Goal: Task Accomplishment & Management: Manage account settings

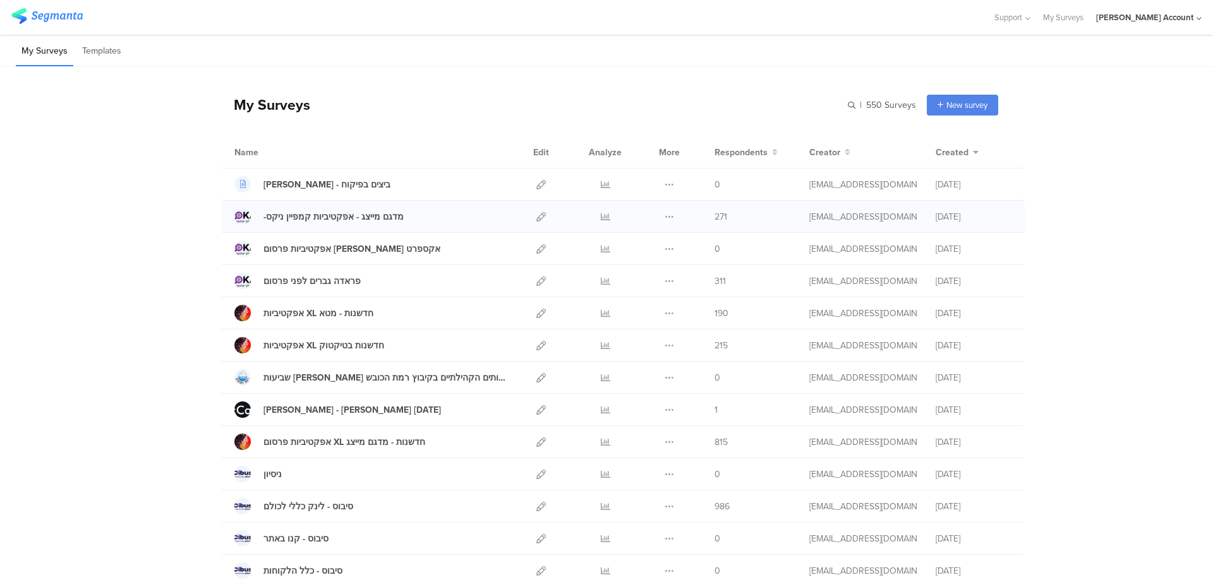
click at [606, 213] on div at bounding box center [605, 217] width 38 height 32
click at [605, 215] on div at bounding box center [605, 217] width 38 height 32
click at [601, 219] on icon at bounding box center [605, 216] width 9 height 9
click at [601, 180] on icon at bounding box center [605, 184] width 9 height 9
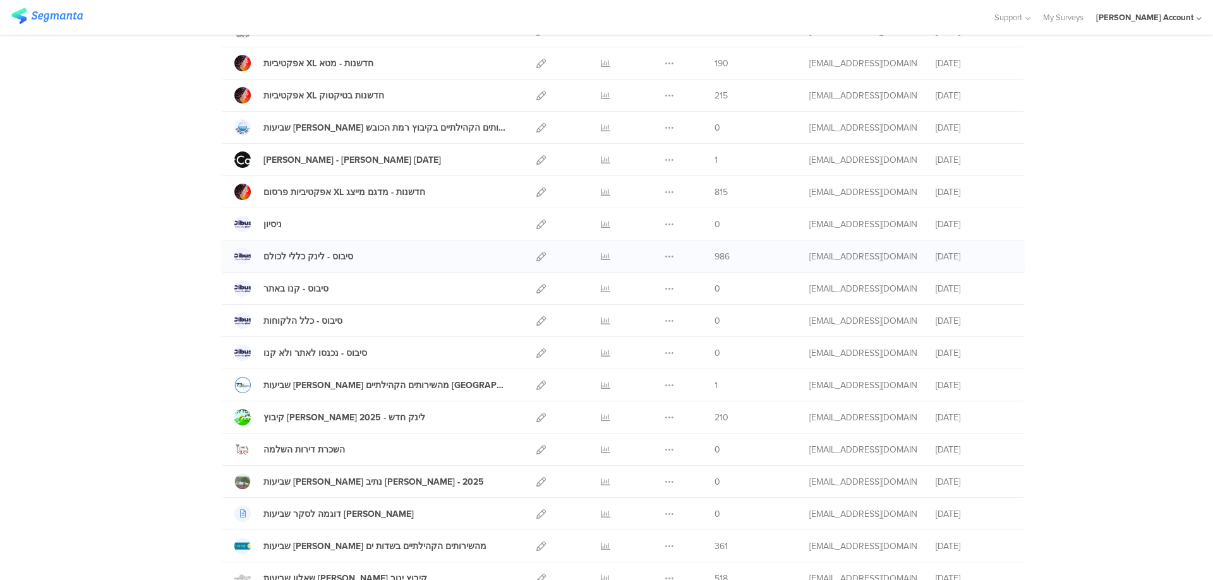
scroll to position [253, 0]
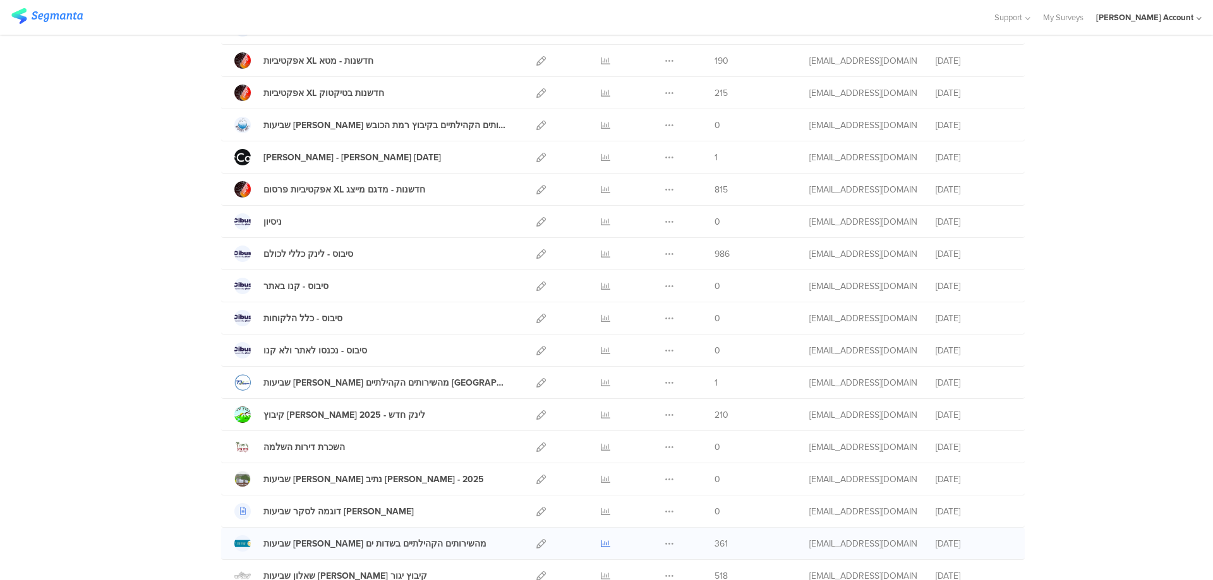
click at [601, 542] on icon at bounding box center [605, 543] width 9 height 9
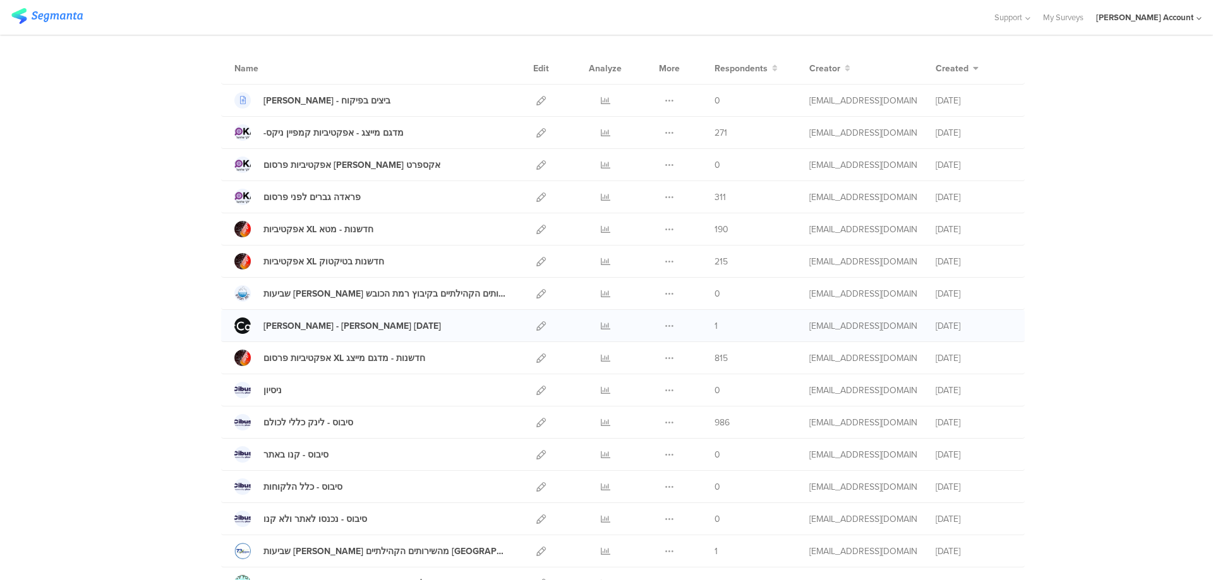
scroll to position [169, 0]
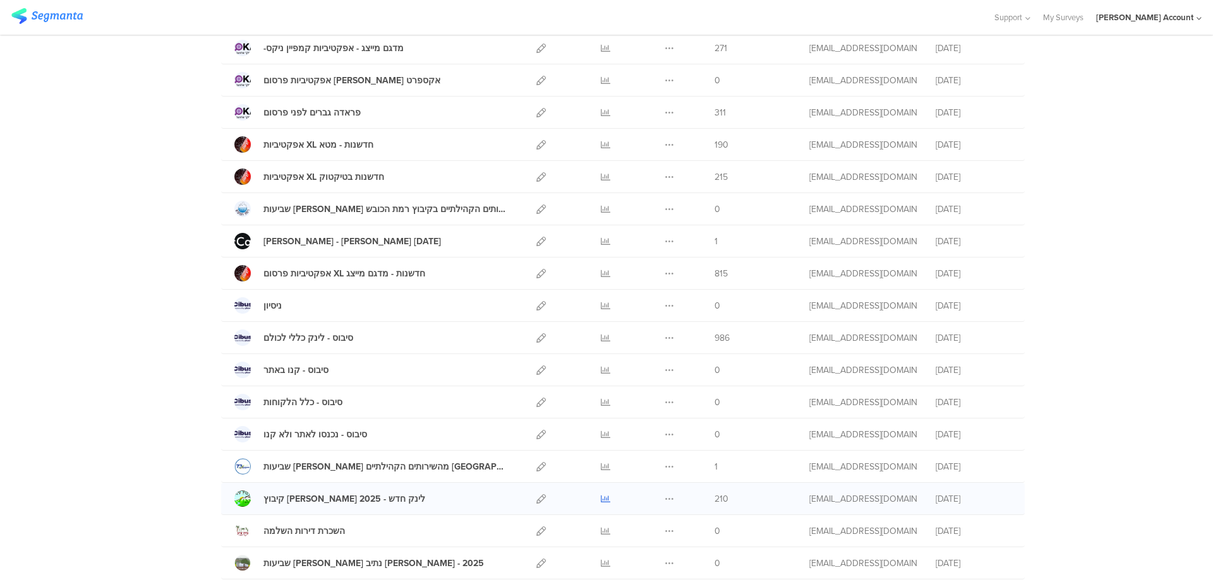
click at [604, 497] on icon at bounding box center [605, 499] width 9 height 9
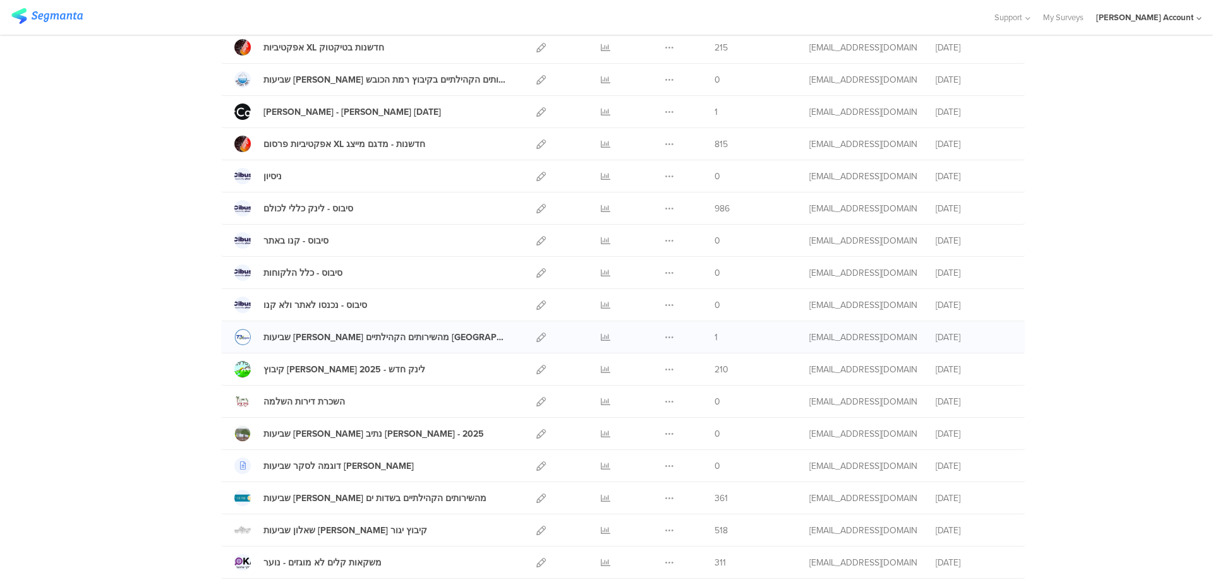
scroll to position [337, 0]
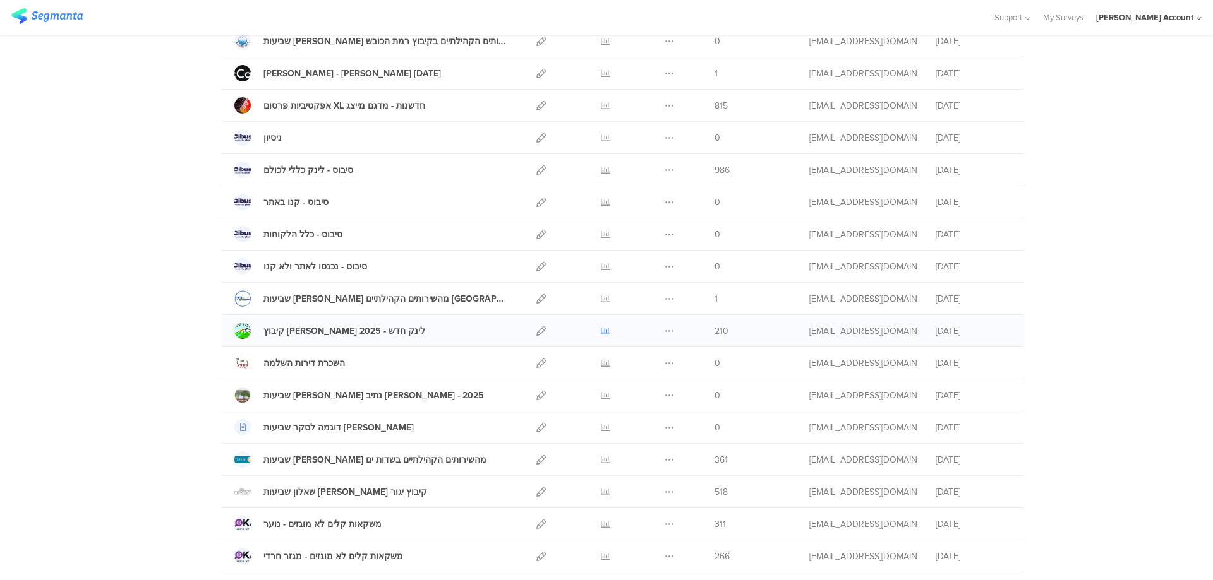
click at [601, 327] on icon at bounding box center [605, 331] width 9 height 9
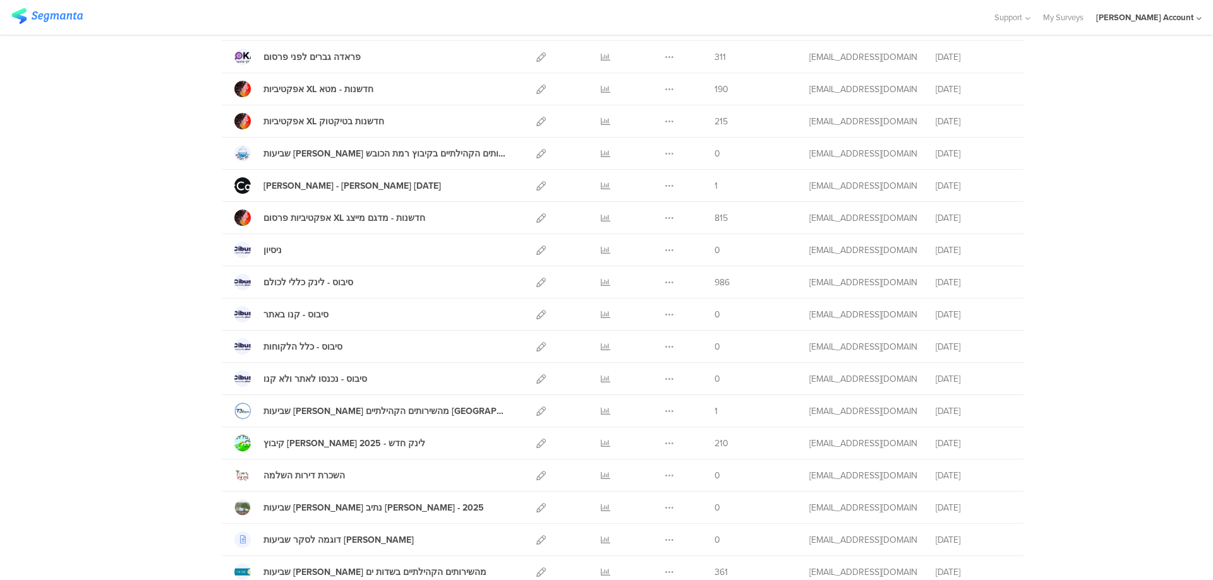
scroll to position [0, 0]
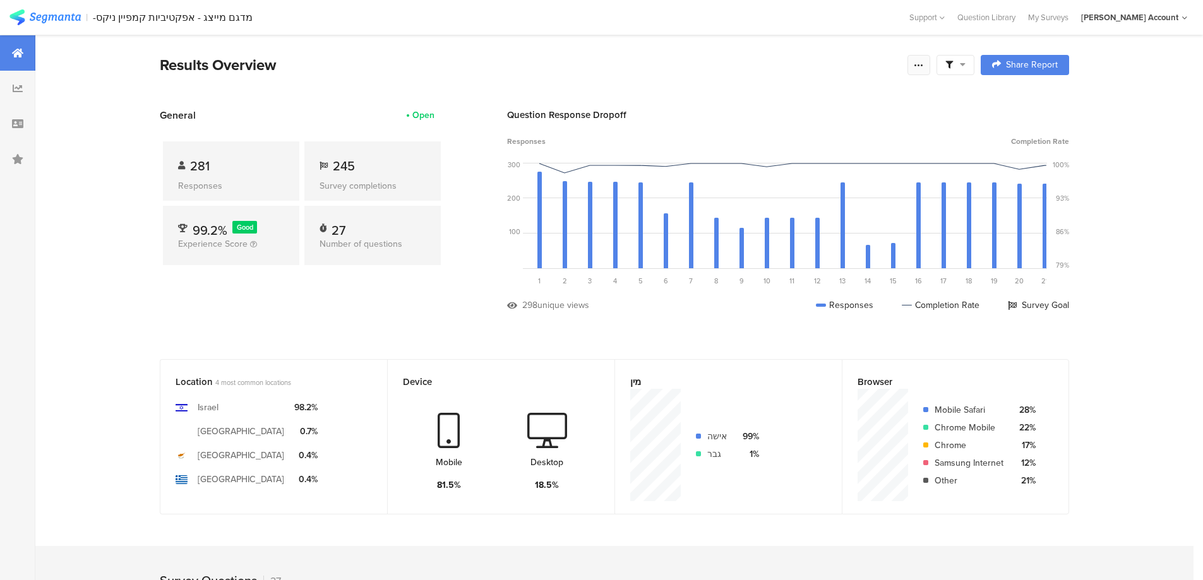
click at [924, 60] on icon at bounding box center [919, 65] width 10 height 10
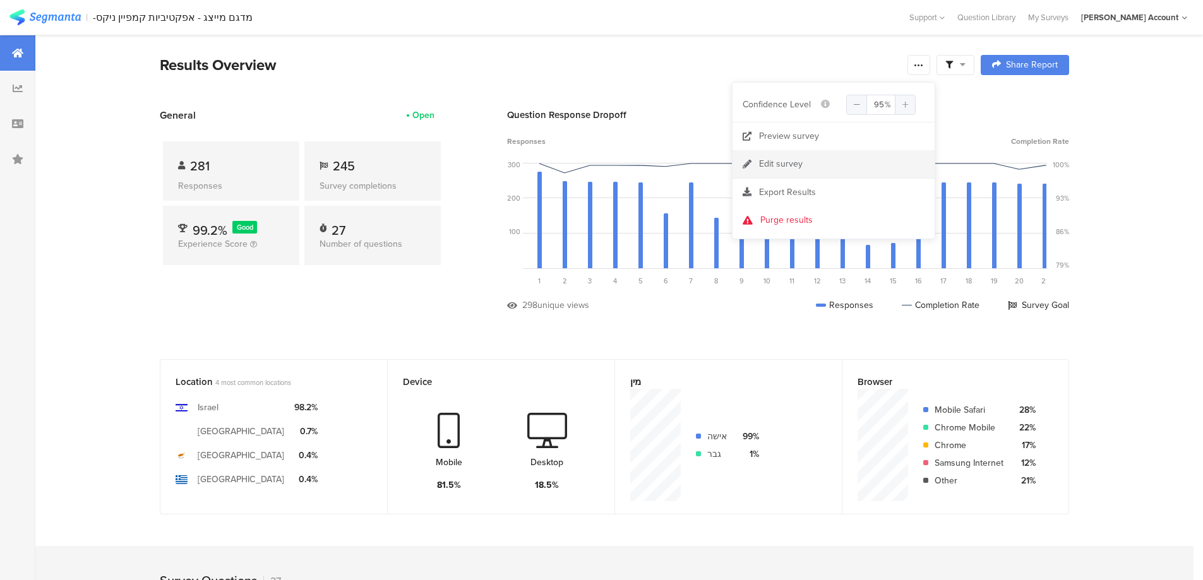
click at [831, 164] on link "Edit survey" at bounding box center [834, 164] width 202 height 28
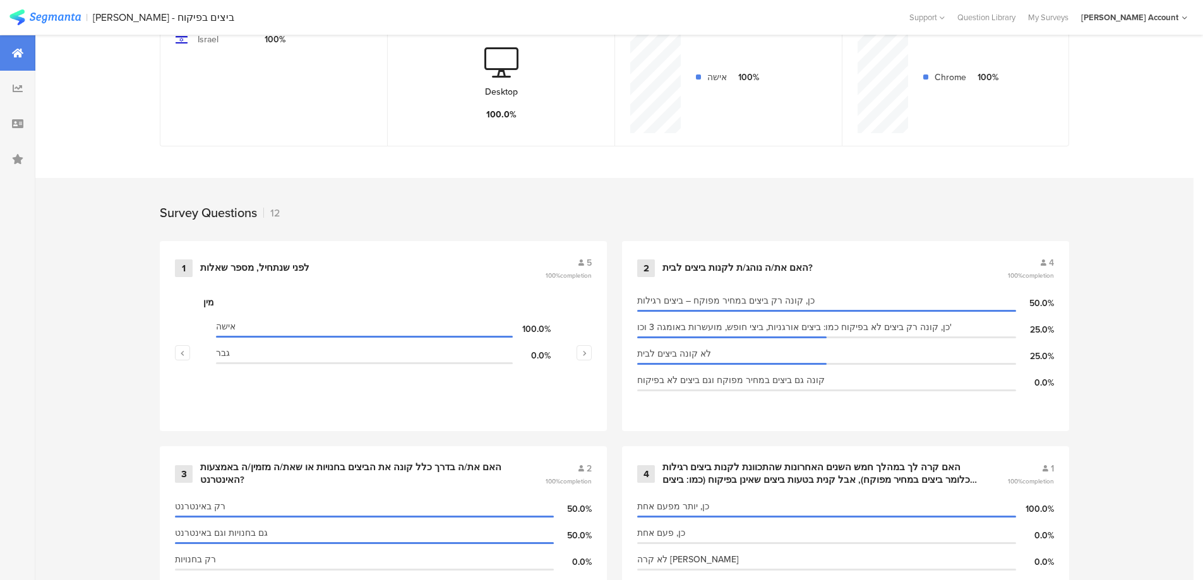
scroll to position [421, 0]
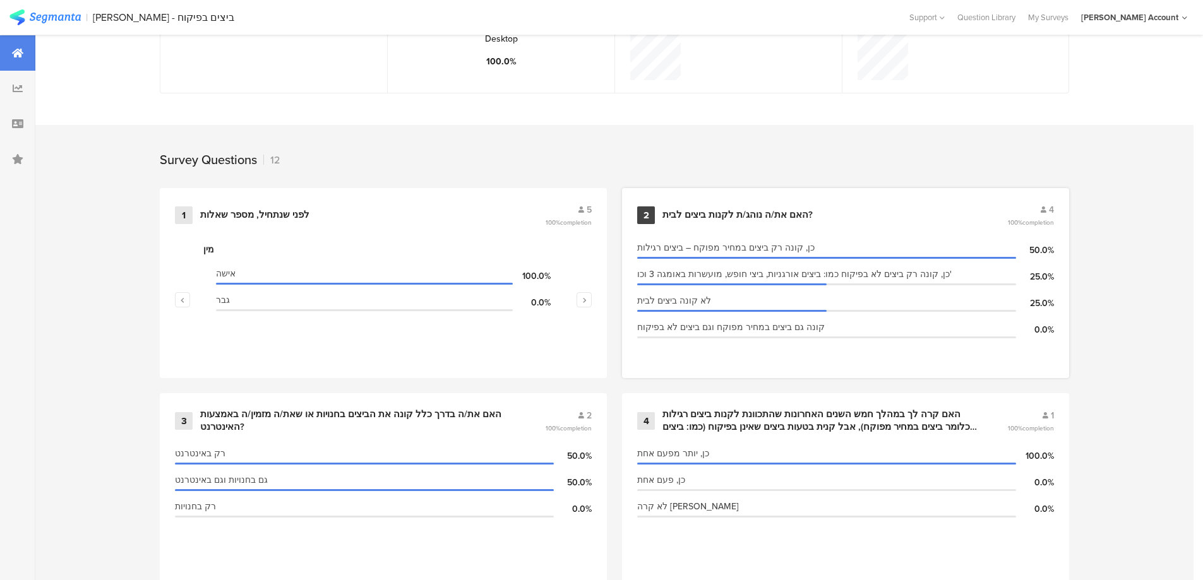
click at [702, 221] on div "2 האם את/ה נוהג/ת לקנות ביצים לבית? 4 100% completion" at bounding box center [845, 215] width 417 height 24
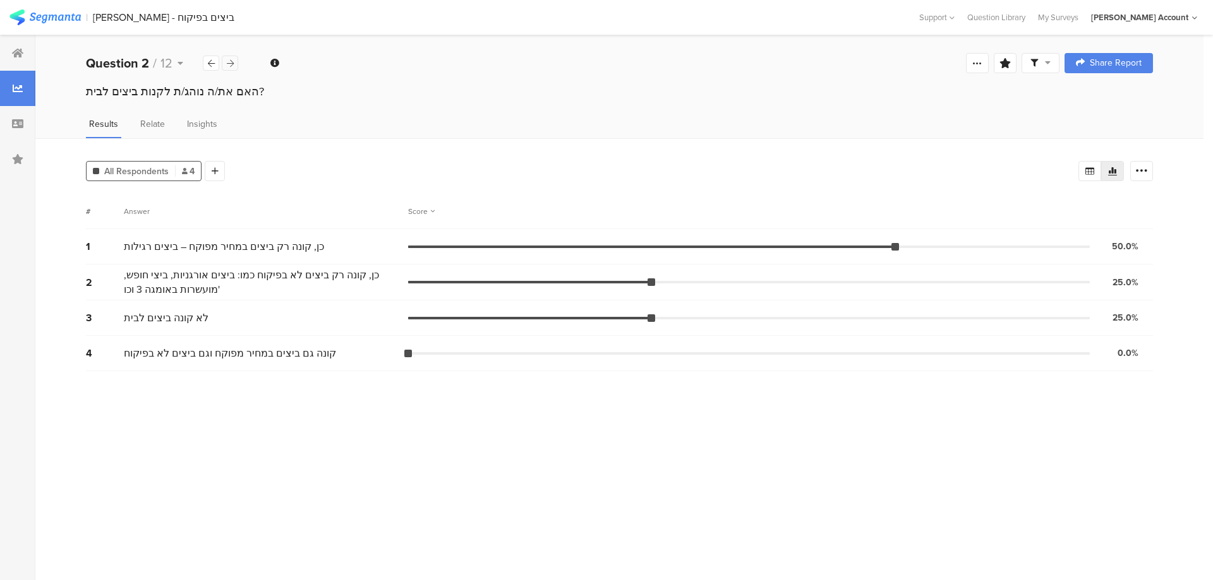
click at [231, 63] on icon at bounding box center [230, 63] width 7 height 8
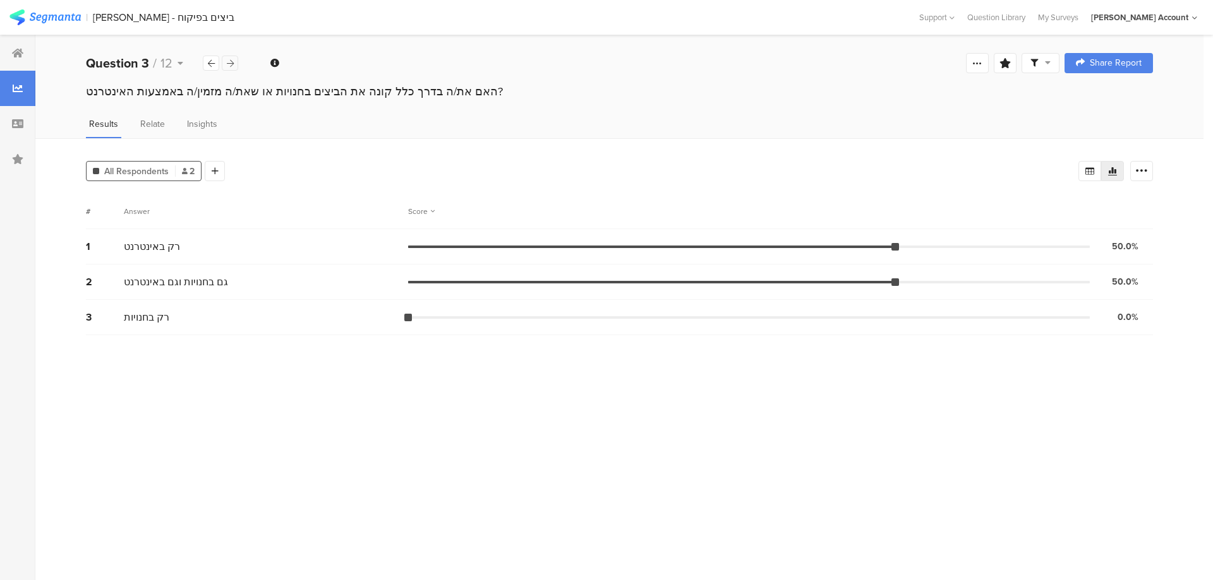
click at [227, 66] on icon at bounding box center [230, 63] width 7 height 8
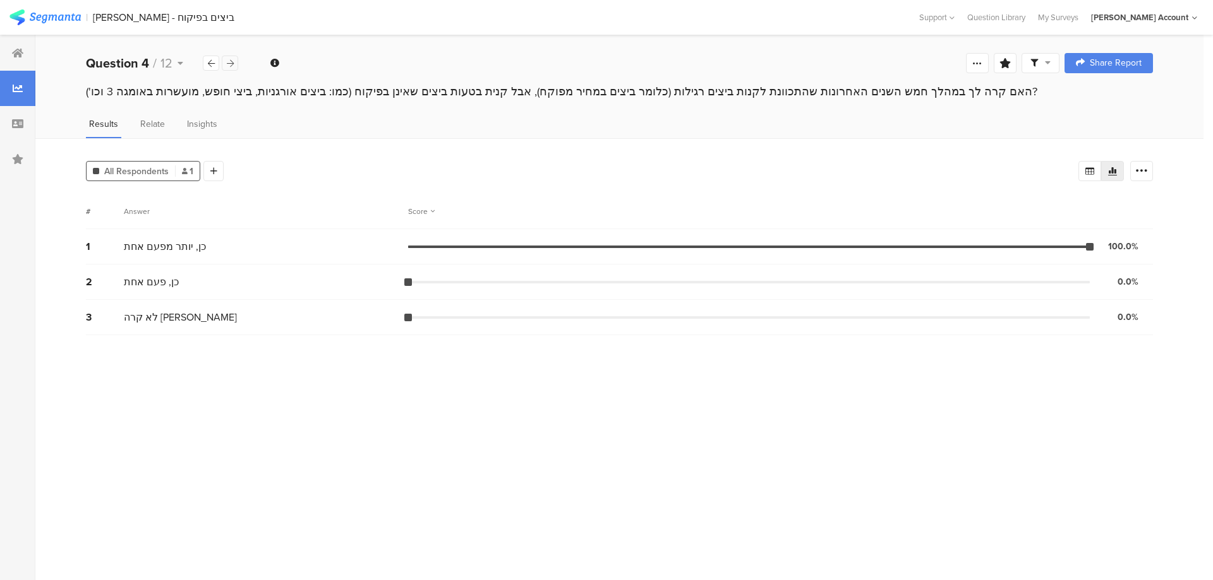
click at [227, 64] on icon at bounding box center [230, 63] width 7 height 8
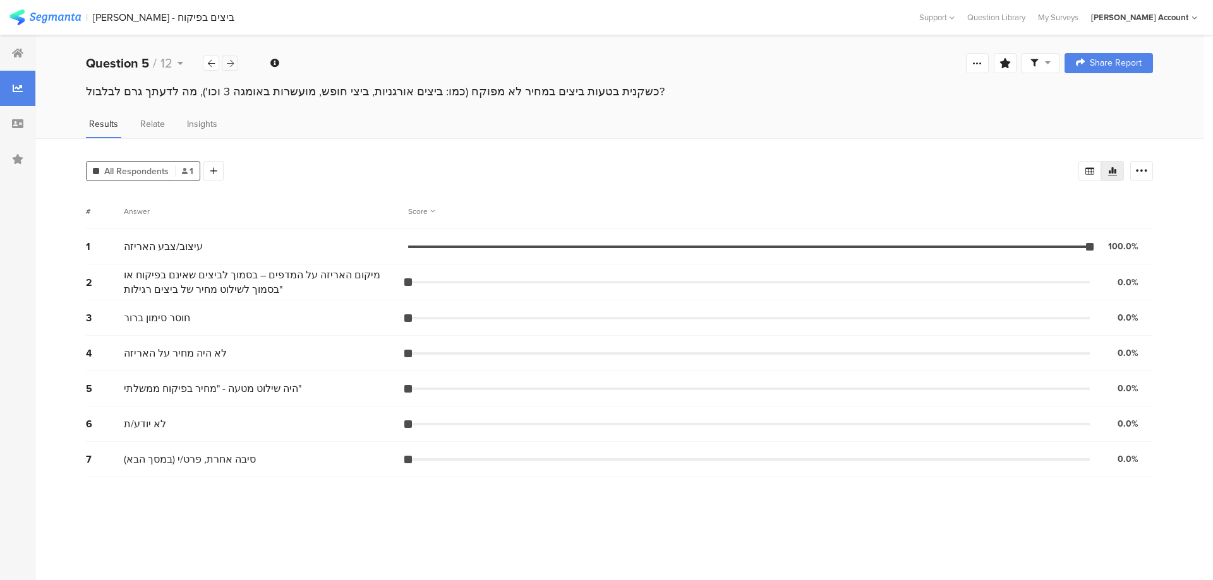
click at [227, 64] on icon at bounding box center [230, 63] width 7 height 8
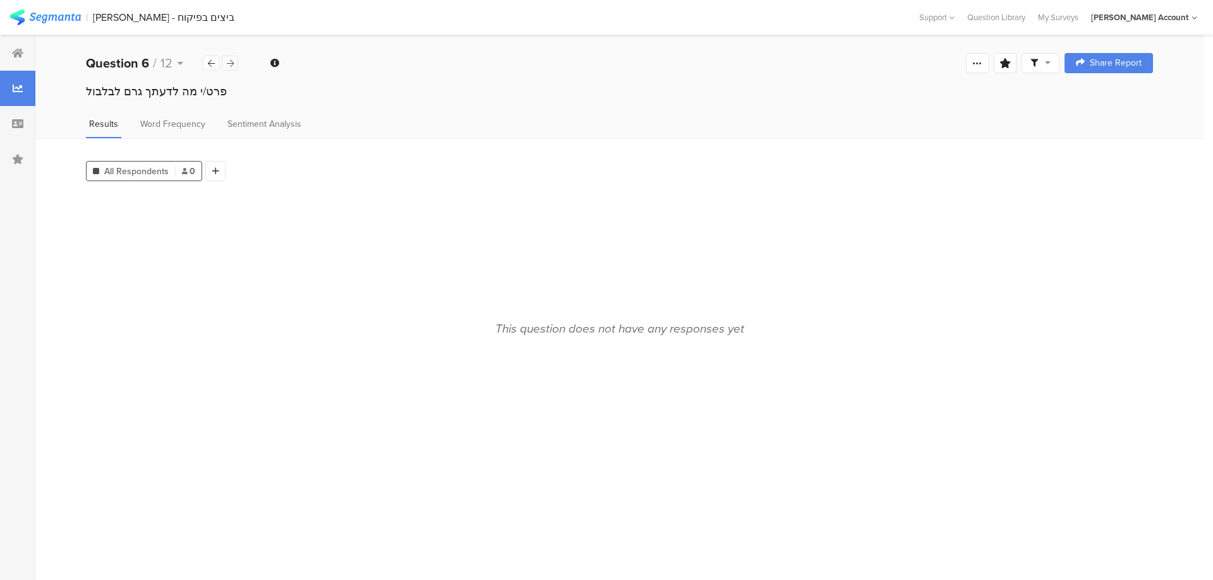
click at [227, 64] on icon at bounding box center [230, 63] width 7 height 8
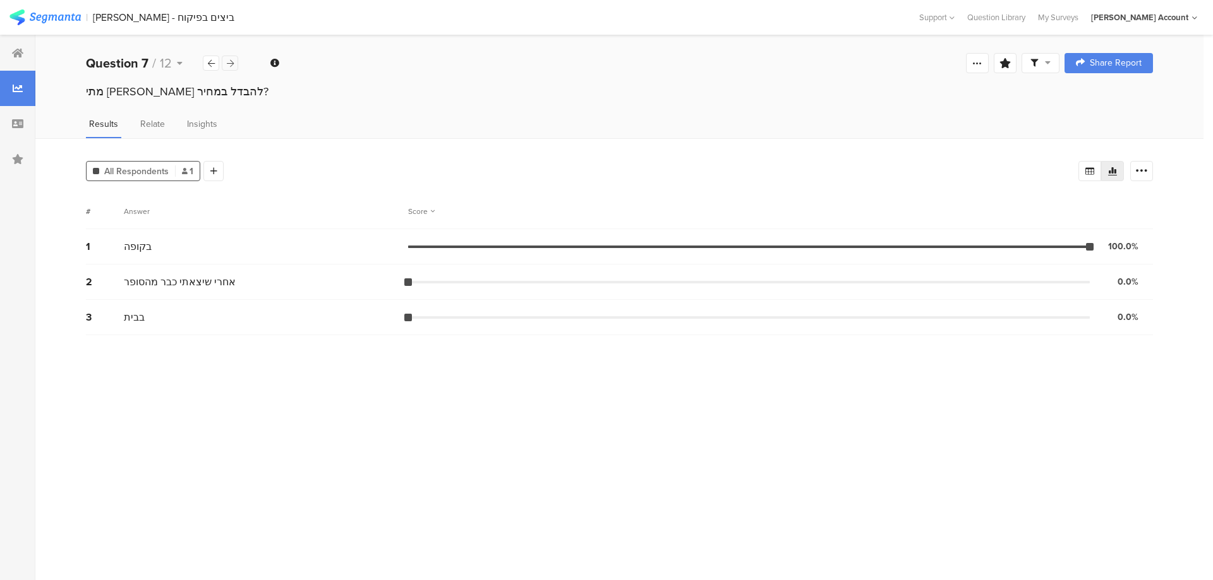
click at [227, 64] on icon at bounding box center [230, 63] width 7 height 8
click at [980, 66] on icon at bounding box center [977, 63] width 10 height 10
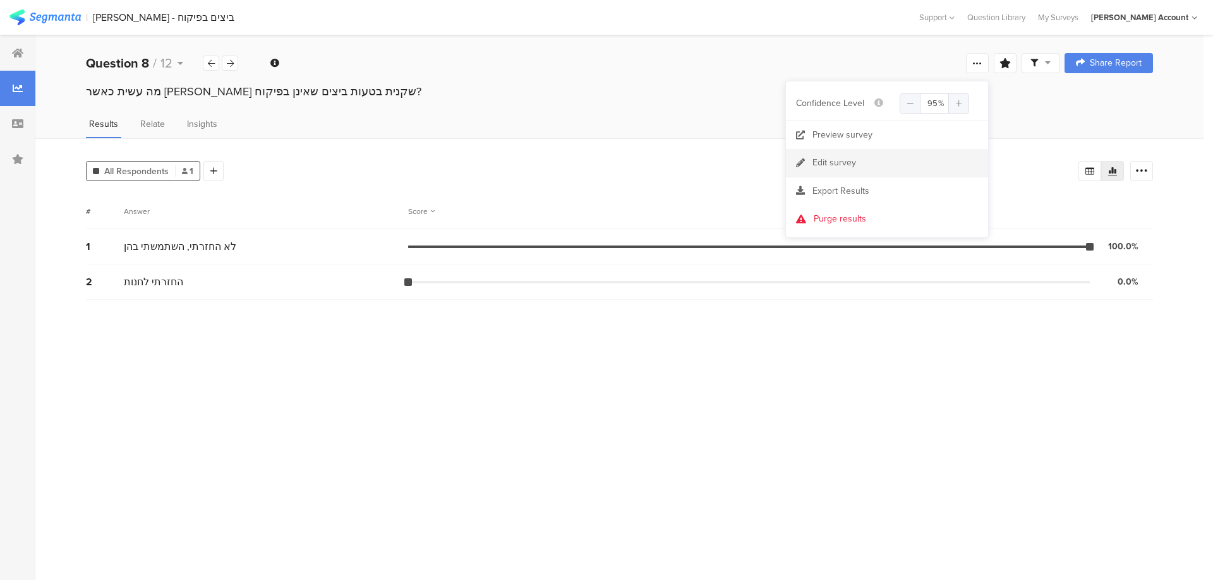
click at [863, 168] on link "Edit survey" at bounding box center [887, 163] width 202 height 28
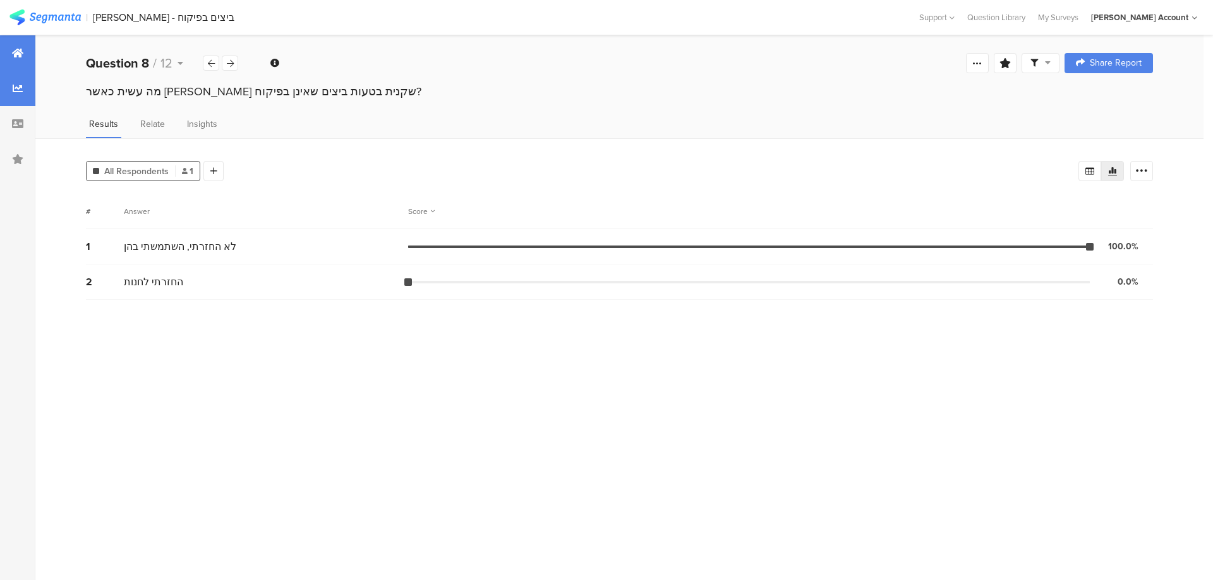
click at [14, 47] on div at bounding box center [17, 52] width 35 height 35
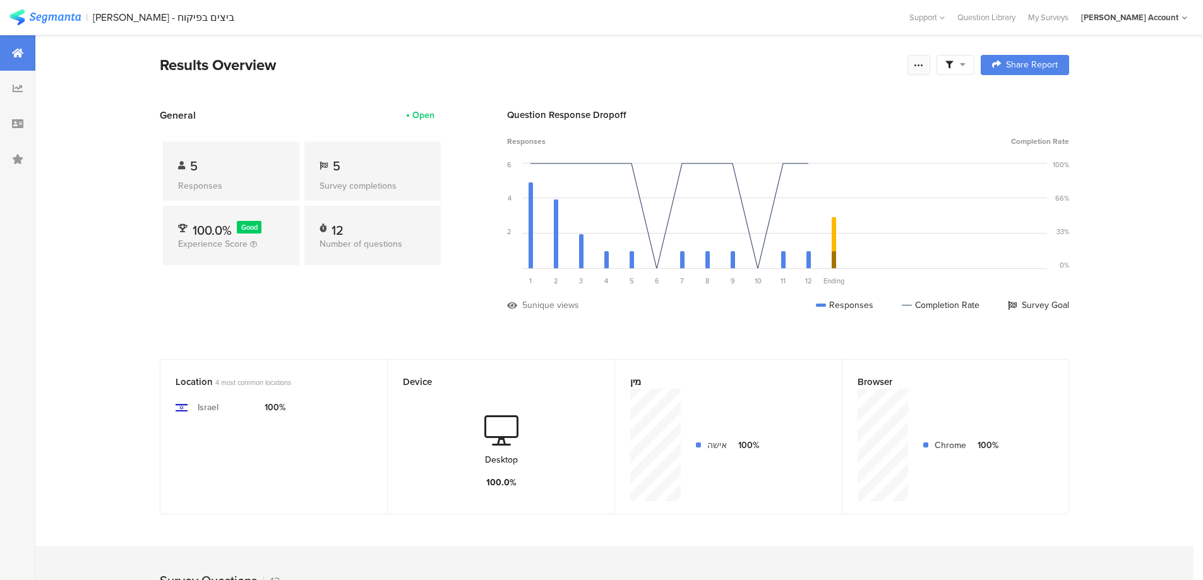
click at [923, 66] on icon at bounding box center [919, 65] width 10 height 10
click at [813, 220] on div "Purge results" at bounding box center [834, 221] width 202 height 28
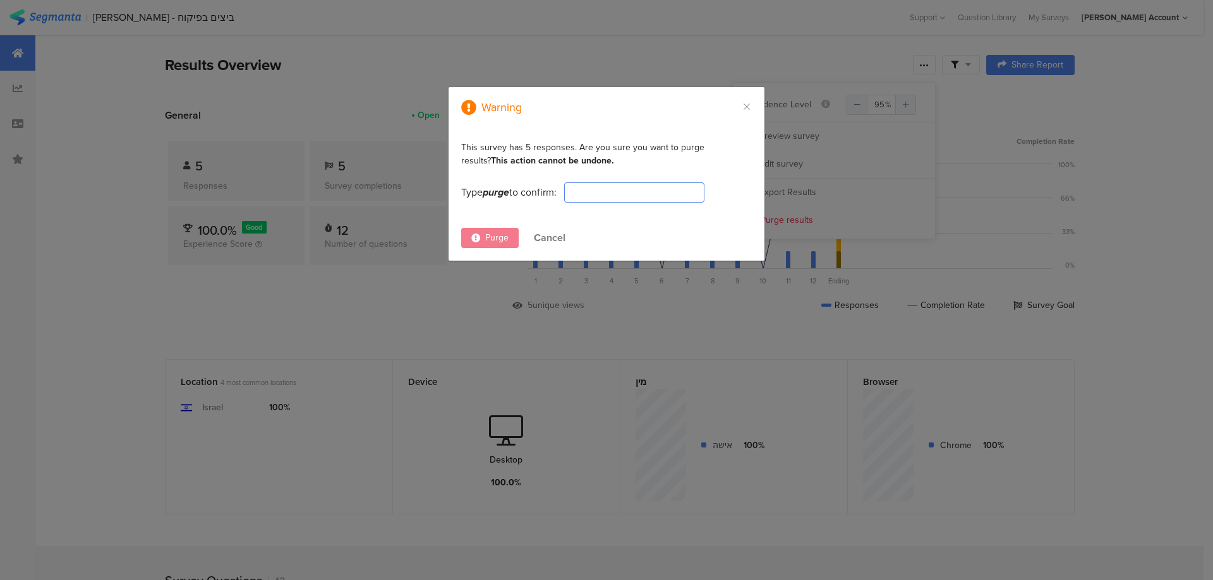
click at [632, 192] on input "dialog" at bounding box center [634, 193] width 140 height 20
type input "PURGE"
click at [489, 243] on span "Purge" at bounding box center [496, 237] width 23 height 13
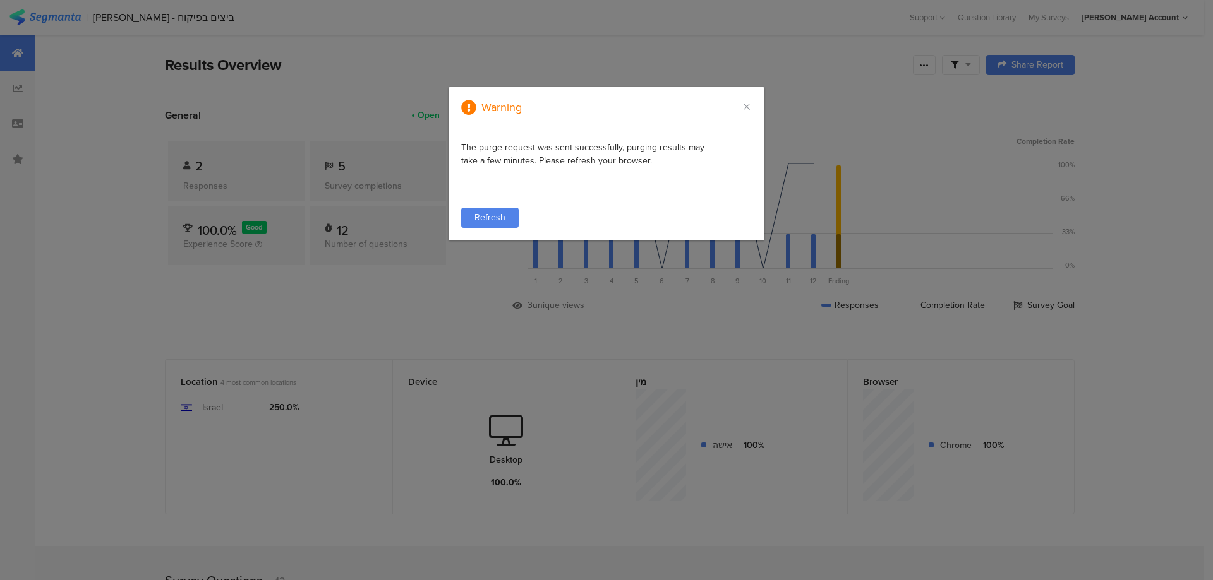
click at [496, 212] on span "Refresh" at bounding box center [489, 217] width 31 height 13
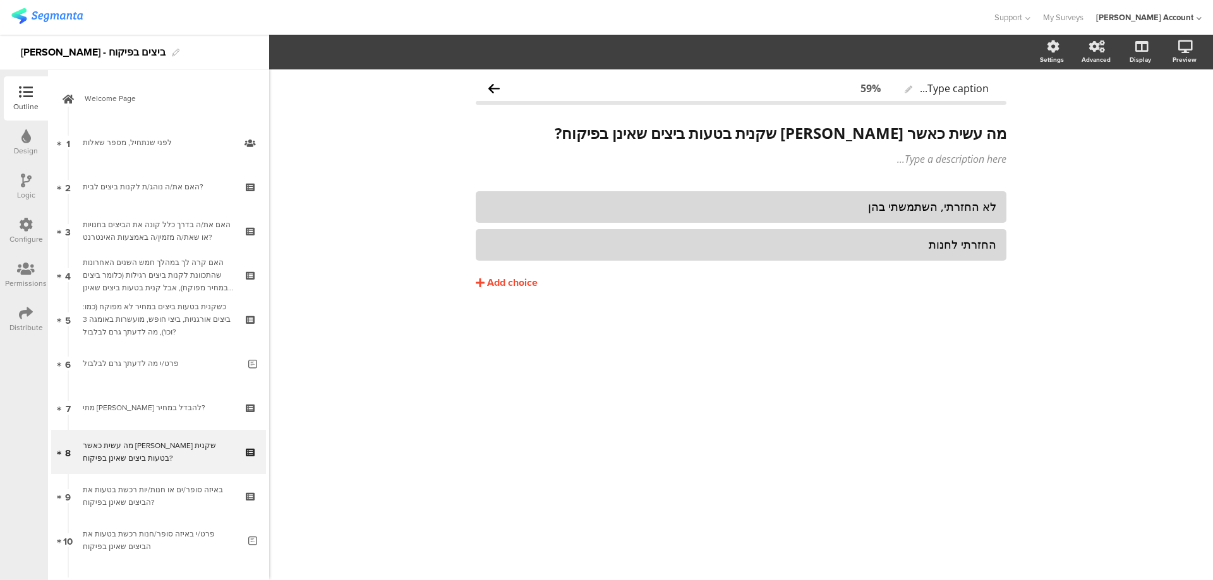
scroll to position [127, 0]
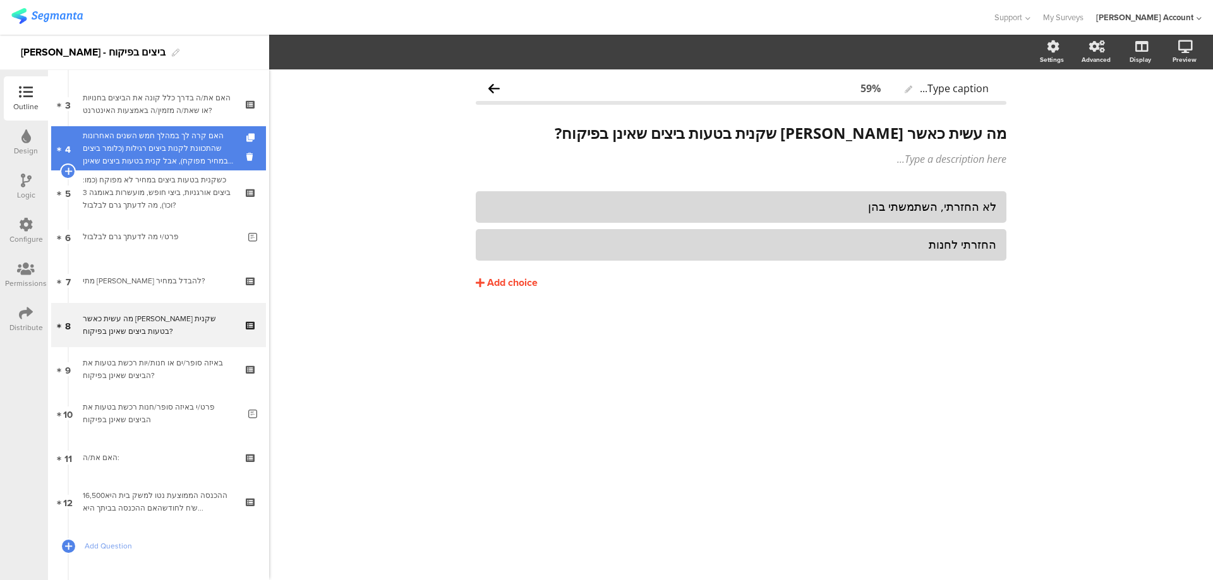
click at [160, 157] on div "האם קרה לך במהלך חמש השנים האחרונות שהתכוונת לקנות ביצים רגילות (כלומר ביצים במ…" at bounding box center [158, 148] width 151 height 38
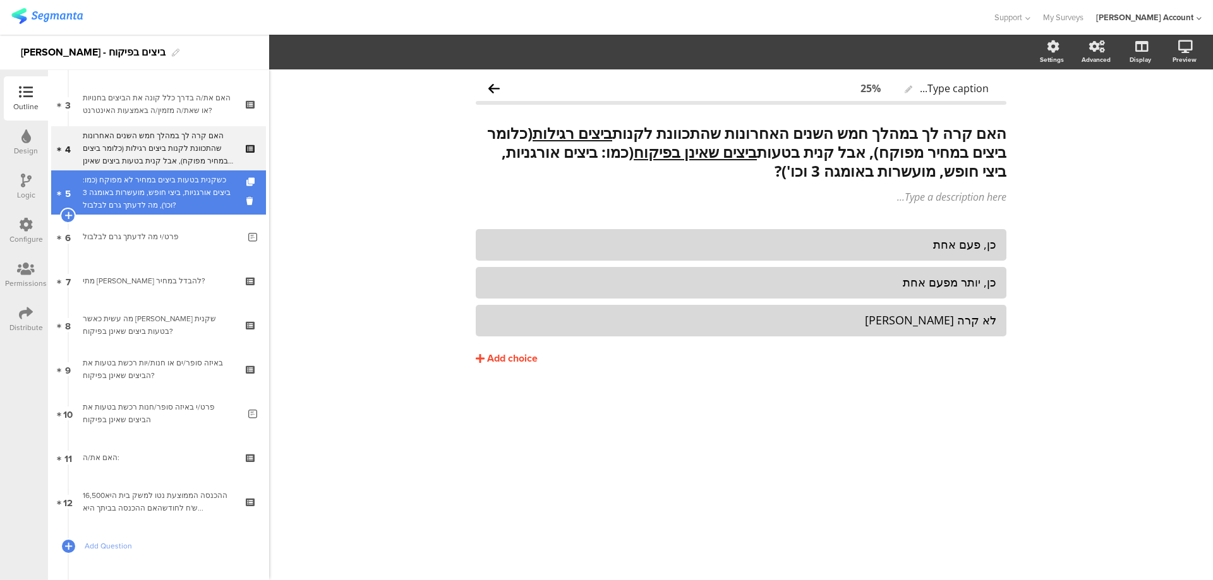
click at [203, 185] on div "כשקנית בטעות ביצים במחיר לא מפוקח (כמו: ביצים אורגניות, ביצי חופש, מועשרות באומ…" at bounding box center [158, 193] width 151 height 38
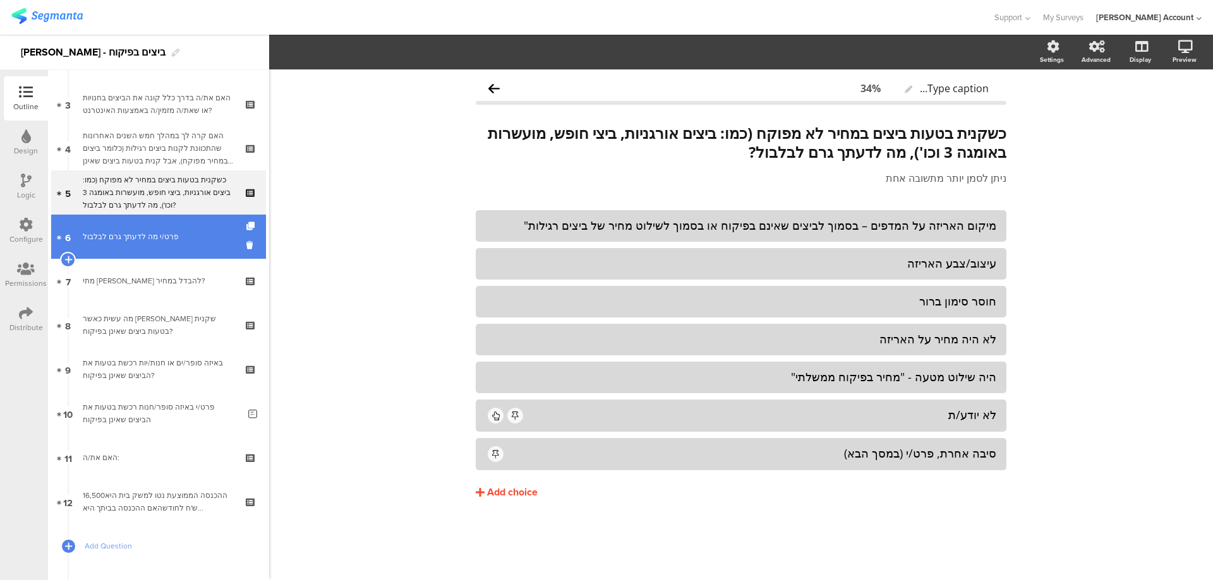
click at [153, 232] on div "פרט/י מה לדעתך גרם לבלבול" at bounding box center [161, 237] width 156 height 13
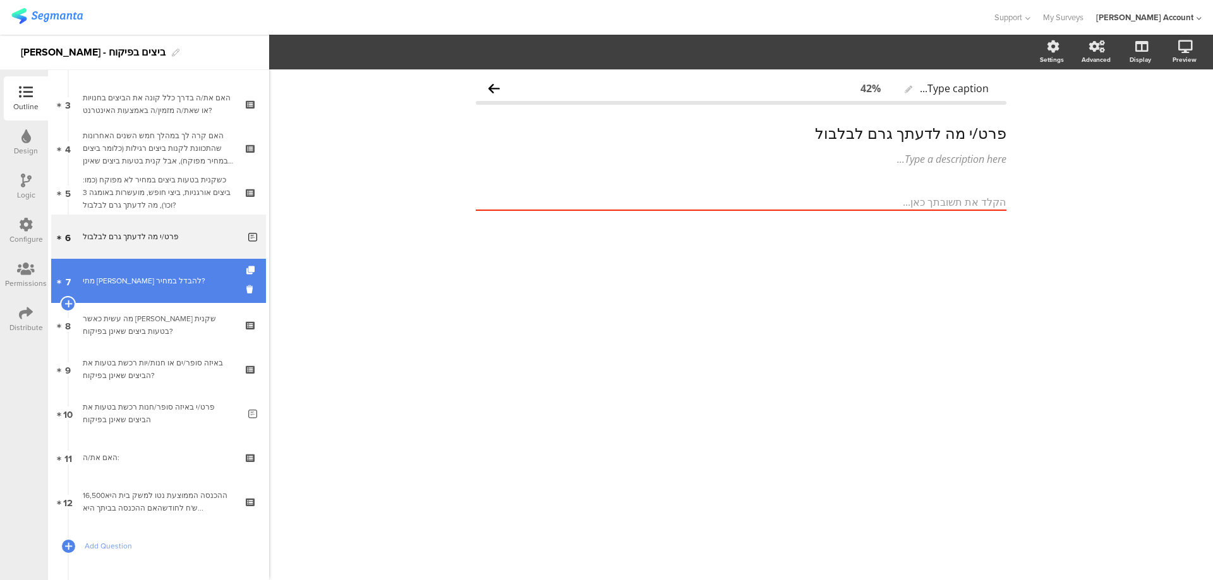
click at [157, 278] on div "מתי שמת לב להבדל במחיר?" at bounding box center [158, 281] width 151 height 13
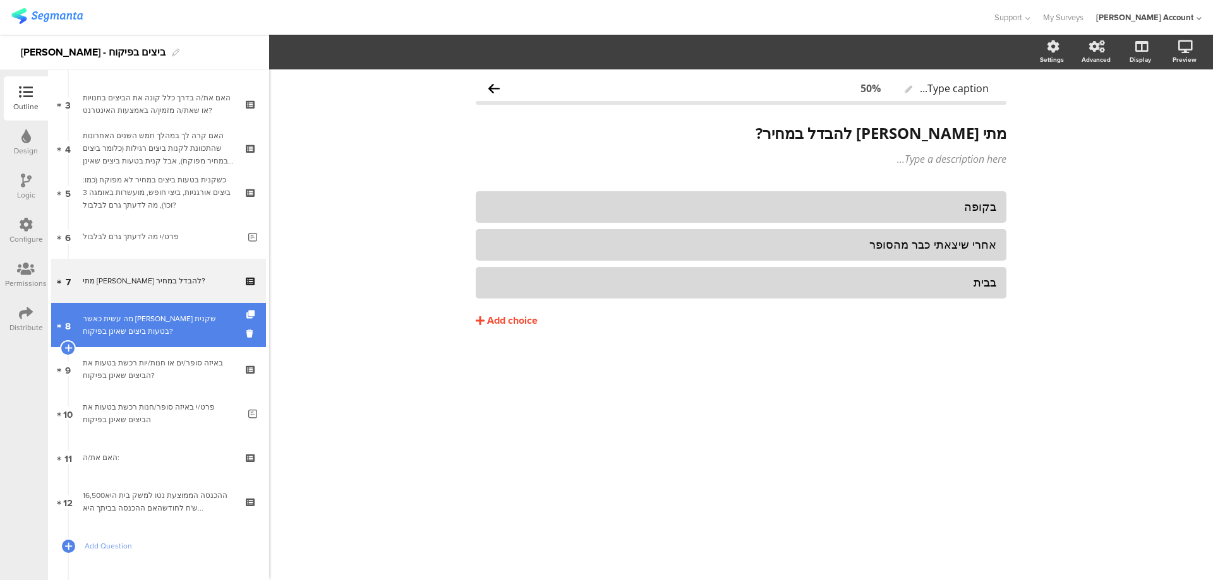
click at [153, 310] on link "8 מה עשית כאשר גילית שקנית בטעות ביצים שאינן בפיקוח?" at bounding box center [158, 325] width 215 height 44
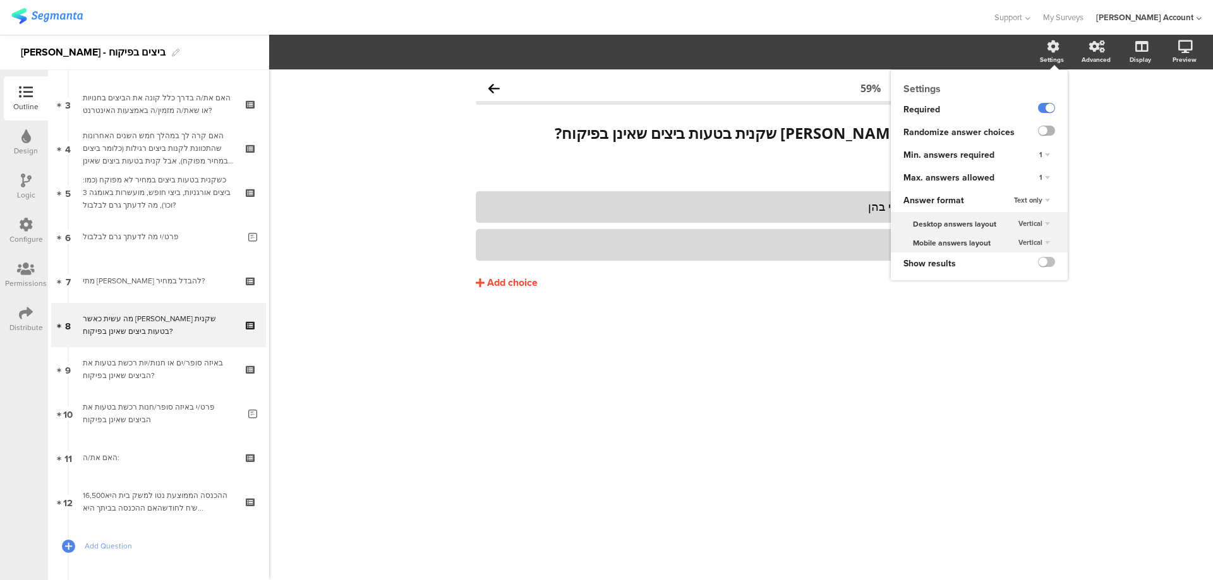
click at [1051, 127] on label at bounding box center [1046, 131] width 17 height 10
click at [0, 0] on input "checkbox" at bounding box center [0, 0] width 0 height 0
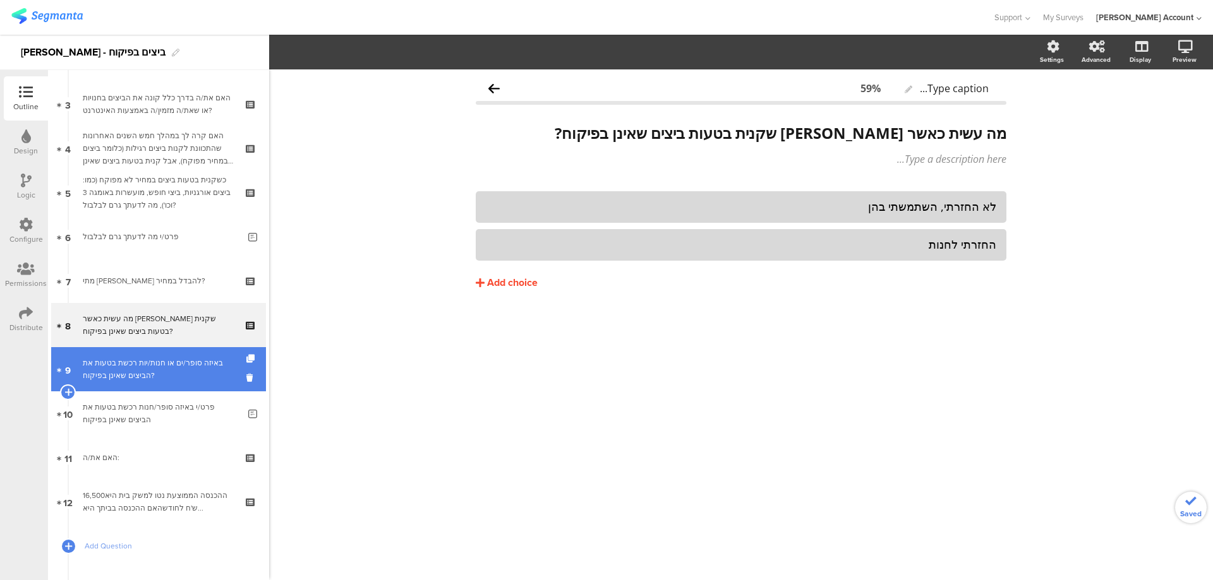
click at [165, 360] on div "באיזה סופר/ים או חנות/יות רכשת בטעות את הביצים שאינן בפיקוח?" at bounding box center [158, 369] width 151 height 25
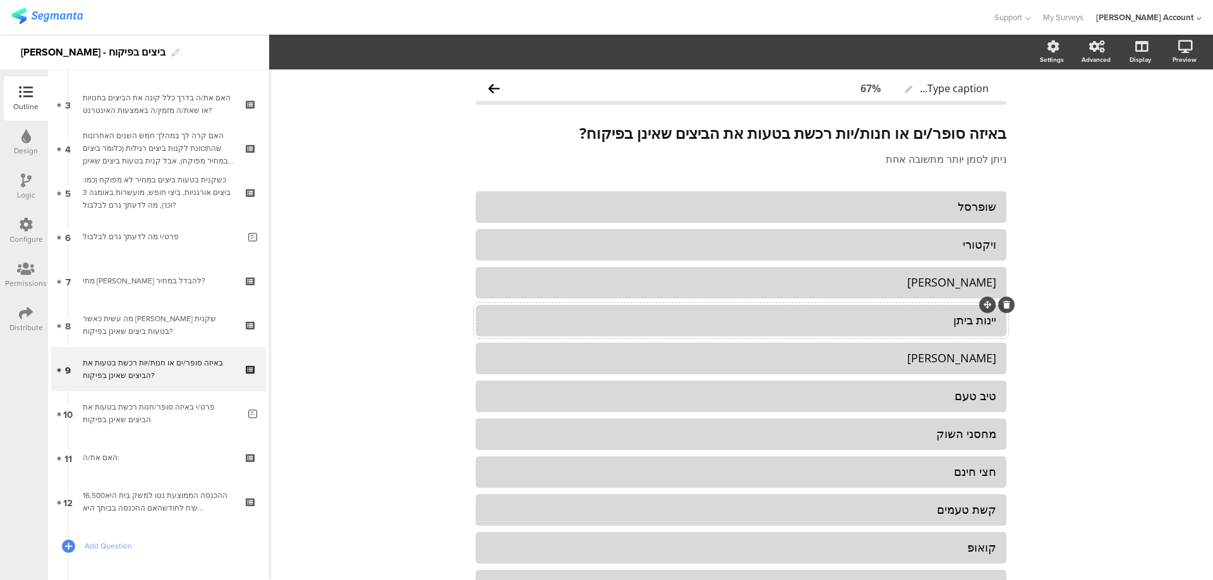
scroll to position [169, 0]
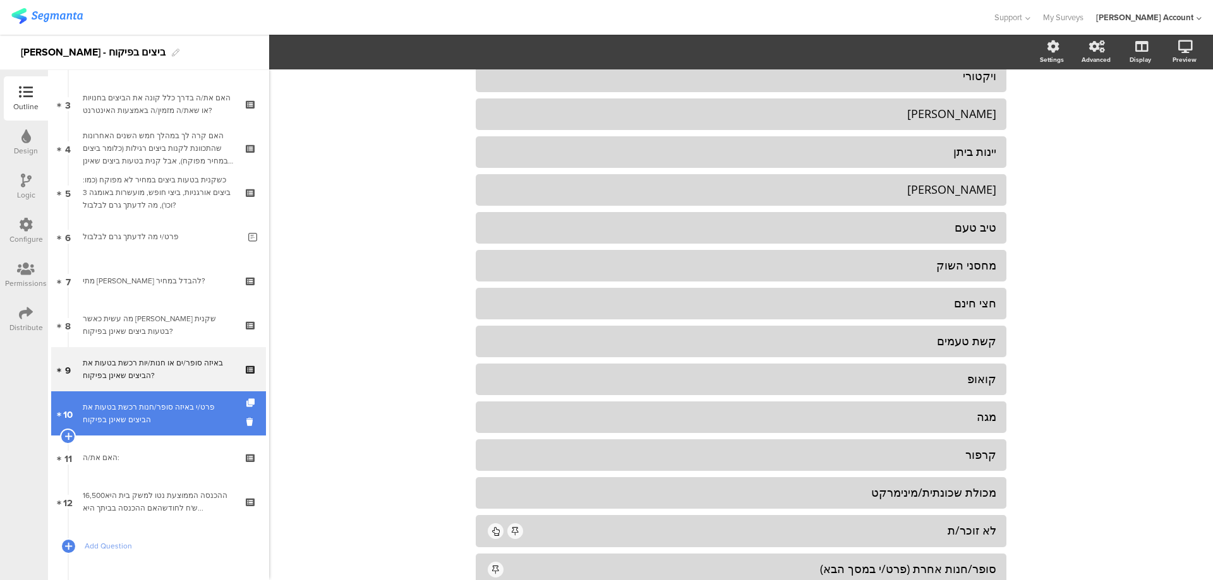
click at [195, 414] on div "פרט/י באיזה סופר/חנות רכשת בטעות את הביצים שאינן בפיקוח" at bounding box center [161, 413] width 156 height 25
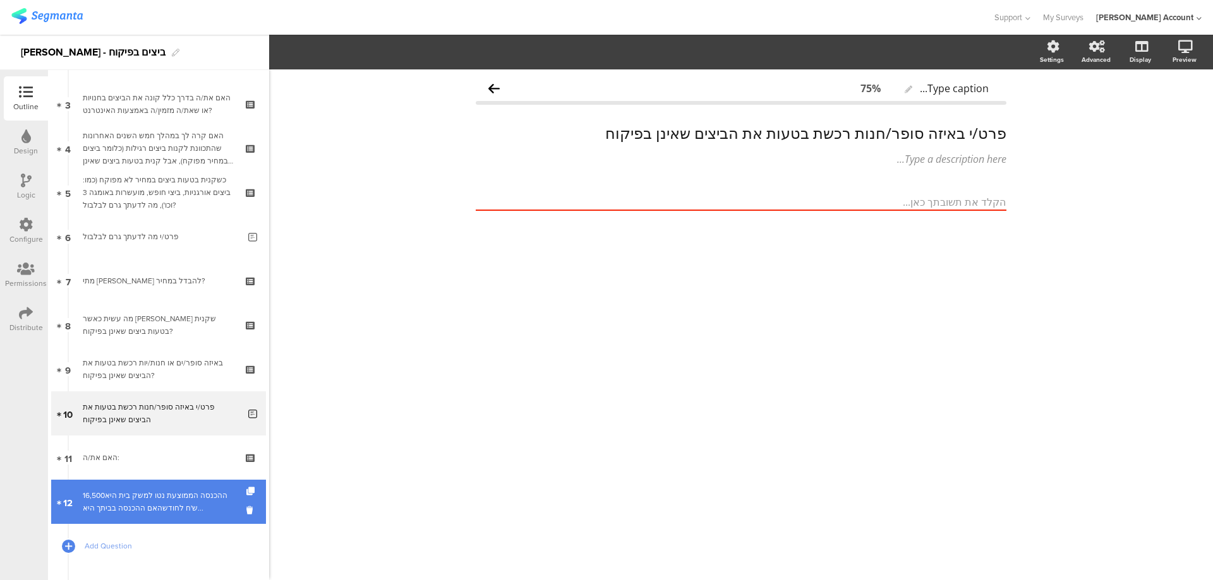
click at [152, 503] on div "ההכנסה הממוצעת נטו למשק בית היא16,500 ש'ח לחודשהאם ההכנסה בביתך היא..." at bounding box center [158, 501] width 151 height 25
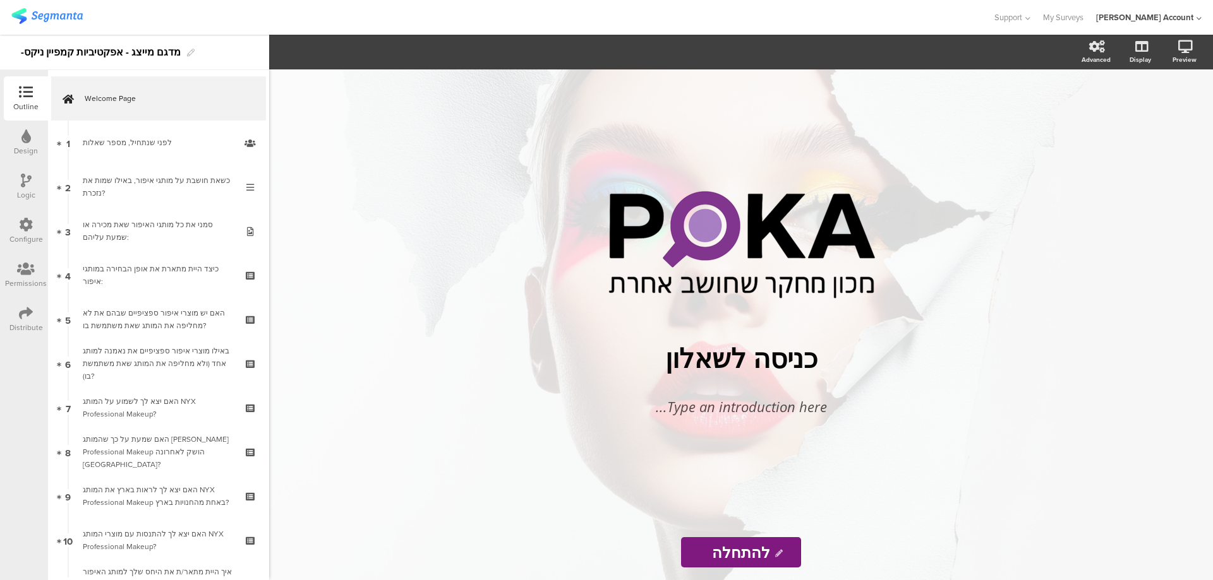
click at [20, 311] on icon at bounding box center [26, 313] width 14 height 14
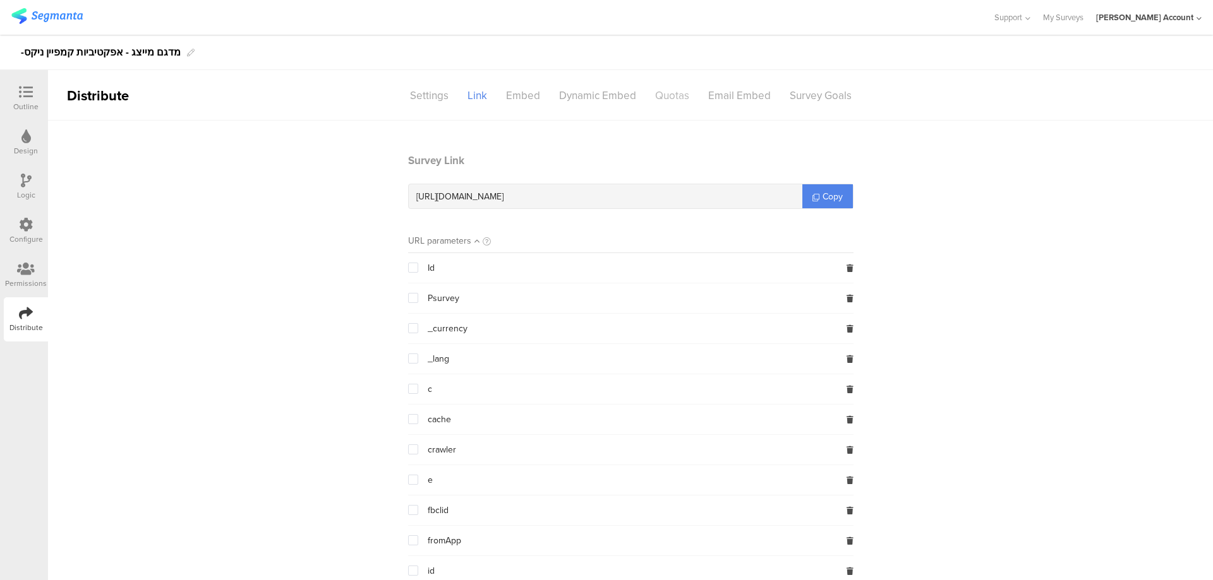
click at [655, 95] on div "Quotas" at bounding box center [672, 96] width 53 height 22
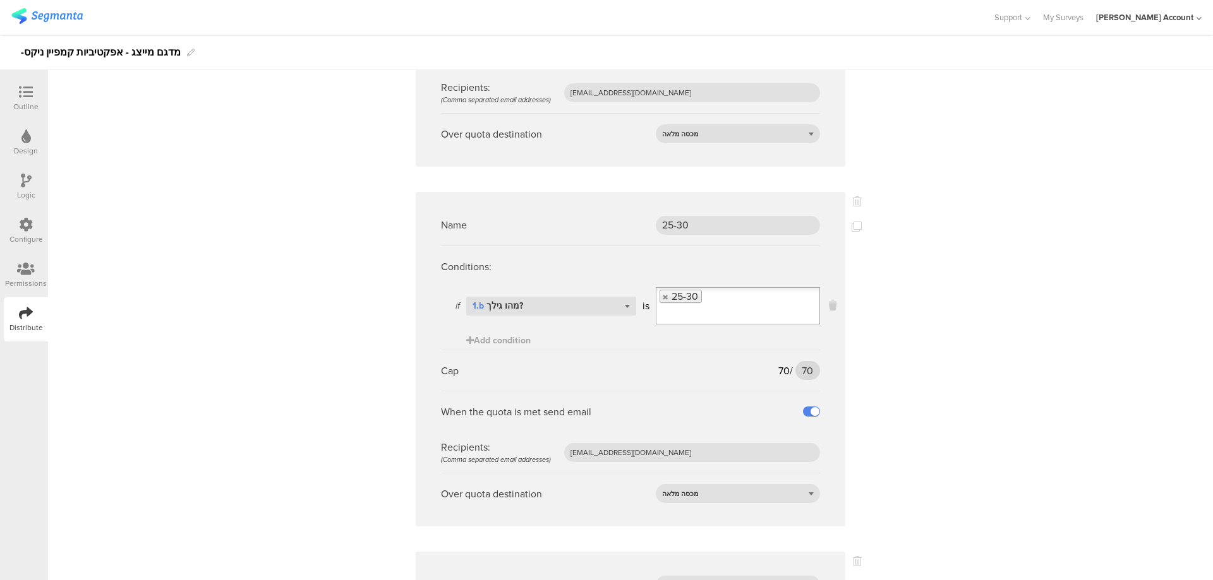
scroll to position [1011, 0]
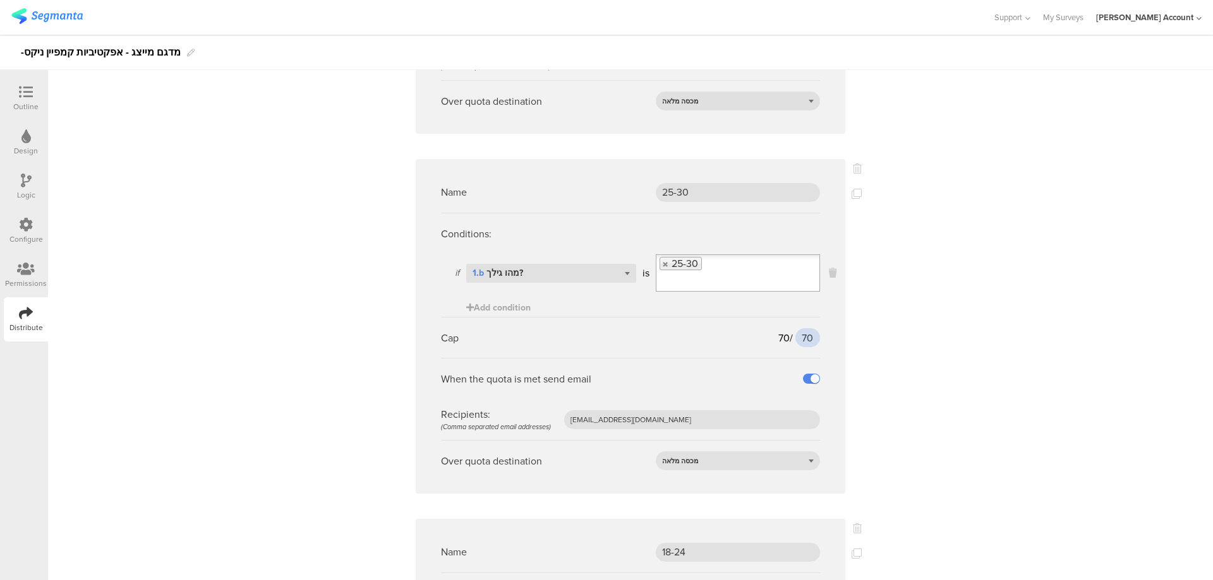
click at [803, 338] on input "70" at bounding box center [807, 337] width 25 height 19
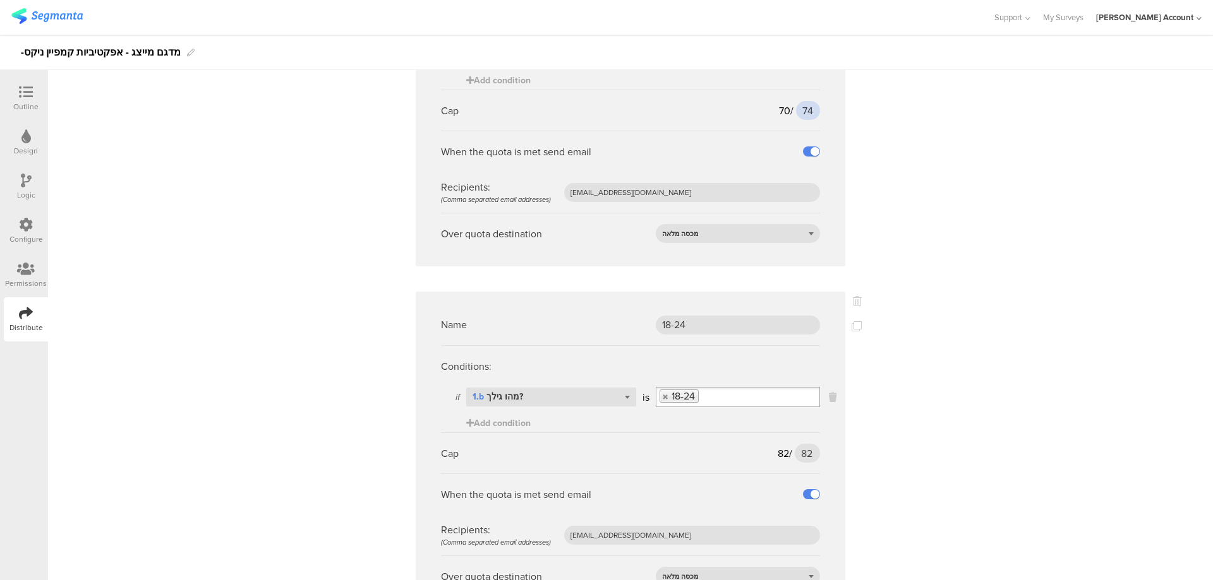
scroll to position [1263, 0]
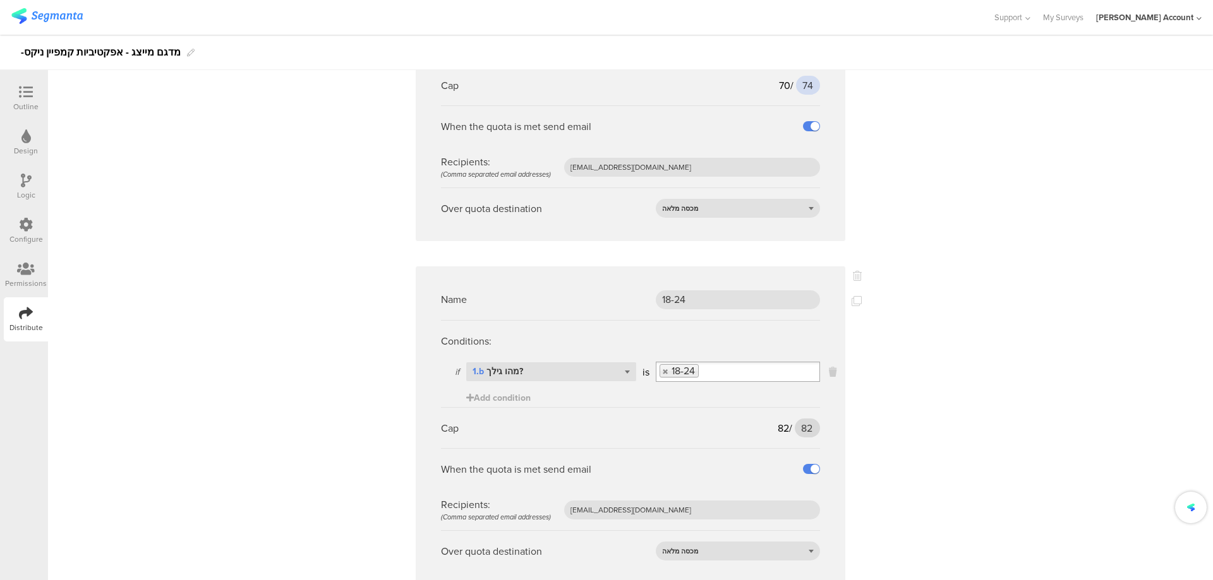
type input "74"
click at [801, 428] on input "82" at bounding box center [807, 428] width 25 height 19
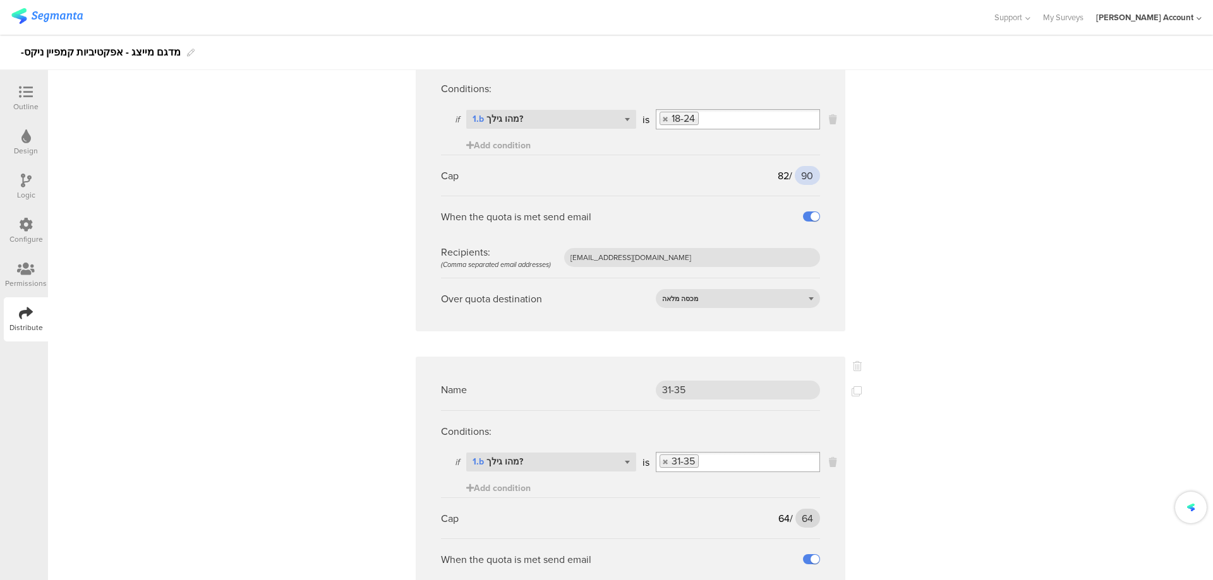
type input "90"
click at [800, 517] on input "64" at bounding box center [807, 518] width 25 height 19
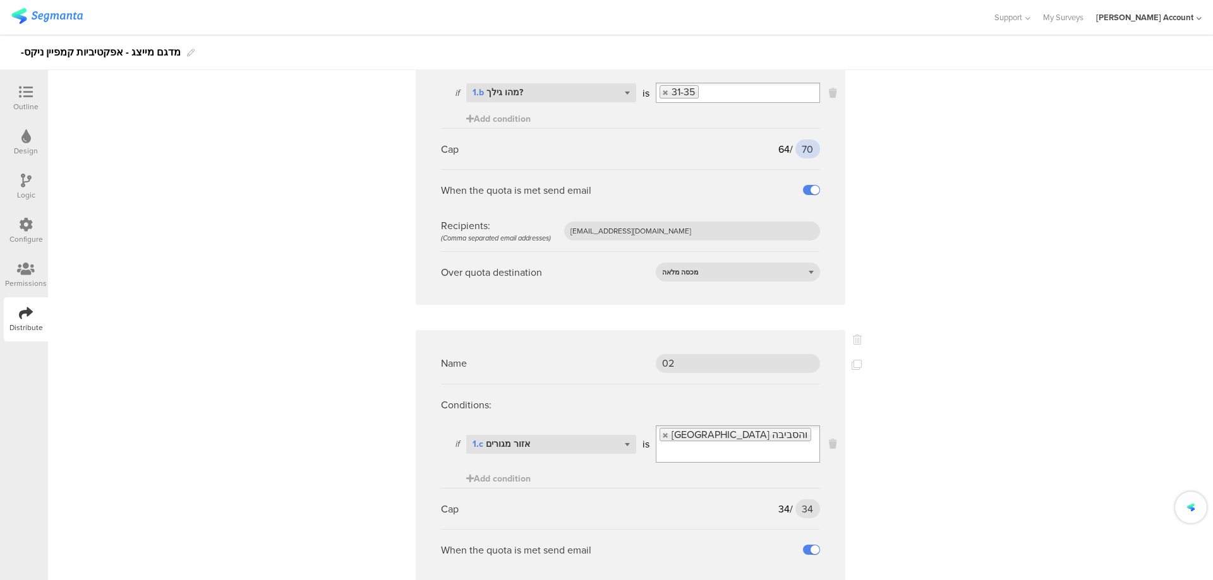
scroll to position [1937, 0]
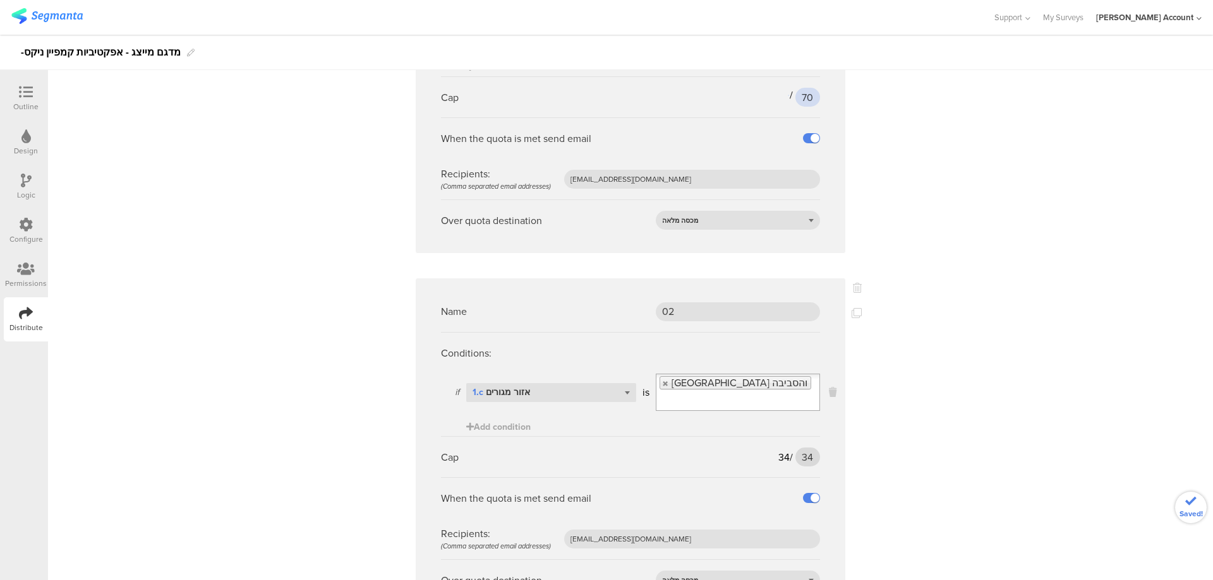
type input "70"
click at [799, 448] on input "34" at bounding box center [807, 457] width 25 height 19
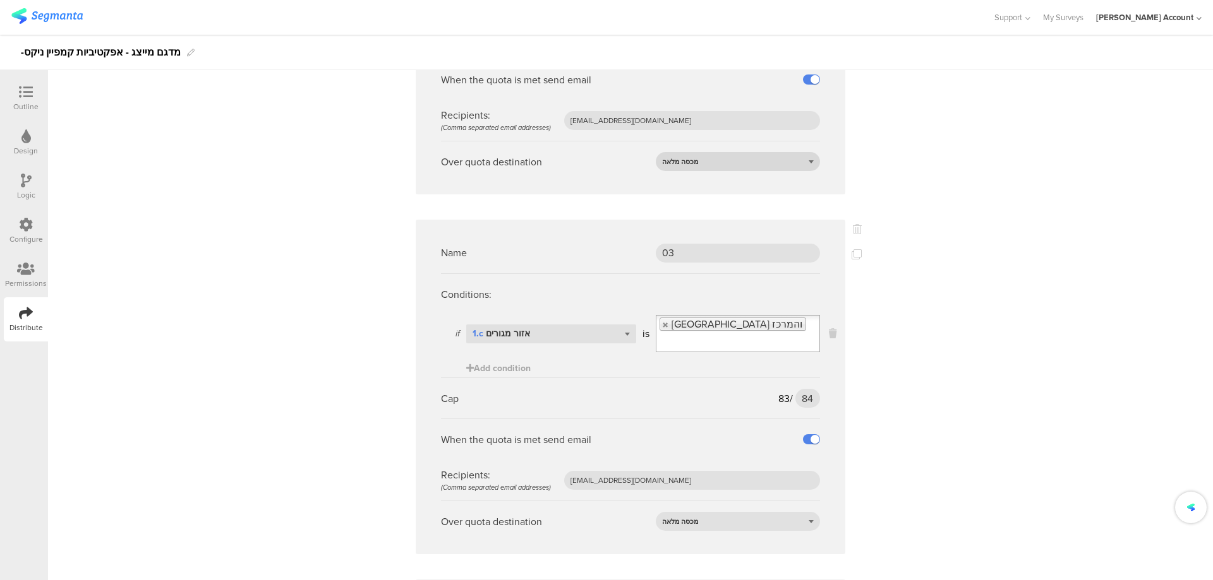
scroll to position [2358, 0]
type input "40"
click at [795, 387] on input "84" at bounding box center [807, 396] width 25 height 19
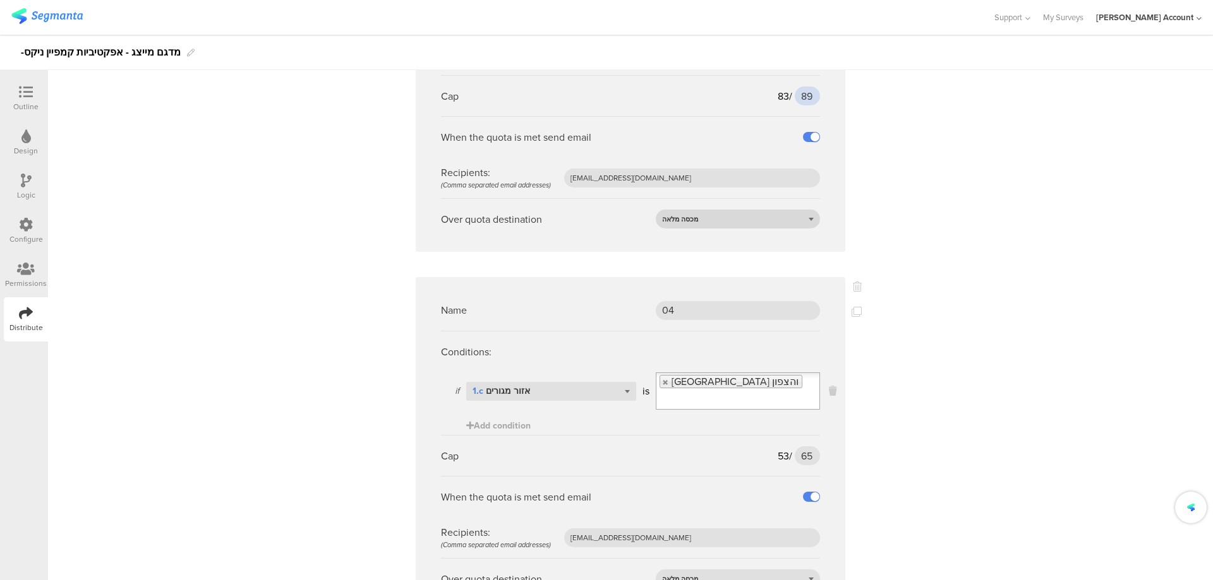
scroll to position [2695, 0]
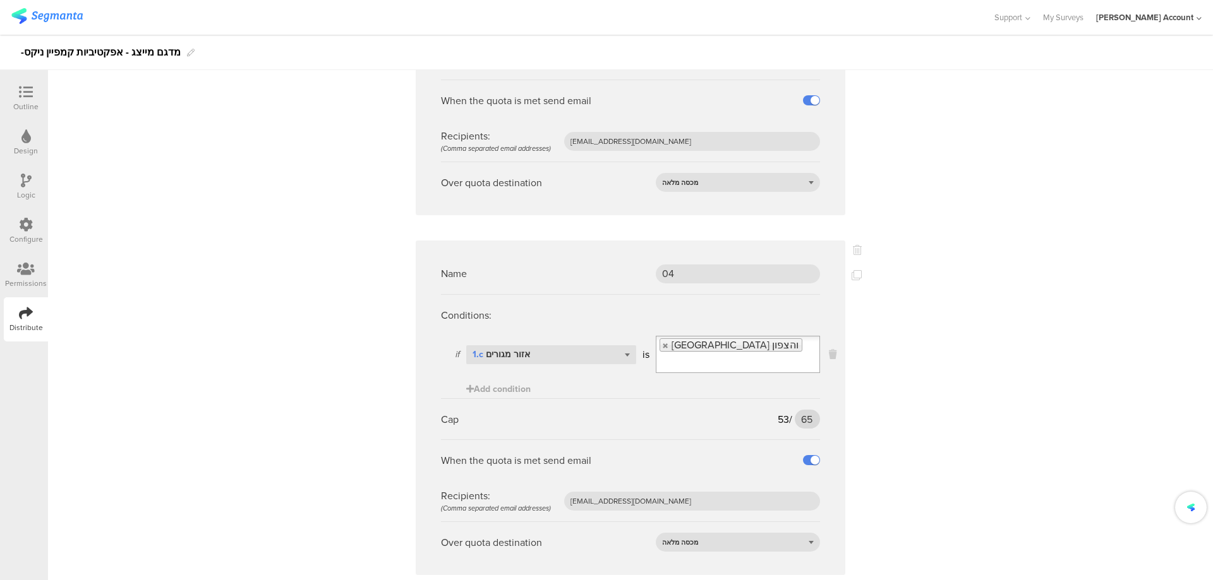
type input "89"
click at [801, 410] on input "65" at bounding box center [807, 419] width 25 height 19
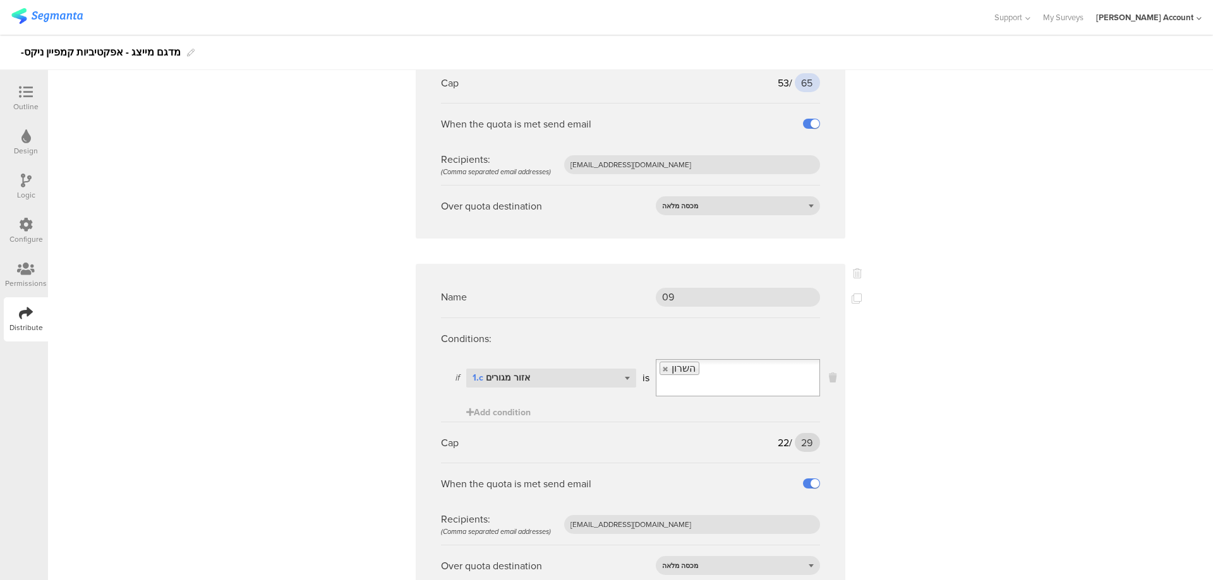
scroll to position [3064, 0]
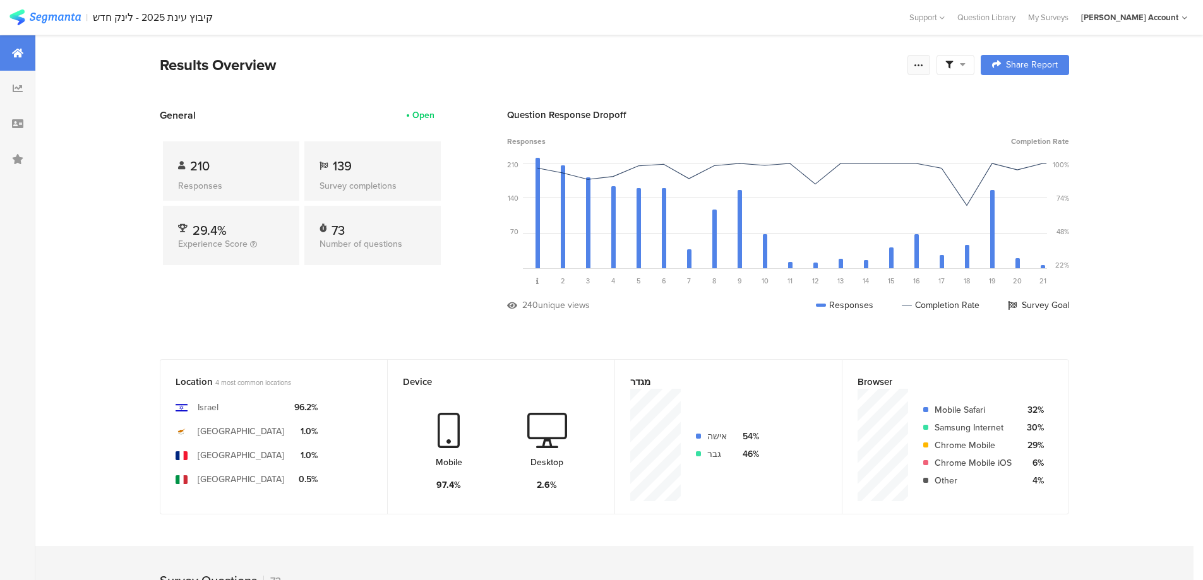
click at [922, 64] on icon at bounding box center [919, 65] width 10 height 10
click at [818, 164] on link "Edit survey" at bounding box center [834, 164] width 202 height 28
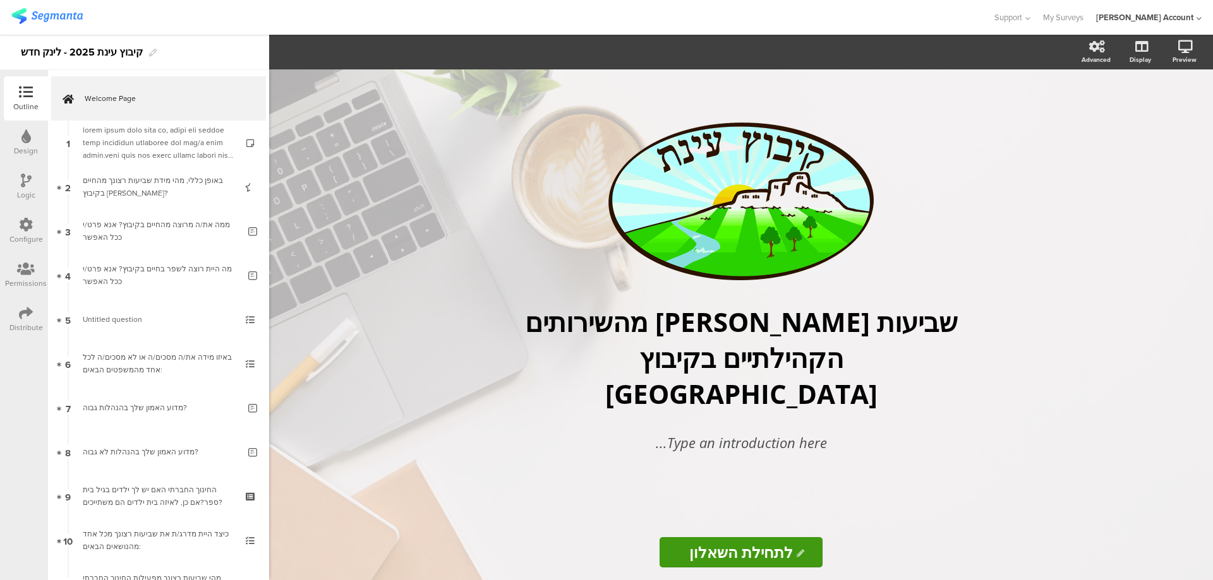
click at [23, 313] on icon at bounding box center [26, 313] width 14 height 14
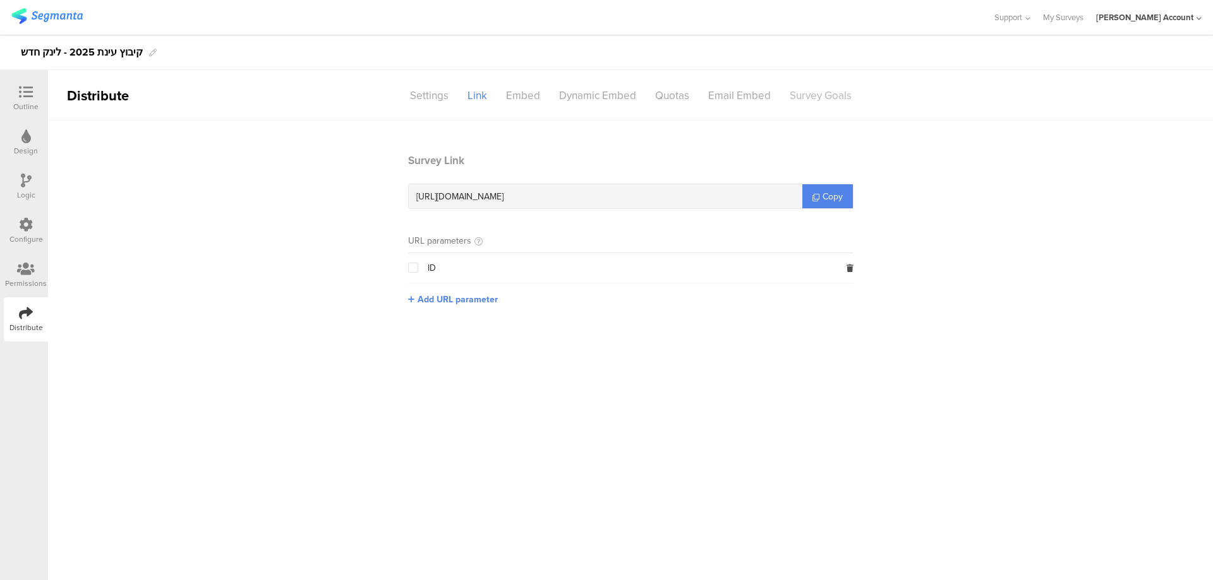
click at [818, 99] on div "Survey Goals" at bounding box center [820, 96] width 81 height 22
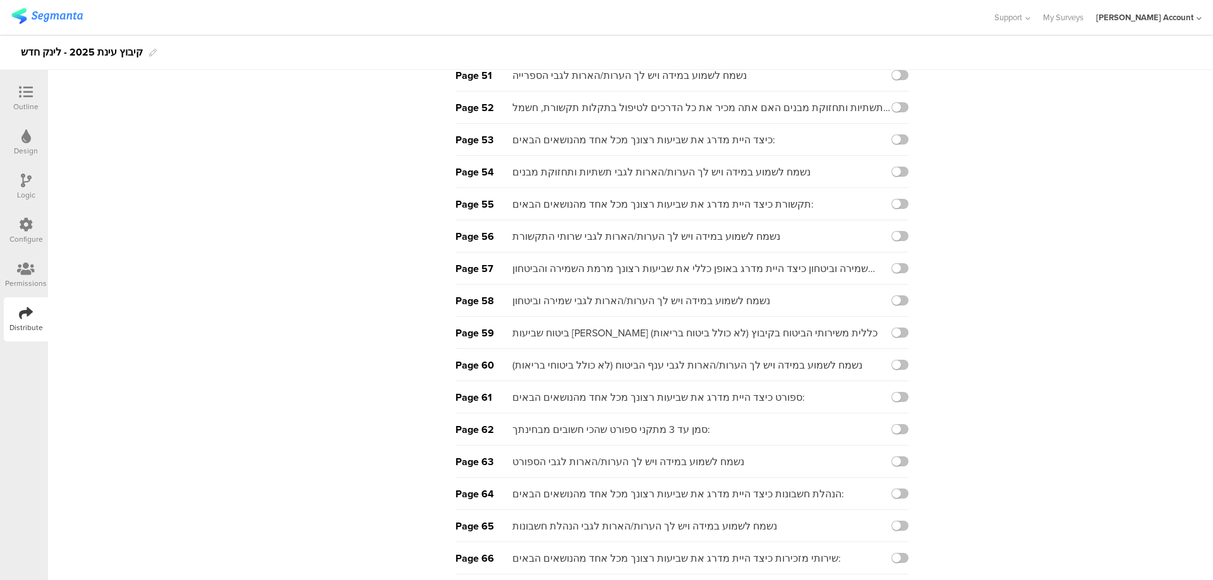
scroll to position [1981, 0]
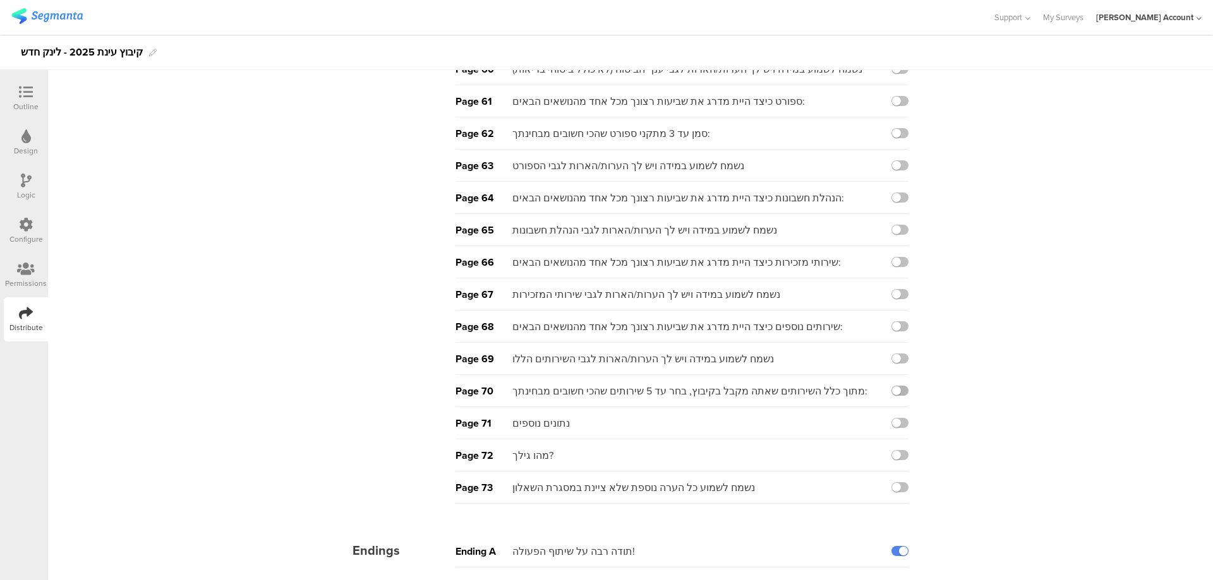
click at [901, 391] on label at bounding box center [899, 391] width 17 height 10
click at [0, 0] on input "checkbox" at bounding box center [0, 0] width 0 height 0
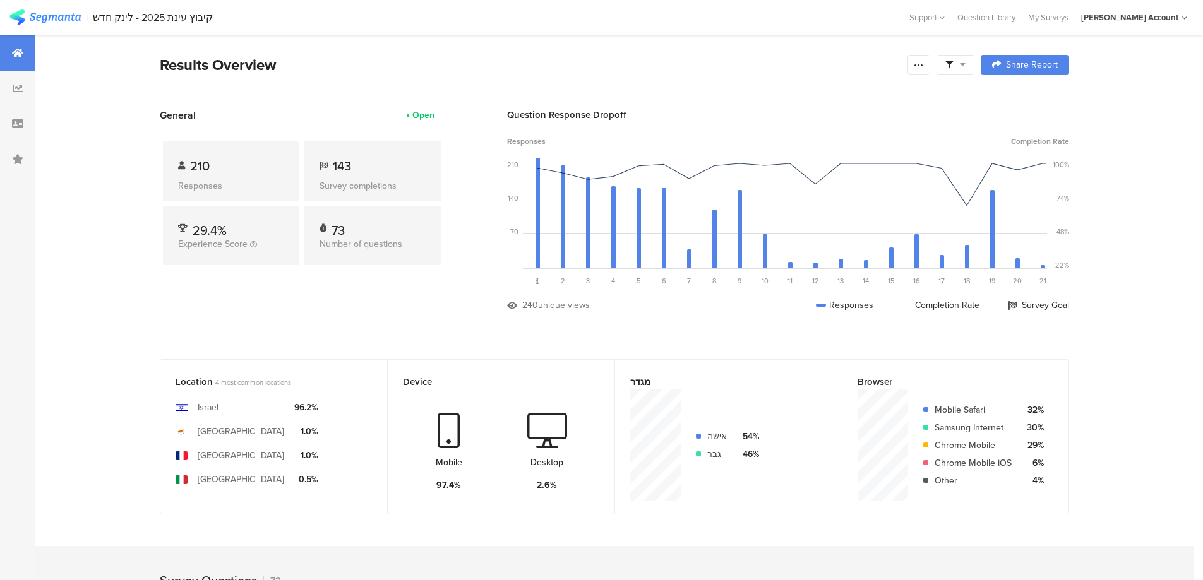
click at [959, 60] on span at bounding box center [956, 64] width 20 height 11
click at [1028, 102] on span at bounding box center [1020, 100] width 19 height 10
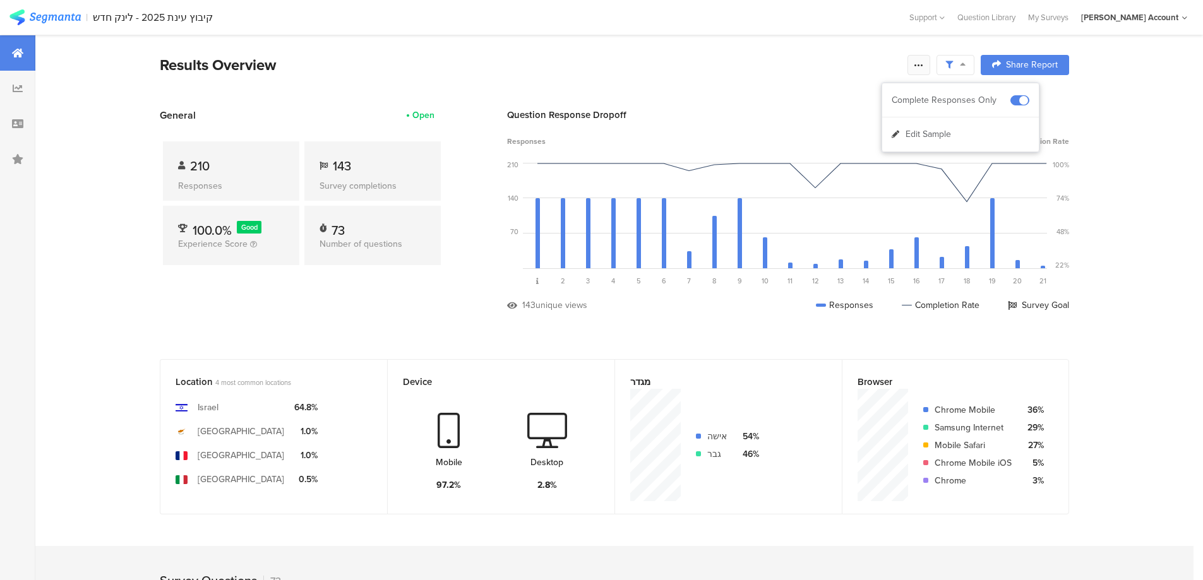
click at [922, 66] on icon at bounding box center [919, 65] width 10 height 10
click at [805, 189] on span "Export Results" at bounding box center [787, 192] width 57 height 13
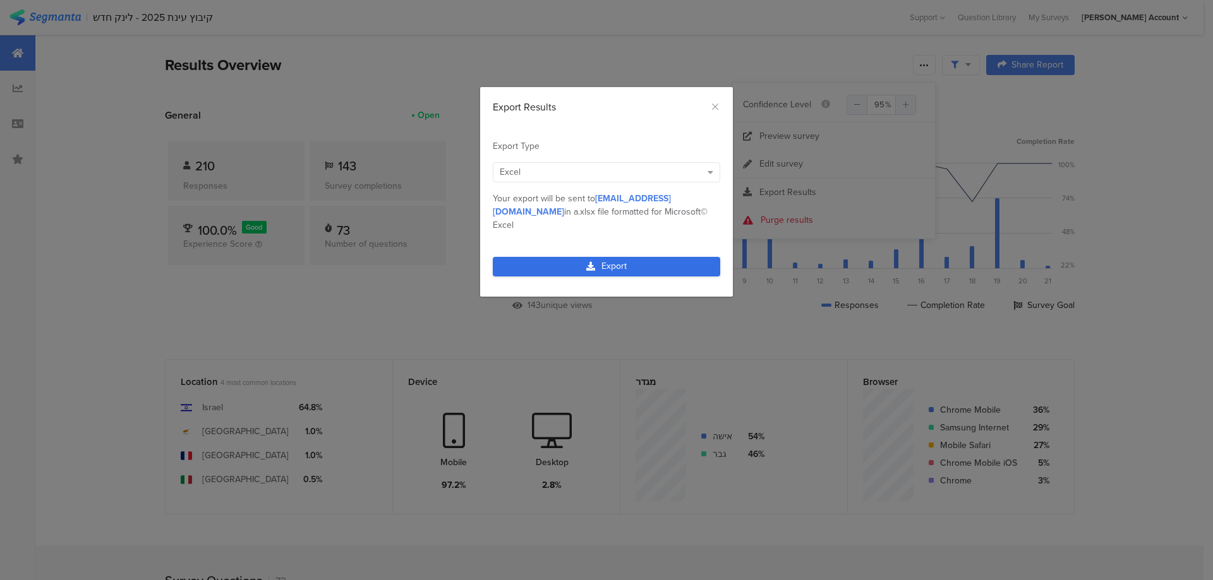
click at [617, 257] on link "Export" at bounding box center [606, 267] width 227 height 20
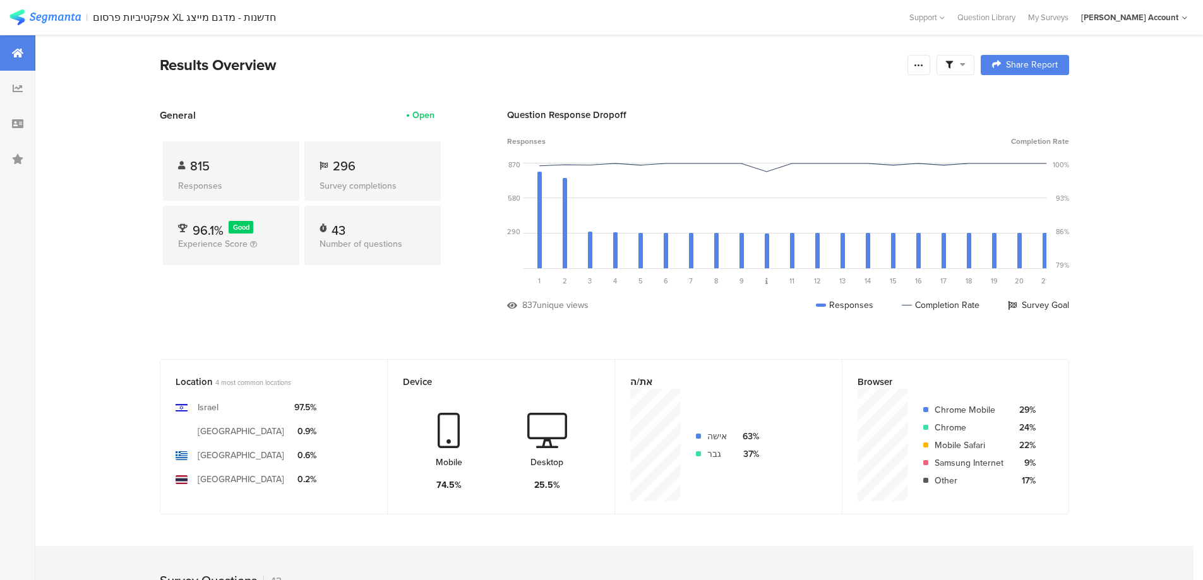
click at [962, 60] on span at bounding box center [956, 64] width 20 height 11
click at [1024, 99] on span at bounding box center [1020, 100] width 19 height 10
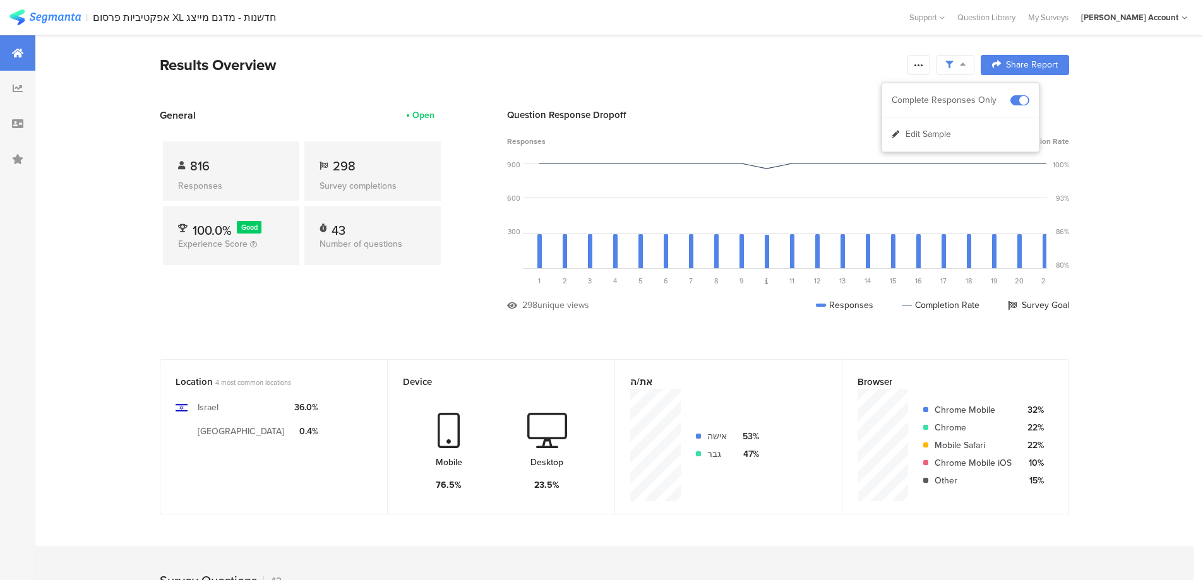
click at [804, 69] on div "Results Overview" at bounding box center [531, 65] width 742 height 23
click at [924, 68] on icon at bounding box center [919, 65] width 10 height 10
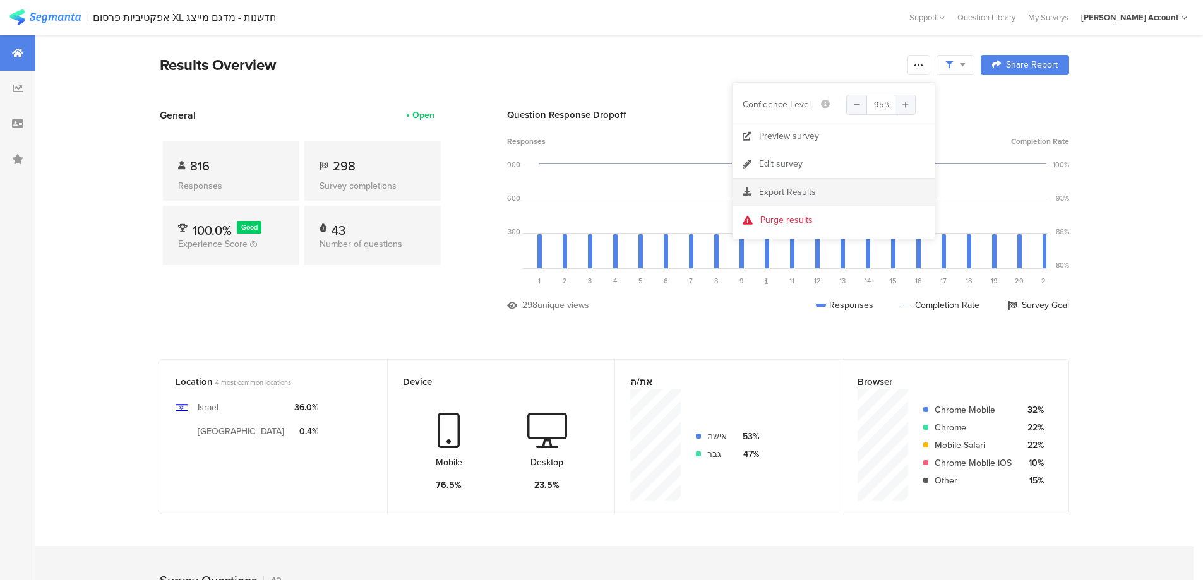
click at [820, 186] on section "Export Results" at bounding box center [834, 193] width 202 height 28
click at [789, 194] on span "Export Results" at bounding box center [787, 192] width 57 height 13
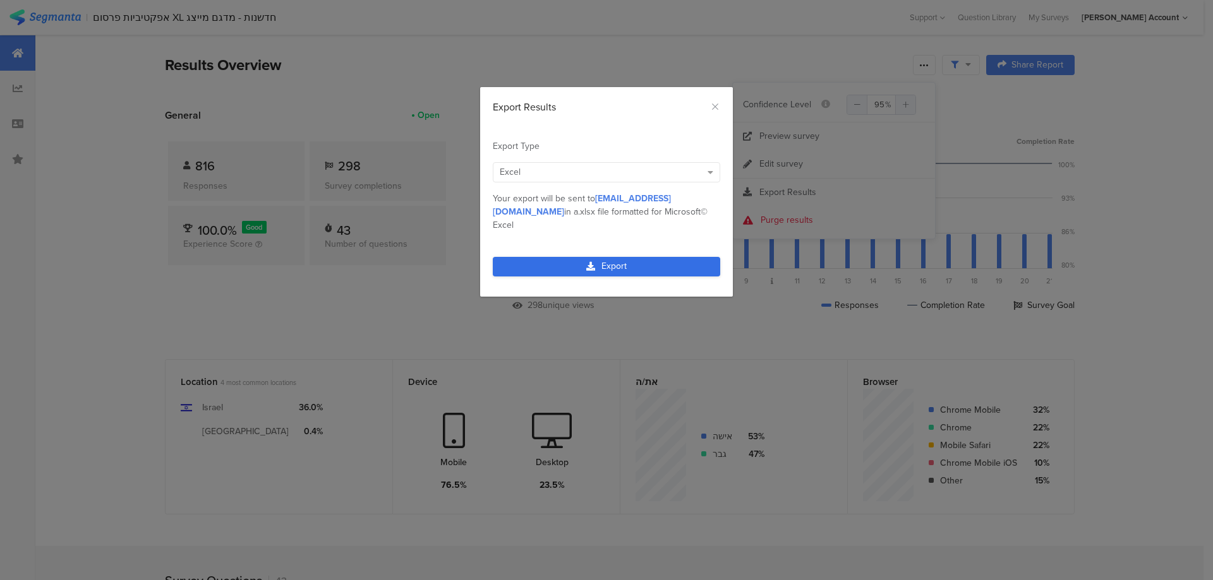
click at [625, 257] on link "Export" at bounding box center [606, 267] width 227 height 20
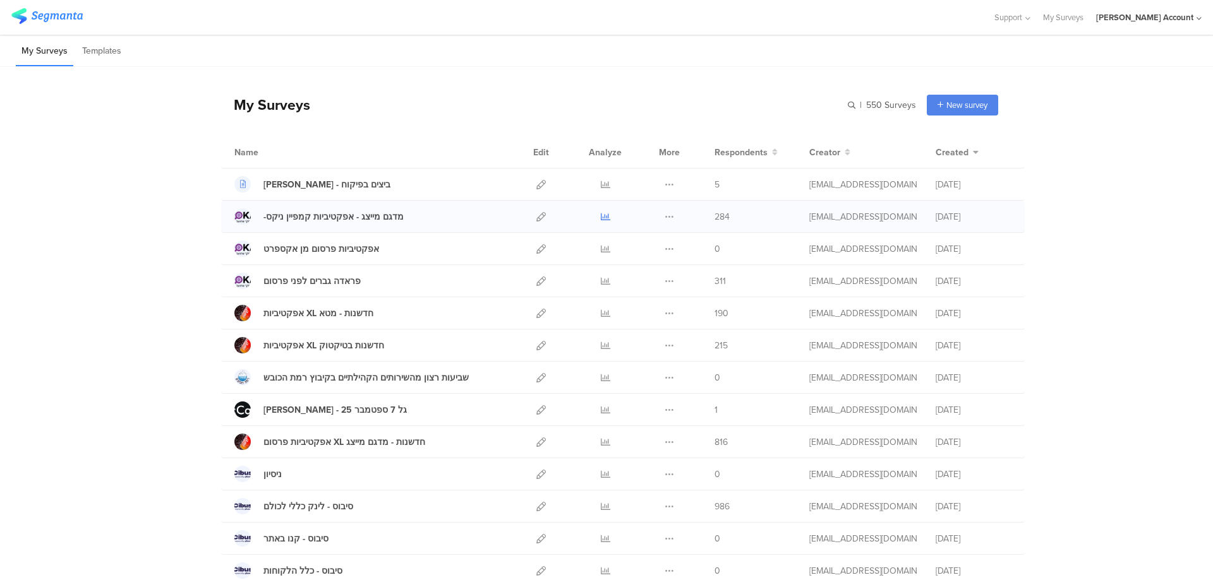
click at [602, 217] on icon at bounding box center [605, 216] width 9 height 9
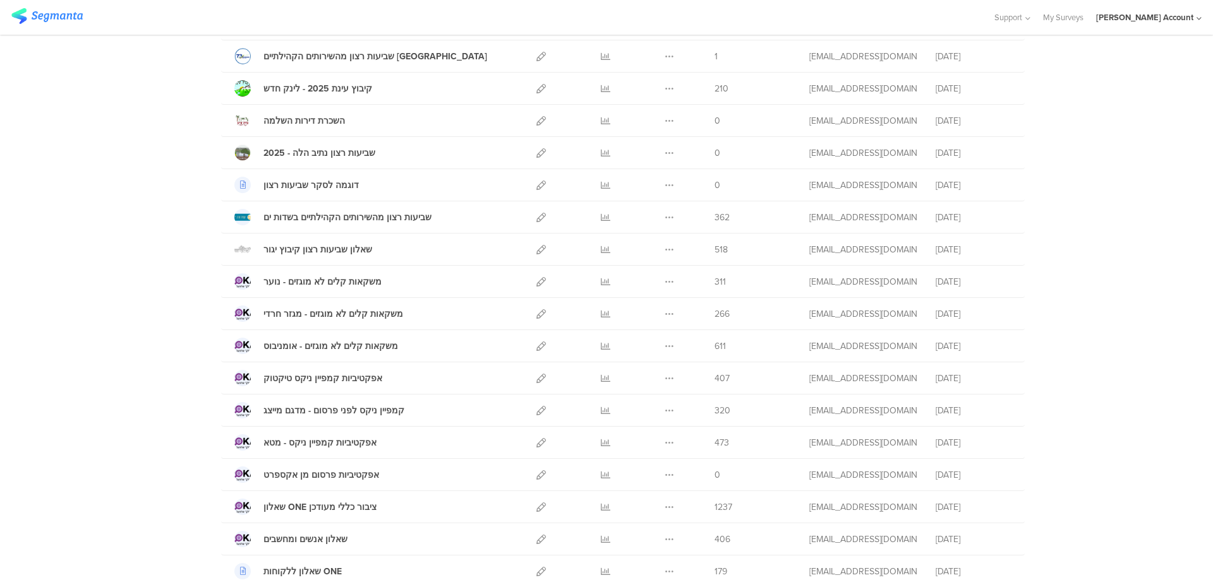
scroll to position [674, 0]
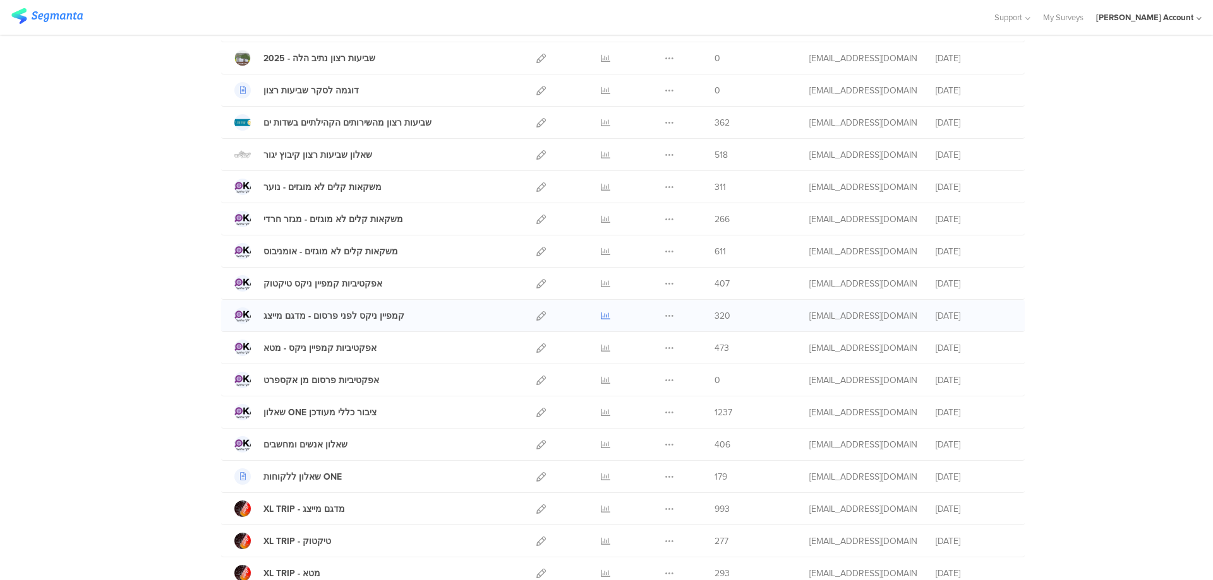
click at [603, 313] on icon at bounding box center [605, 315] width 9 height 9
click at [601, 347] on icon at bounding box center [605, 348] width 9 height 9
click at [603, 283] on icon at bounding box center [605, 283] width 9 height 9
click at [601, 344] on icon at bounding box center [605, 348] width 9 height 9
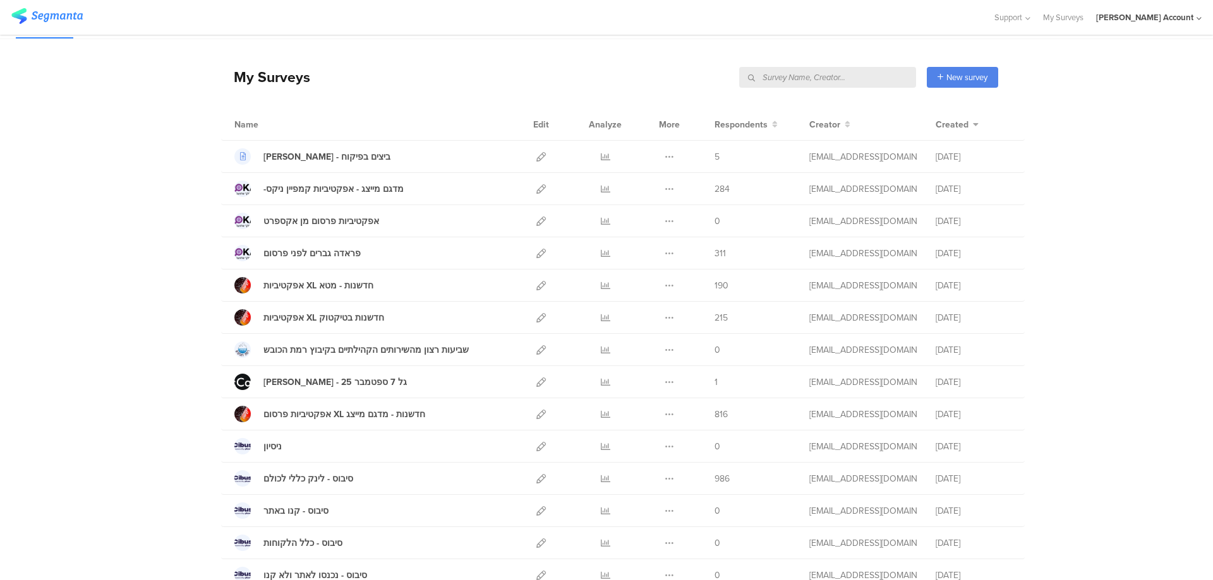
scroll to position [0, 0]
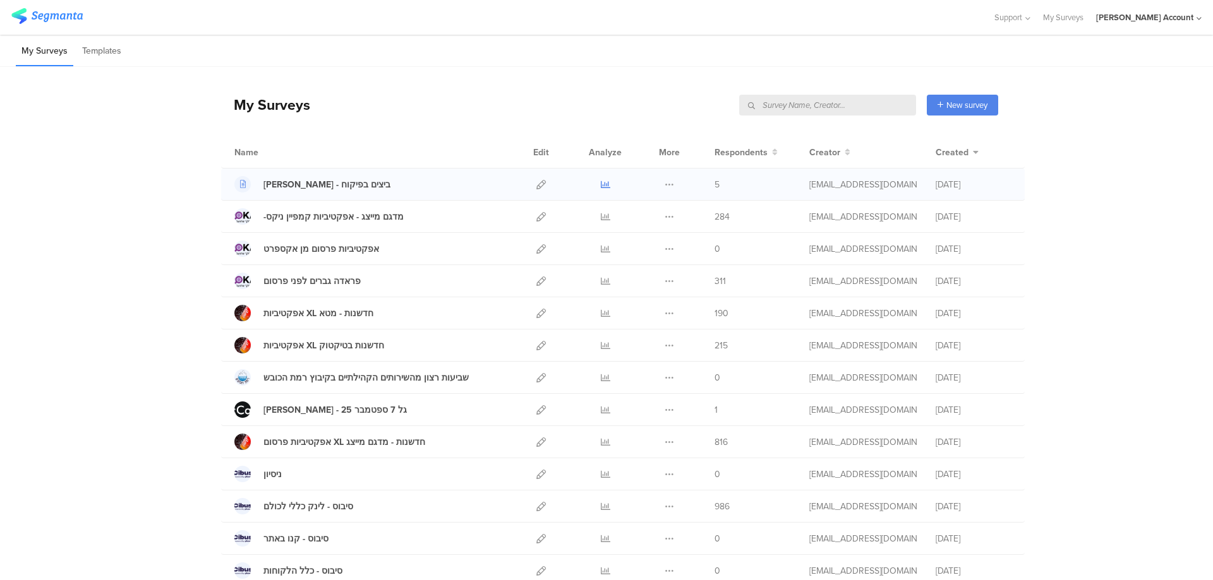
click at [601, 183] on icon at bounding box center [605, 184] width 9 height 9
click at [604, 186] on icon at bounding box center [605, 184] width 9 height 9
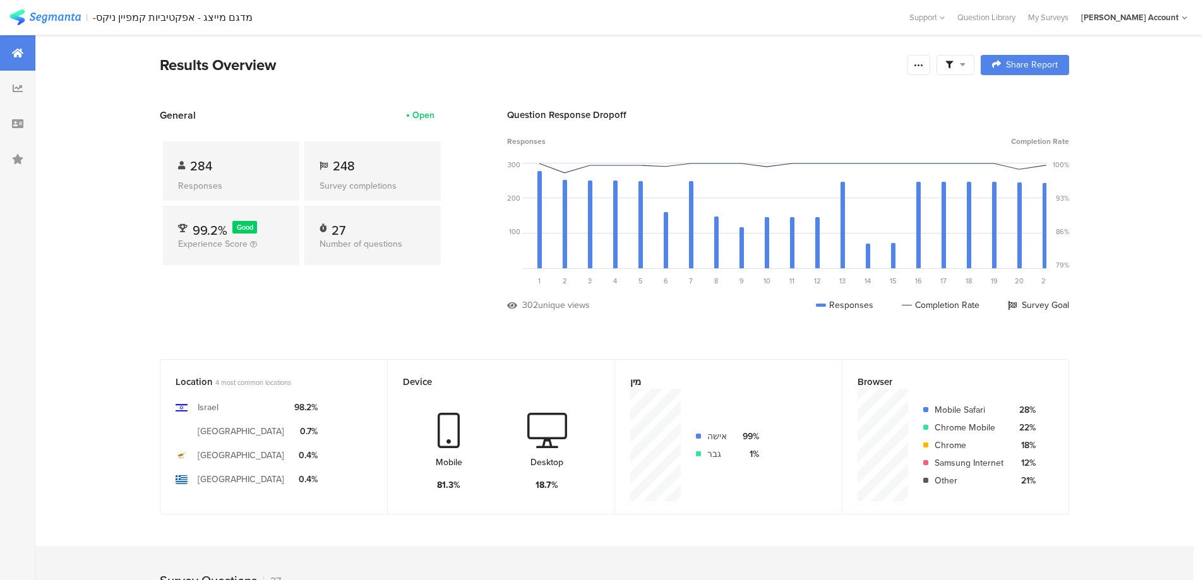
click at [955, 70] on div at bounding box center [956, 65] width 38 height 20
click at [1024, 98] on span at bounding box center [1020, 100] width 19 height 10
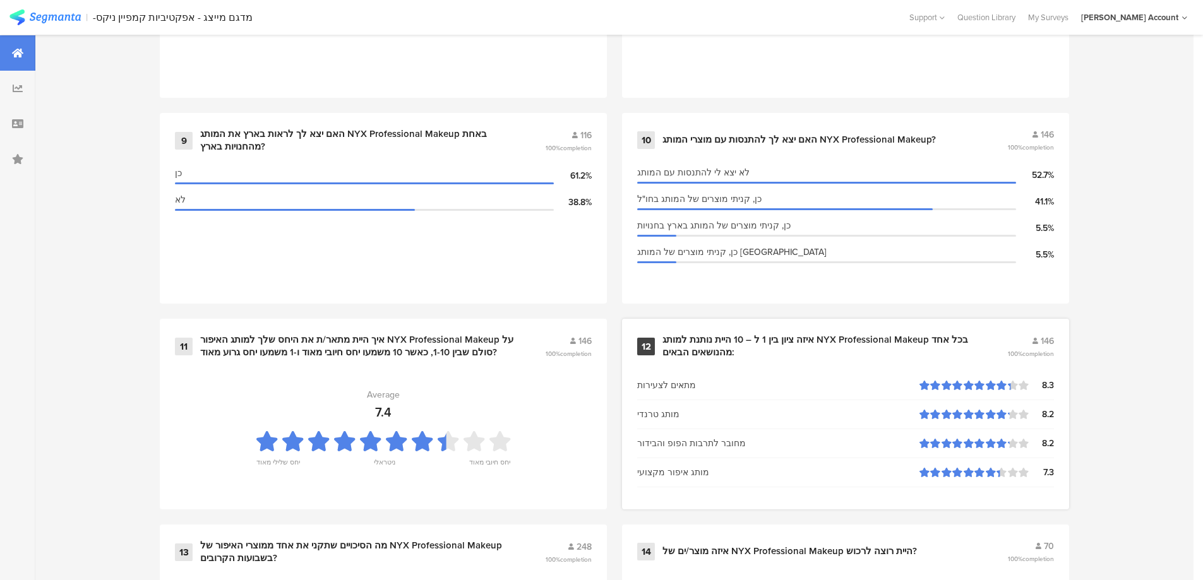
scroll to position [1347, 0]
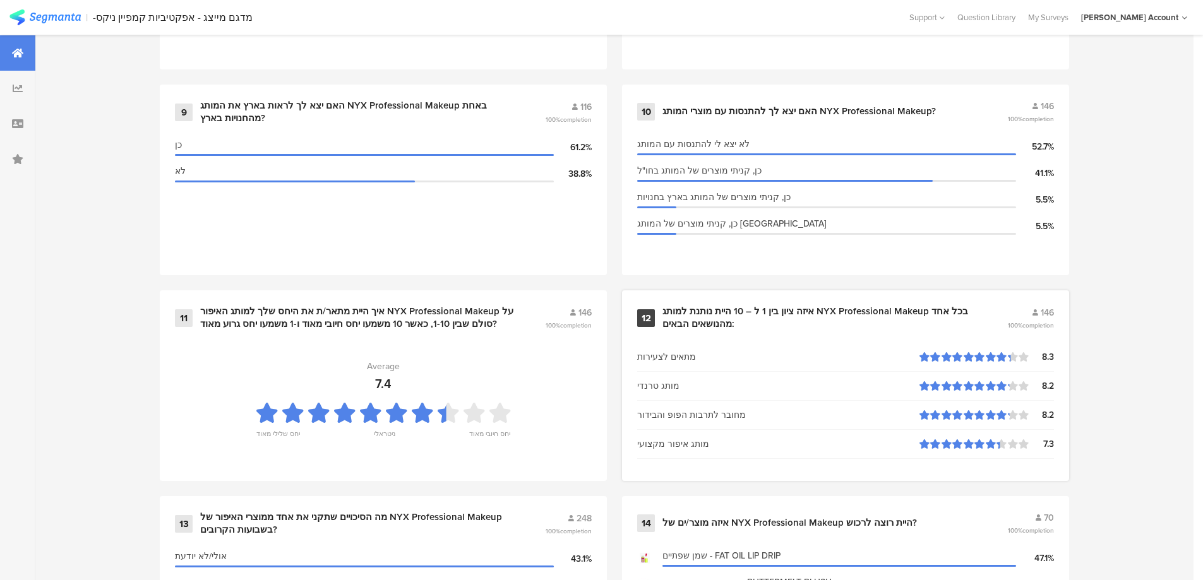
click at [748, 310] on div "איזה ציון בין 1 ל – 10 היית נותנת למותג NYX Professional Makeup בכל אחד מהנושאי…" at bounding box center [820, 318] width 315 height 25
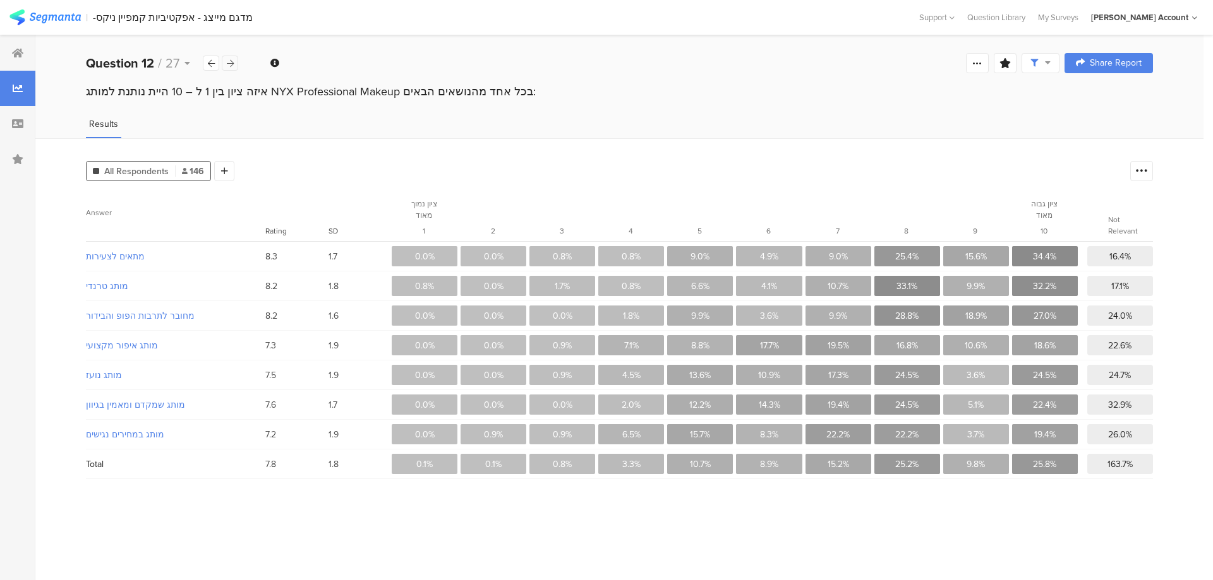
click at [237, 68] on div at bounding box center [230, 63] width 16 height 15
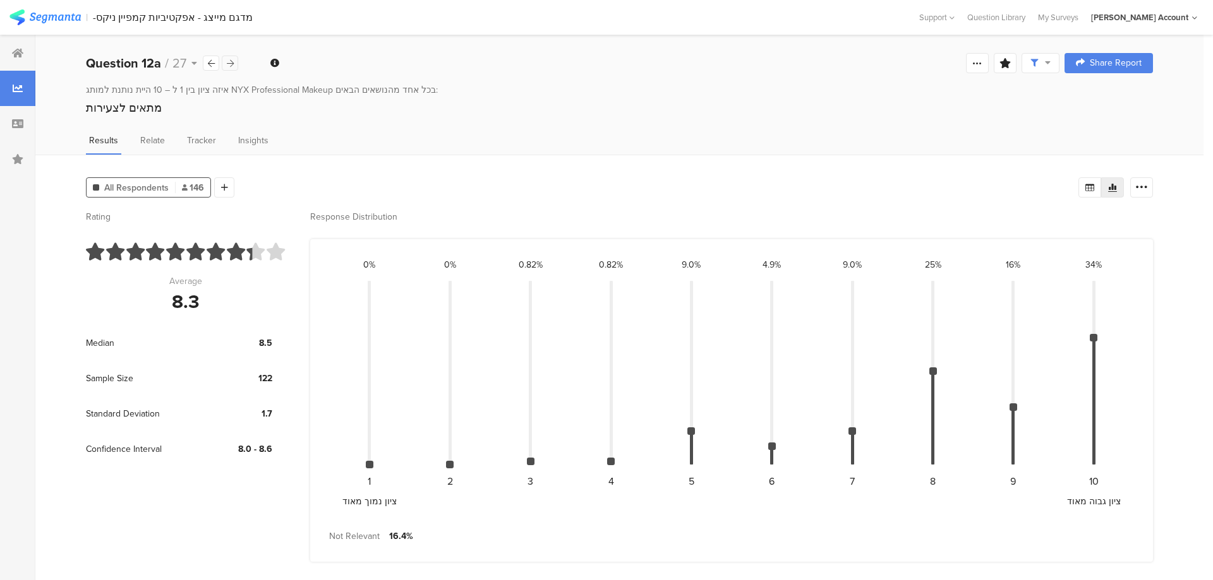
click at [237, 68] on div at bounding box center [230, 63] width 16 height 15
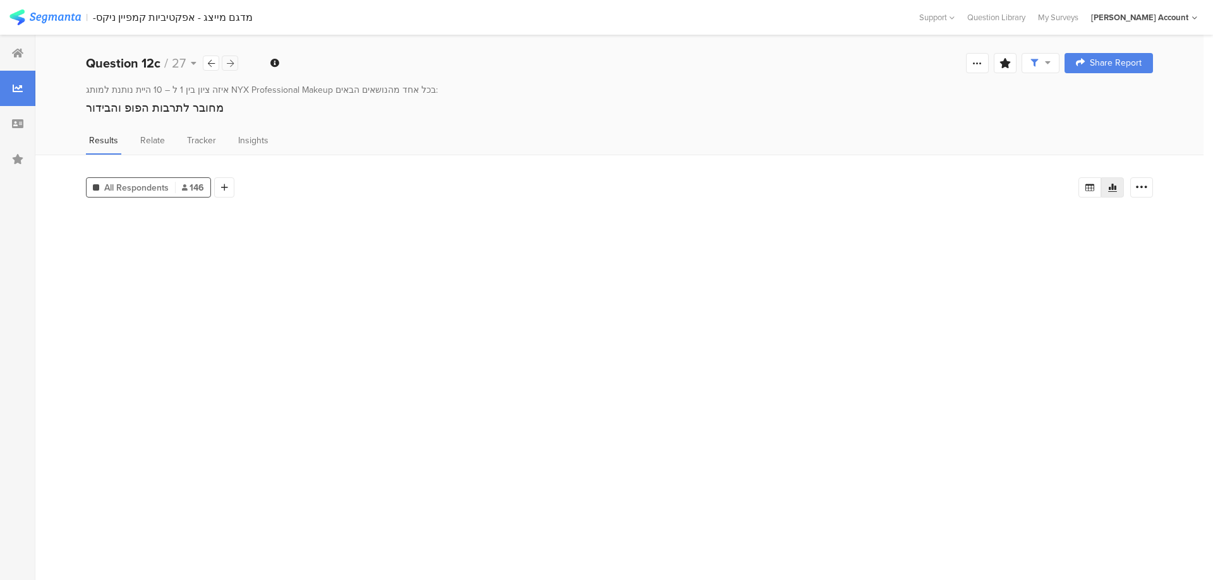
click at [237, 68] on div at bounding box center [230, 63] width 16 height 15
click at [236, 68] on div at bounding box center [230, 63] width 16 height 15
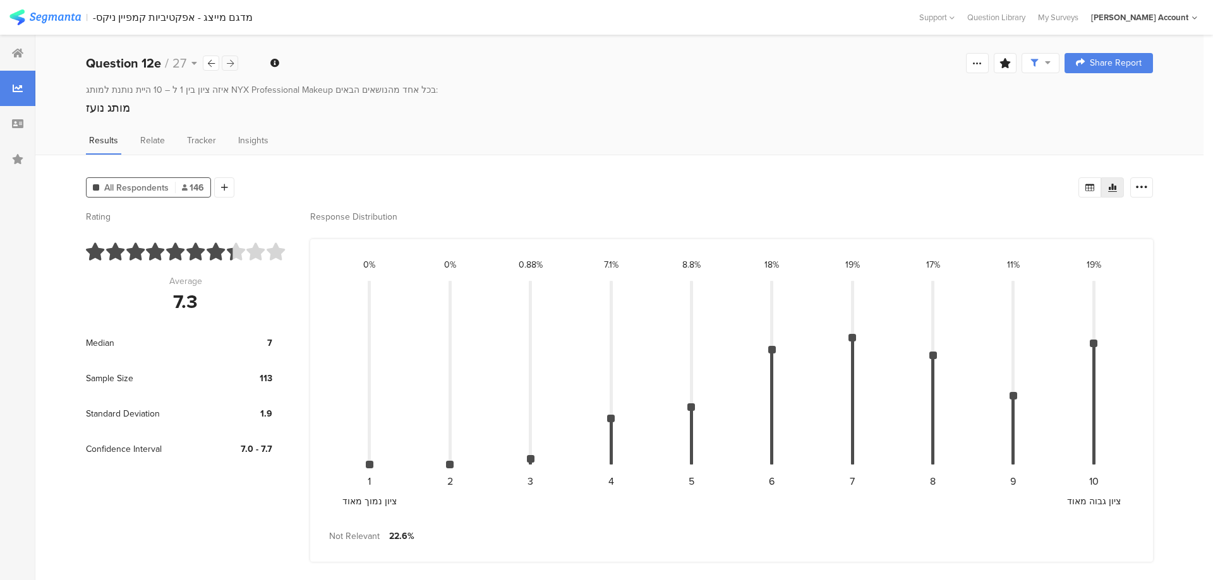
click at [236, 68] on div at bounding box center [230, 63] width 16 height 15
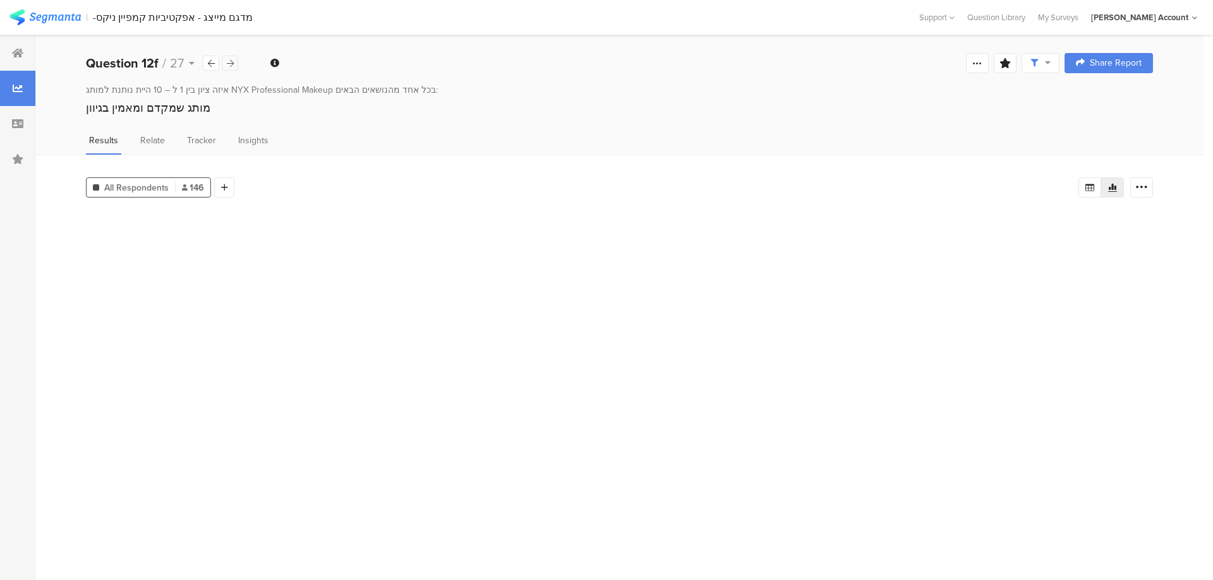
click at [236, 68] on div at bounding box center [230, 63] width 16 height 15
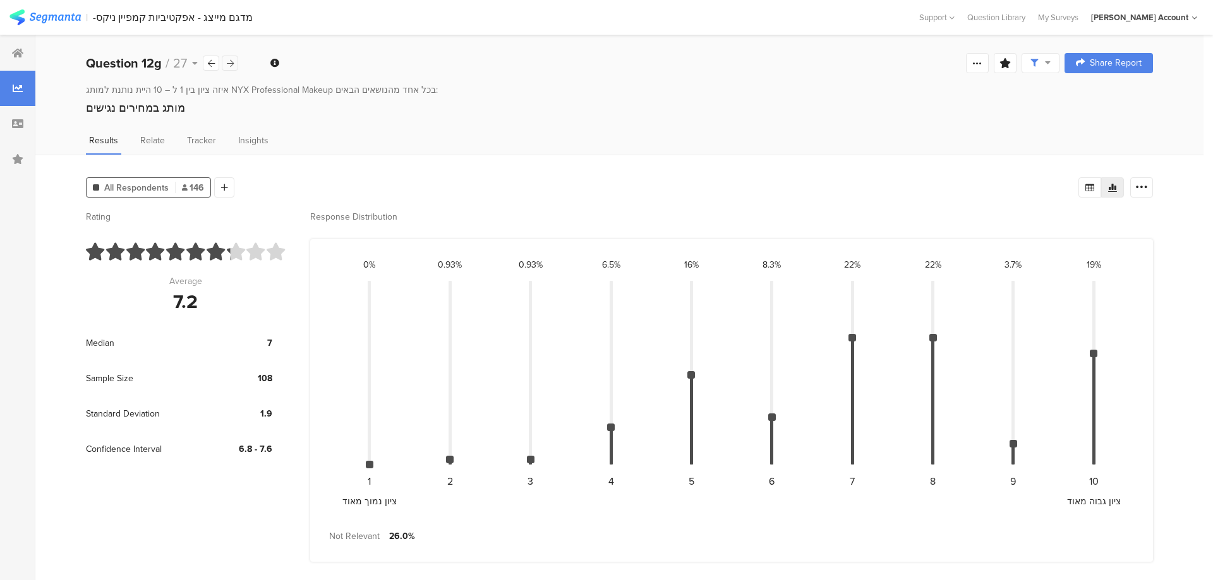
click at [236, 68] on div at bounding box center [230, 63] width 16 height 15
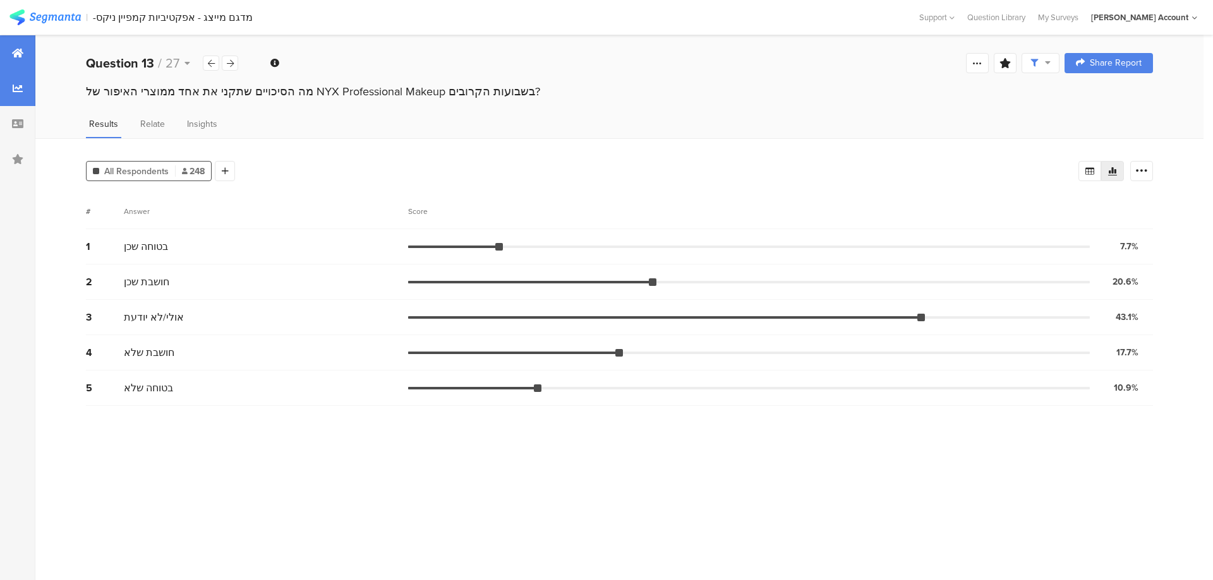
click at [11, 52] on div at bounding box center [17, 52] width 35 height 35
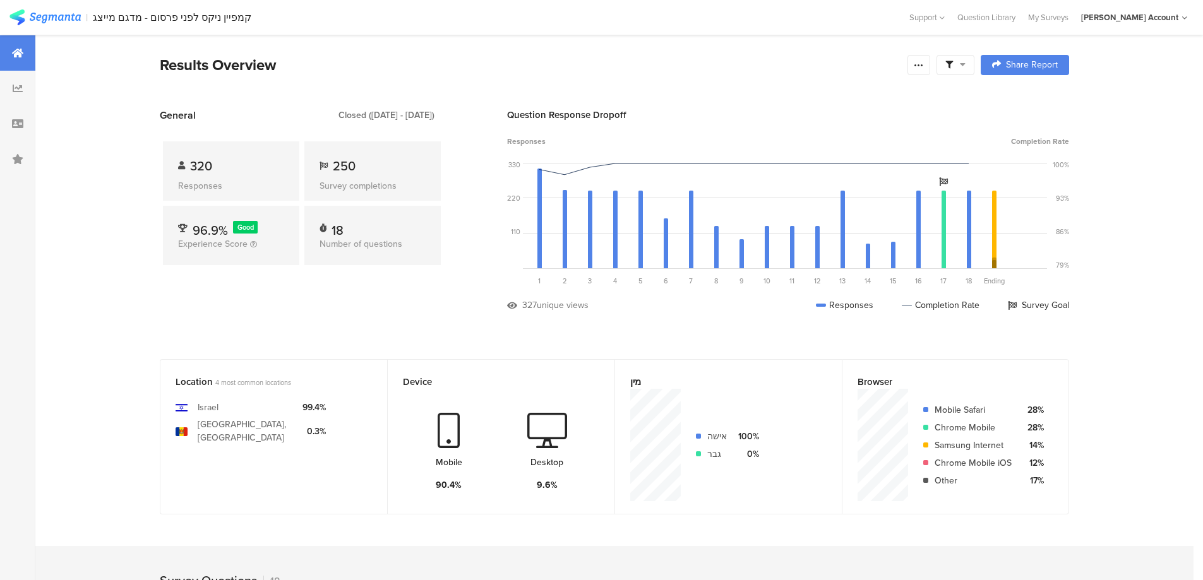
click at [967, 70] on div at bounding box center [956, 65] width 38 height 20
click at [1025, 99] on span at bounding box center [1020, 100] width 19 height 10
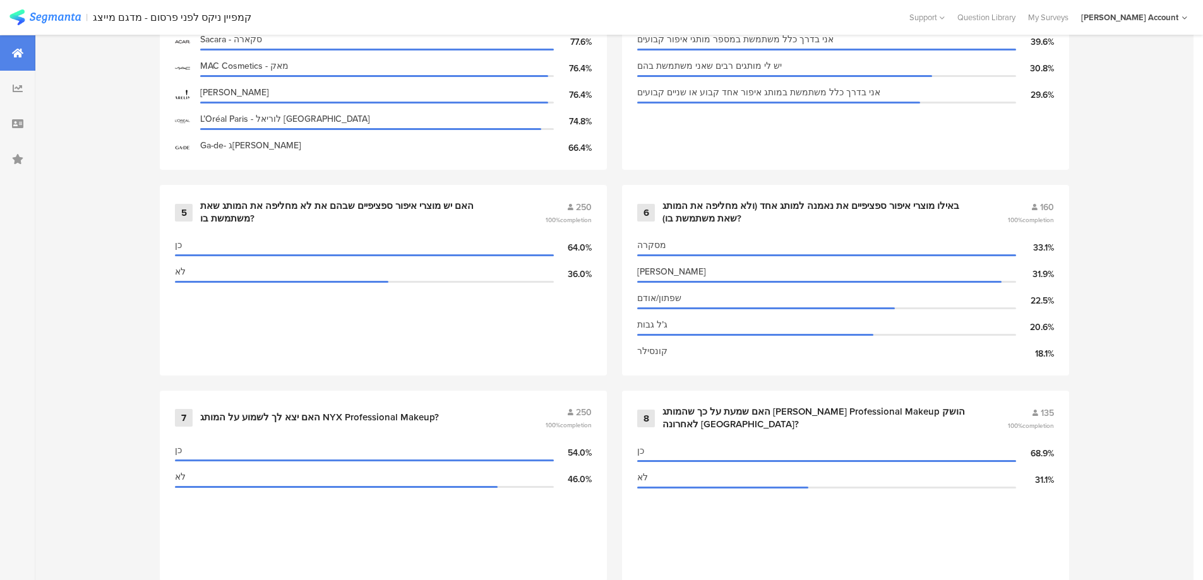
scroll to position [1011, 0]
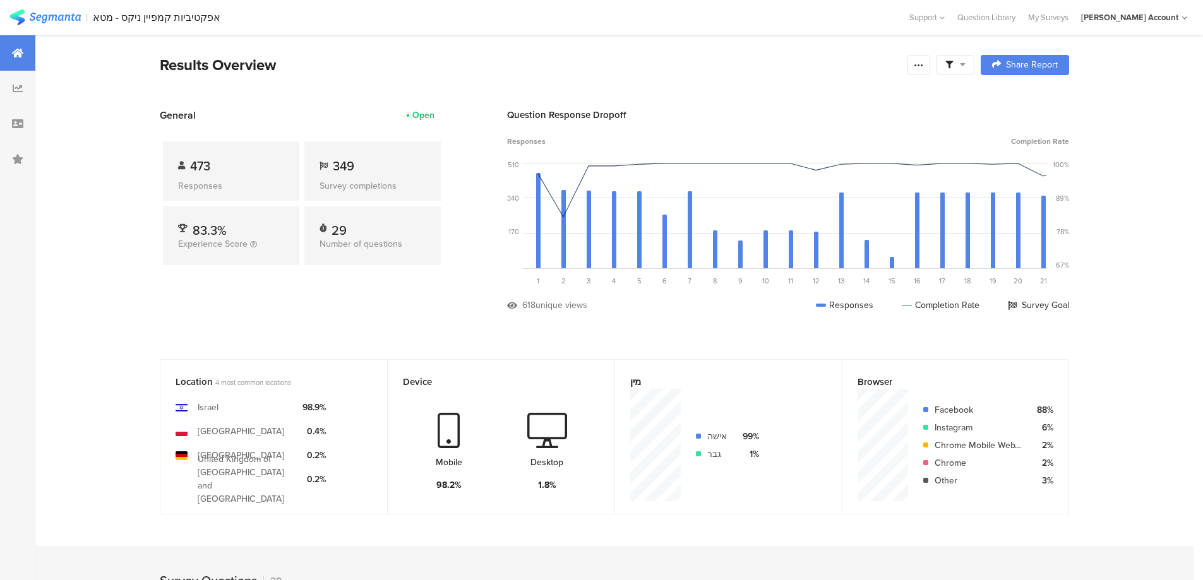
click at [952, 58] on div at bounding box center [956, 65] width 38 height 20
click at [1023, 99] on span at bounding box center [1020, 100] width 19 height 10
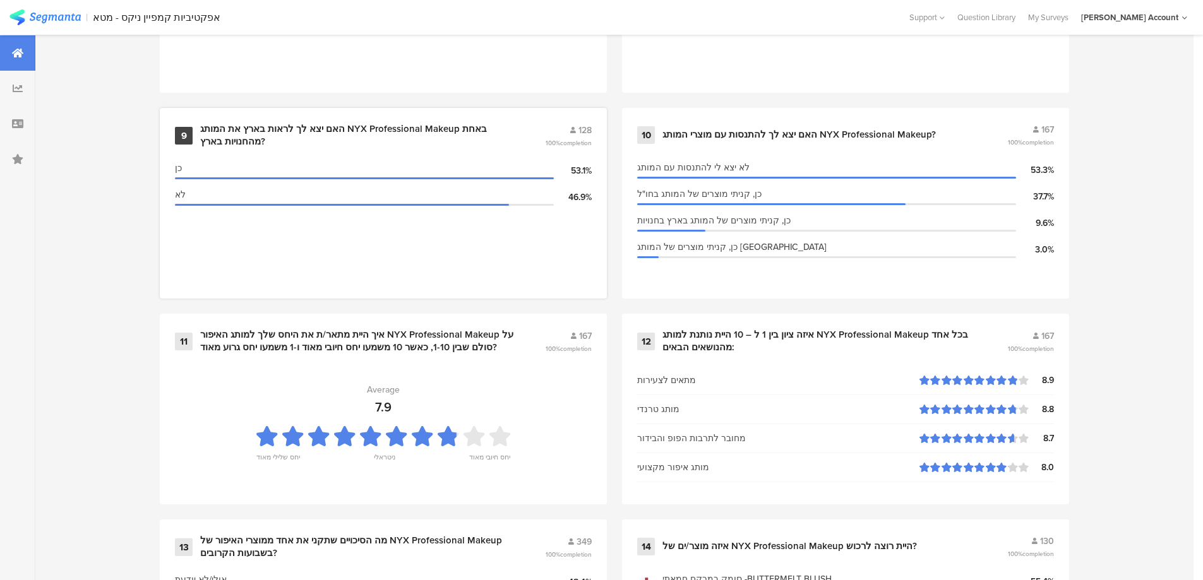
scroll to position [1347, 0]
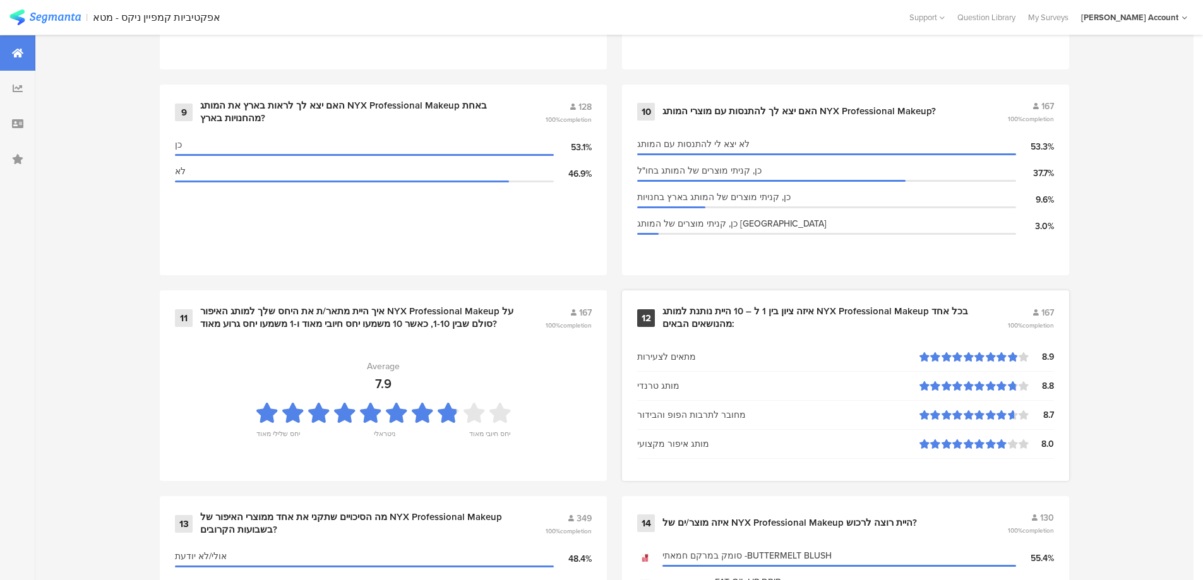
click at [750, 306] on div "איזה ציון בין 1 ל – 10 היית נותנת למותג NYX Professional Makeup בכל אחד מהנושאי…" at bounding box center [820, 318] width 315 height 25
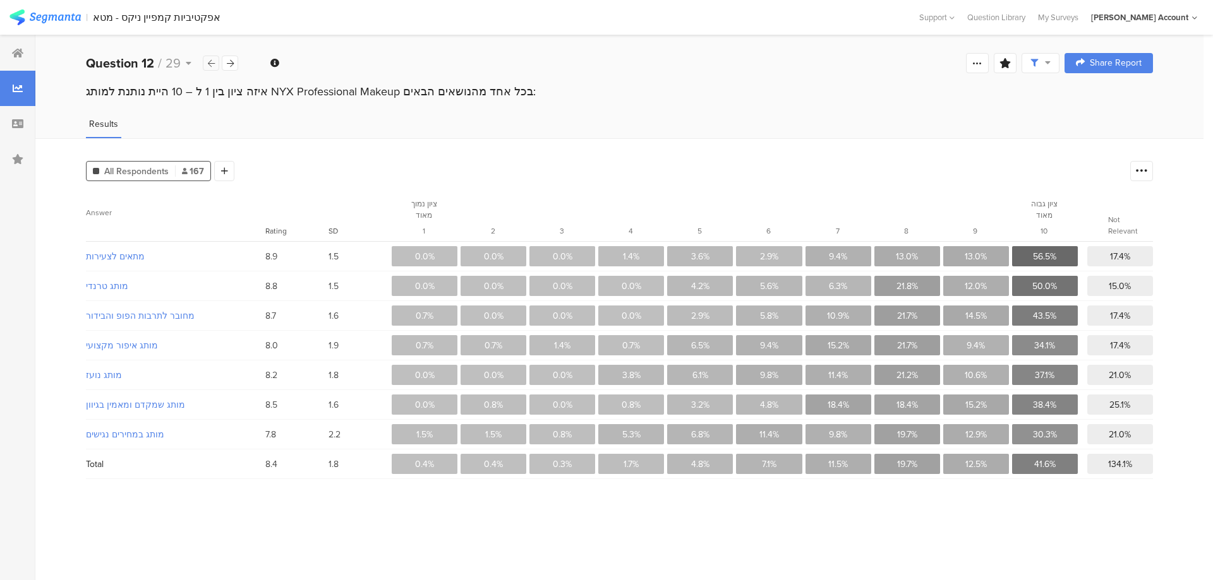
click at [209, 59] on icon at bounding box center [211, 63] width 7 height 8
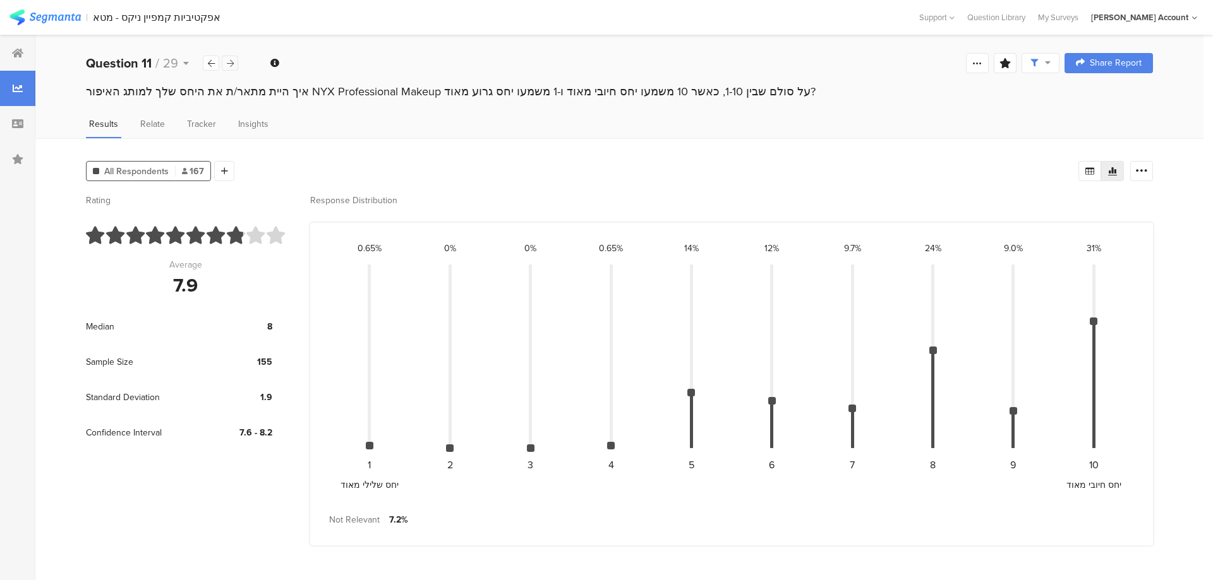
click at [228, 61] on icon at bounding box center [230, 63] width 7 height 8
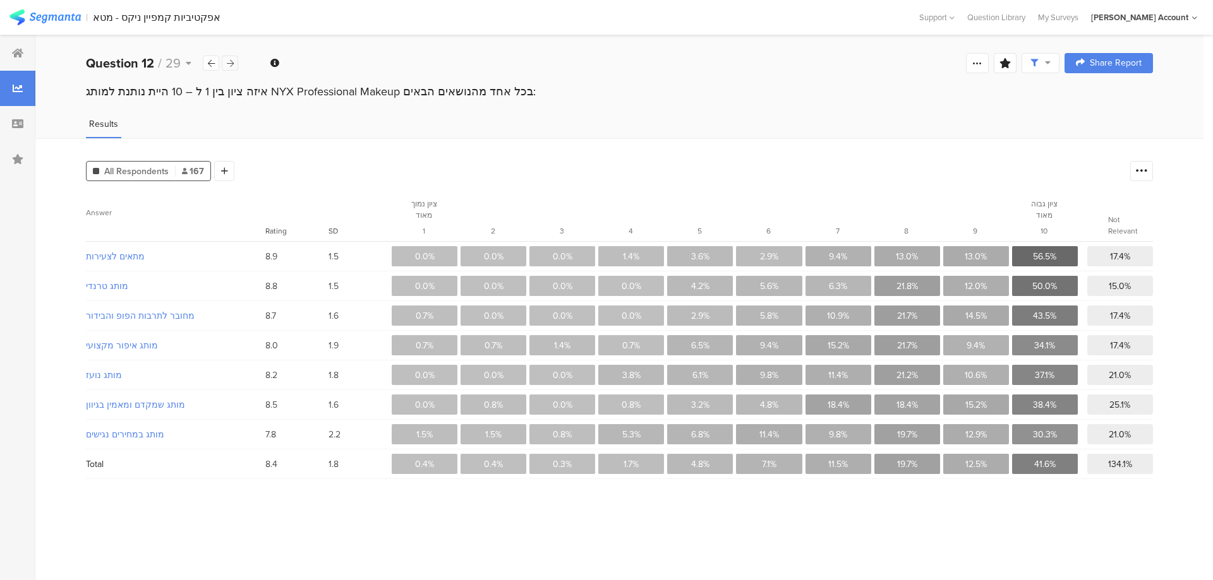
click at [231, 64] on icon at bounding box center [230, 63] width 7 height 8
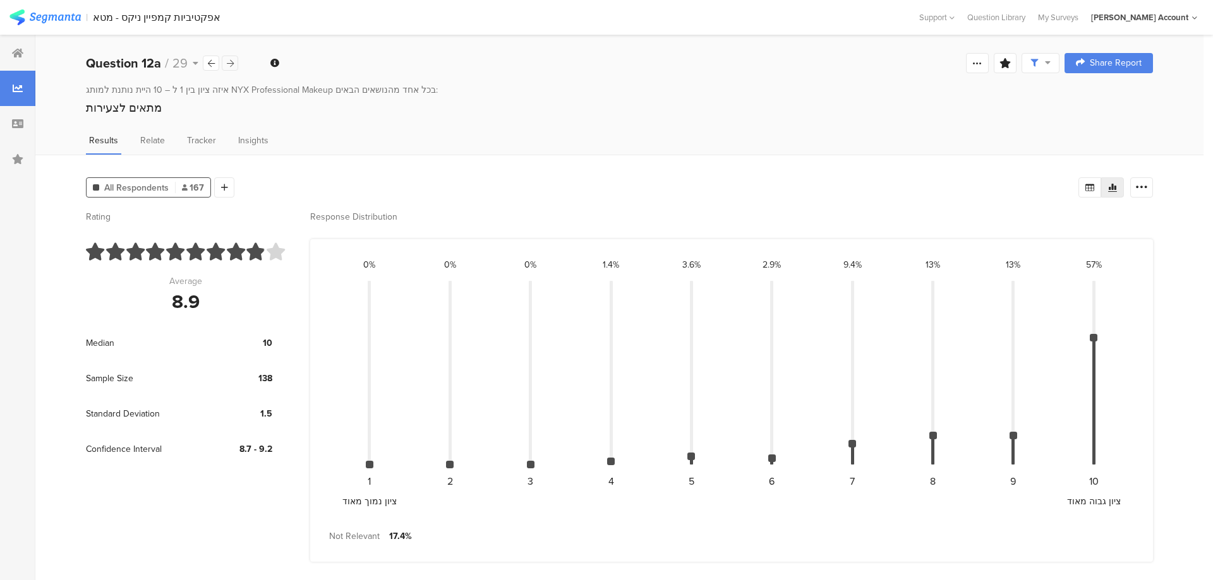
click at [231, 64] on icon at bounding box center [230, 63] width 7 height 8
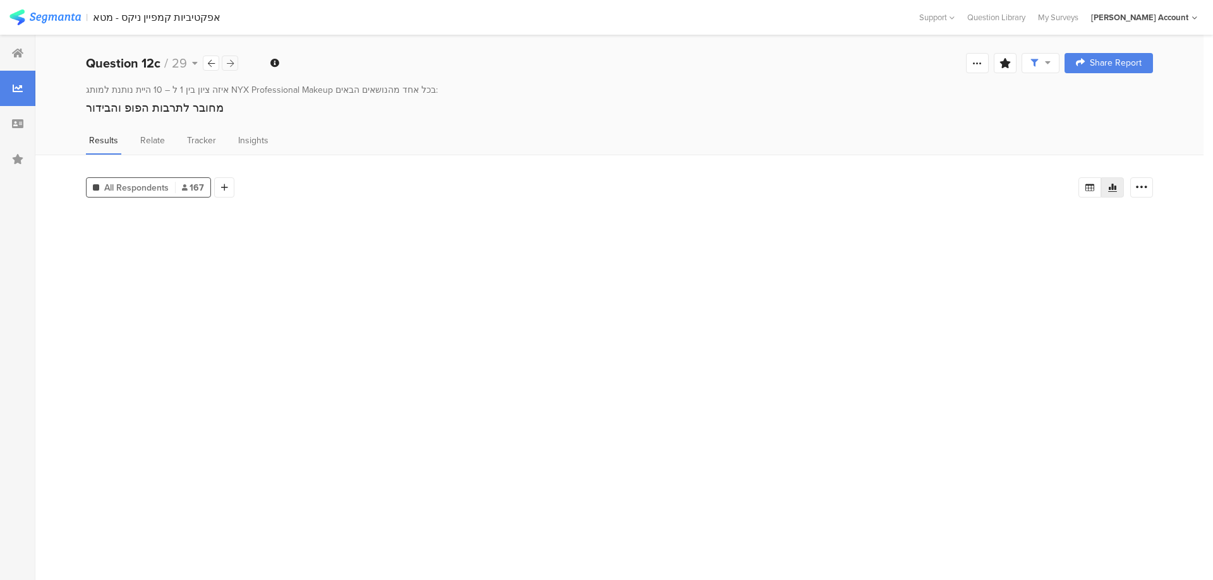
click at [231, 64] on icon at bounding box center [230, 63] width 7 height 8
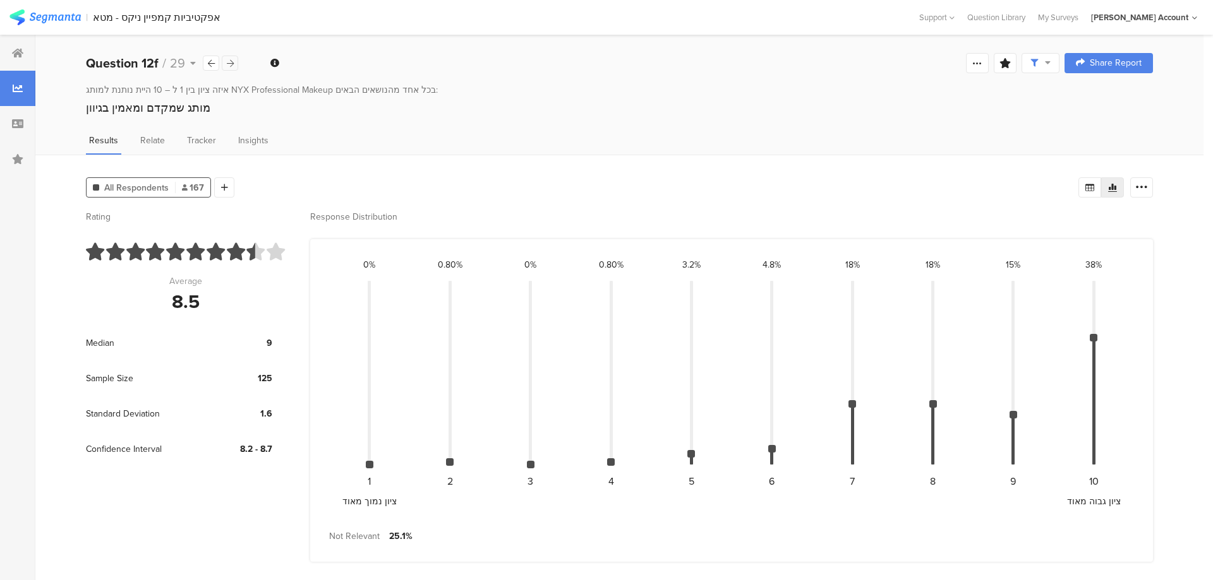
click at [231, 64] on icon at bounding box center [230, 63] width 7 height 8
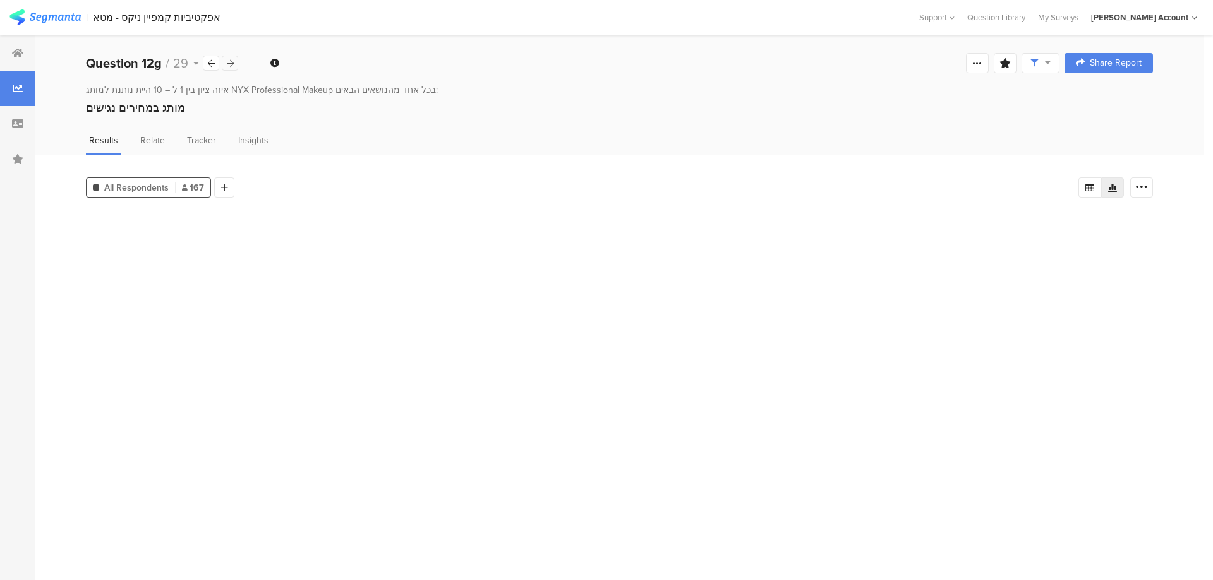
click at [231, 64] on icon at bounding box center [230, 63] width 7 height 8
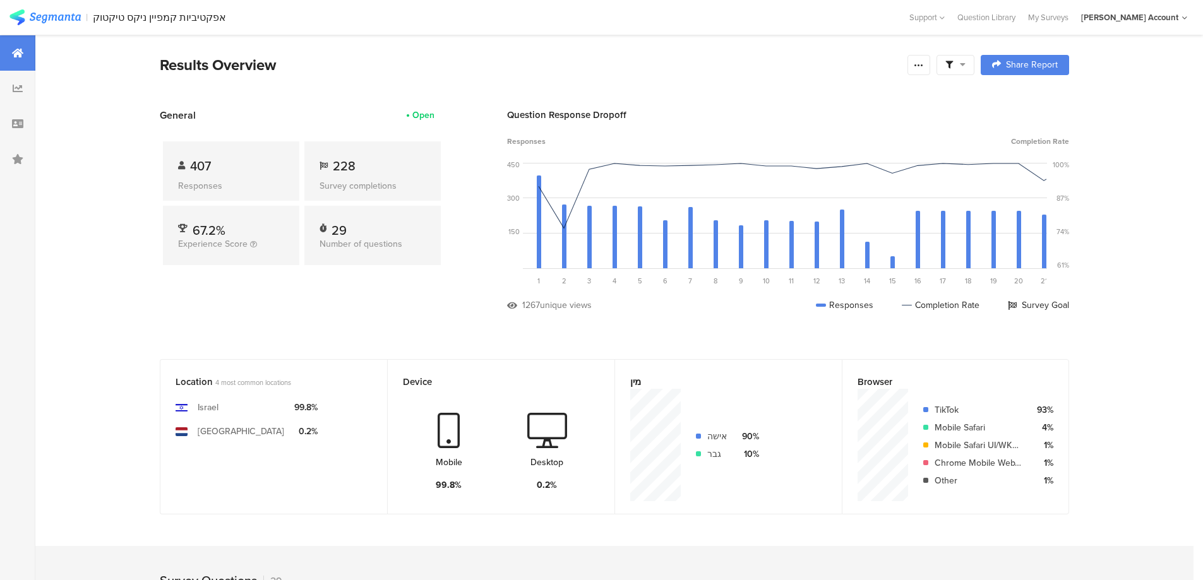
click at [958, 65] on span at bounding box center [956, 64] width 20 height 11
click at [1026, 98] on span at bounding box center [1020, 100] width 19 height 10
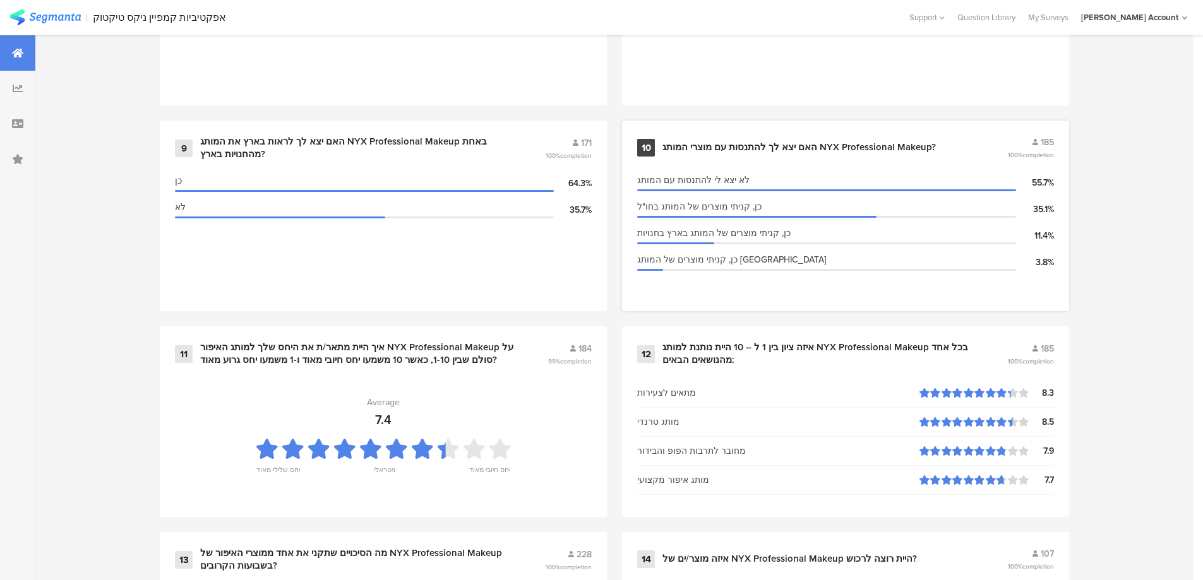
scroll to position [1347, 0]
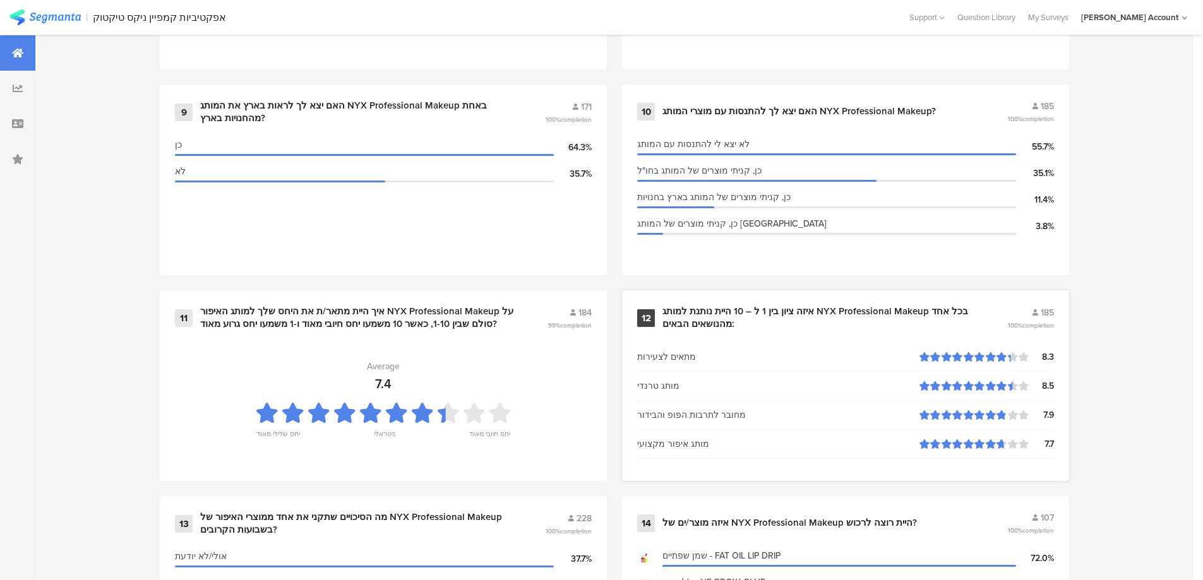
click at [820, 306] on div "איזה ציון בין 1 ל – 10 היית נותנת למותג NYX Professional Makeup בכל אחד מהנושאי…" at bounding box center [820, 318] width 315 height 25
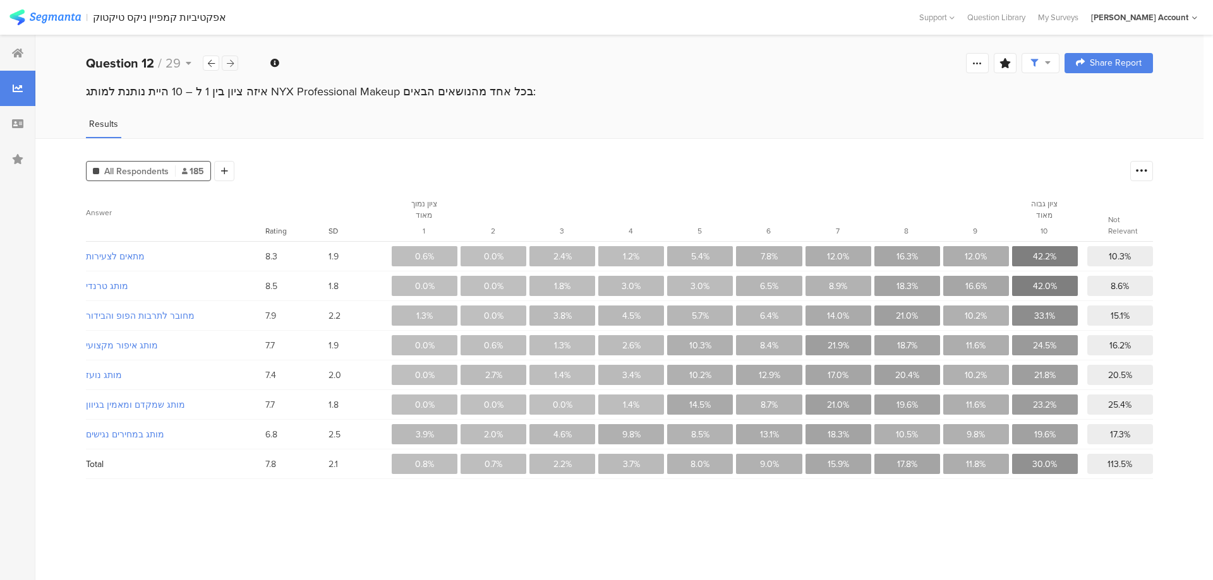
click at [229, 63] on icon at bounding box center [230, 63] width 7 height 8
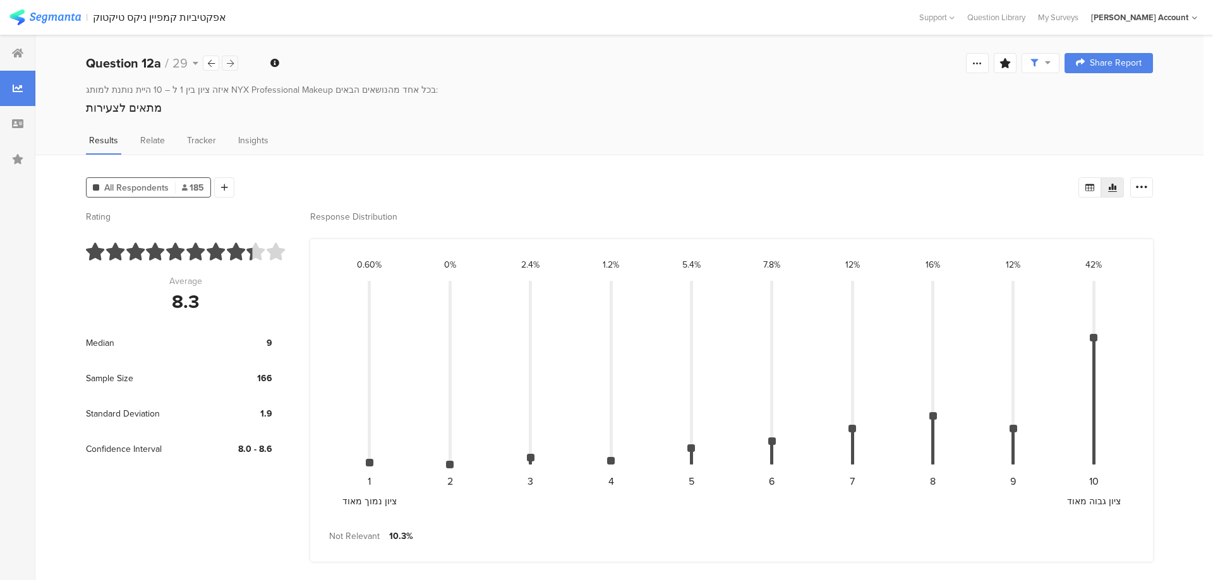
click at [229, 63] on icon at bounding box center [230, 63] width 7 height 8
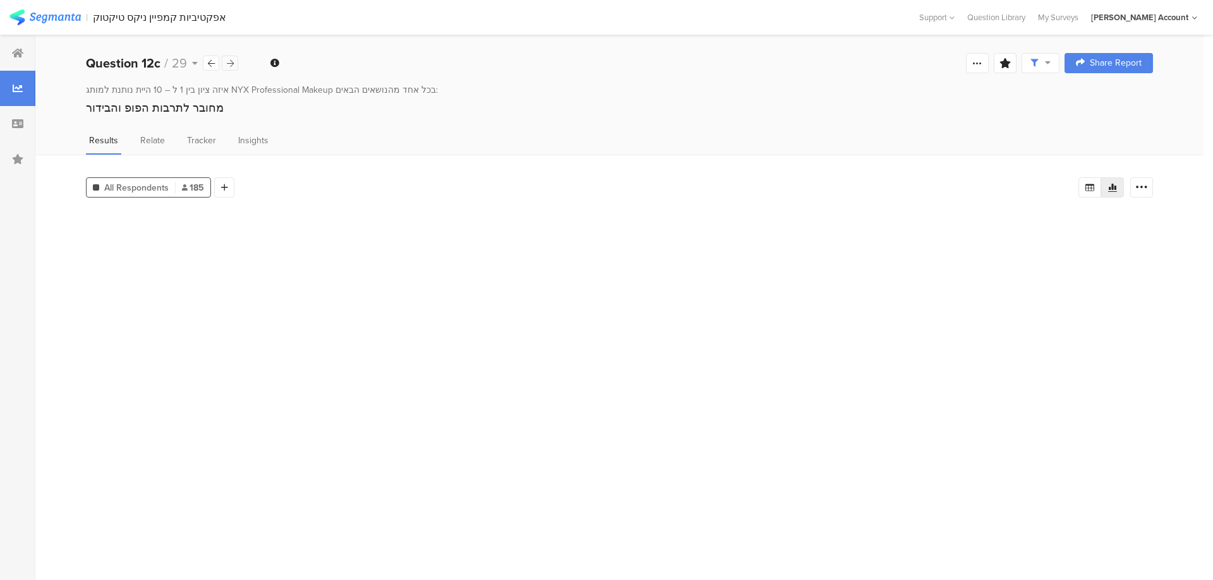
click at [228, 63] on icon at bounding box center [230, 63] width 7 height 8
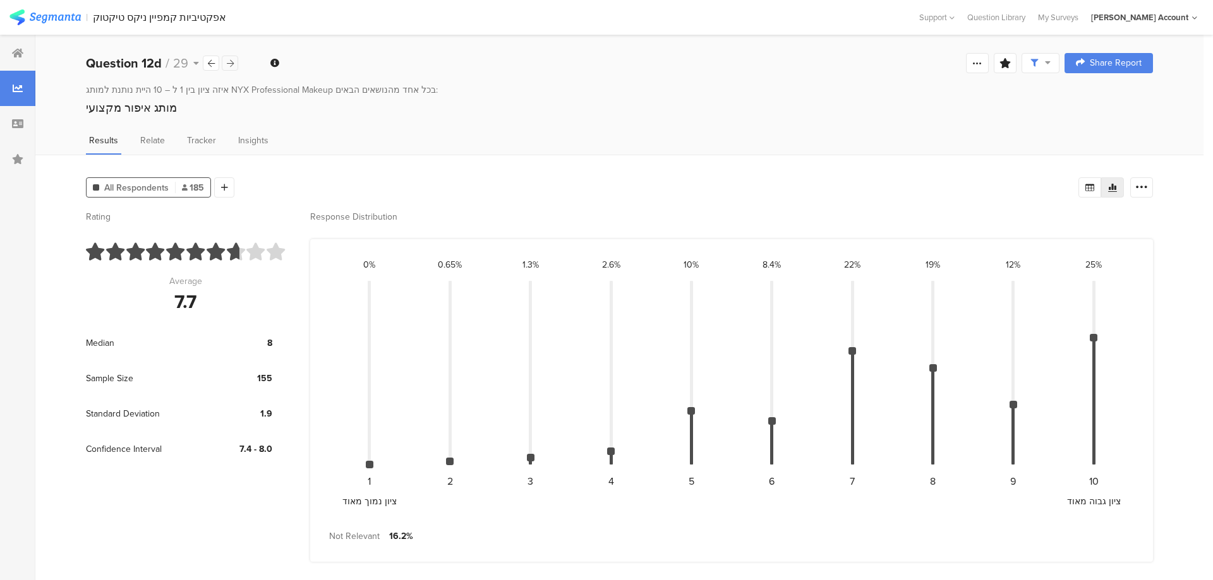
click at [227, 63] on icon at bounding box center [230, 63] width 7 height 8
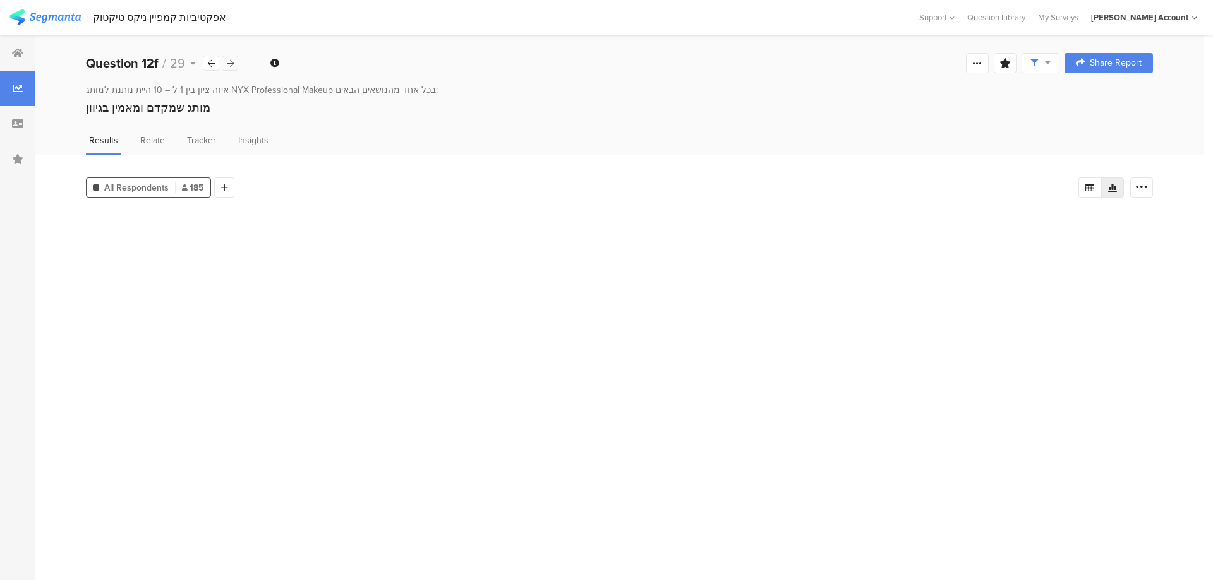
click at [227, 63] on icon at bounding box center [230, 63] width 7 height 8
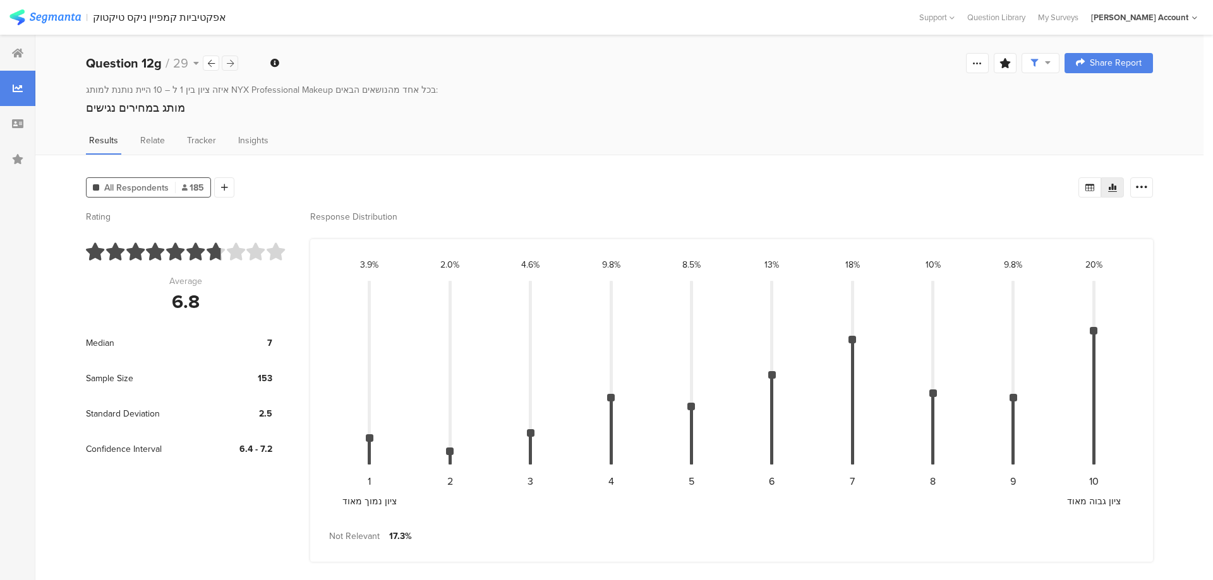
click at [227, 64] on icon at bounding box center [230, 63] width 7 height 8
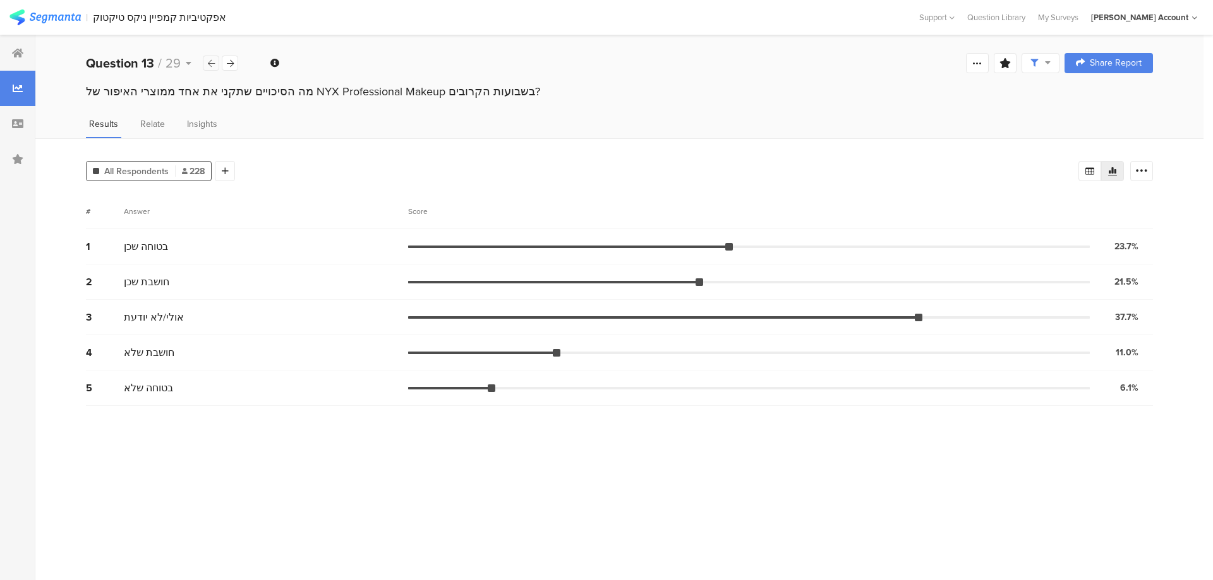
click at [212, 61] on icon at bounding box center [211, 63] width 7 height 8
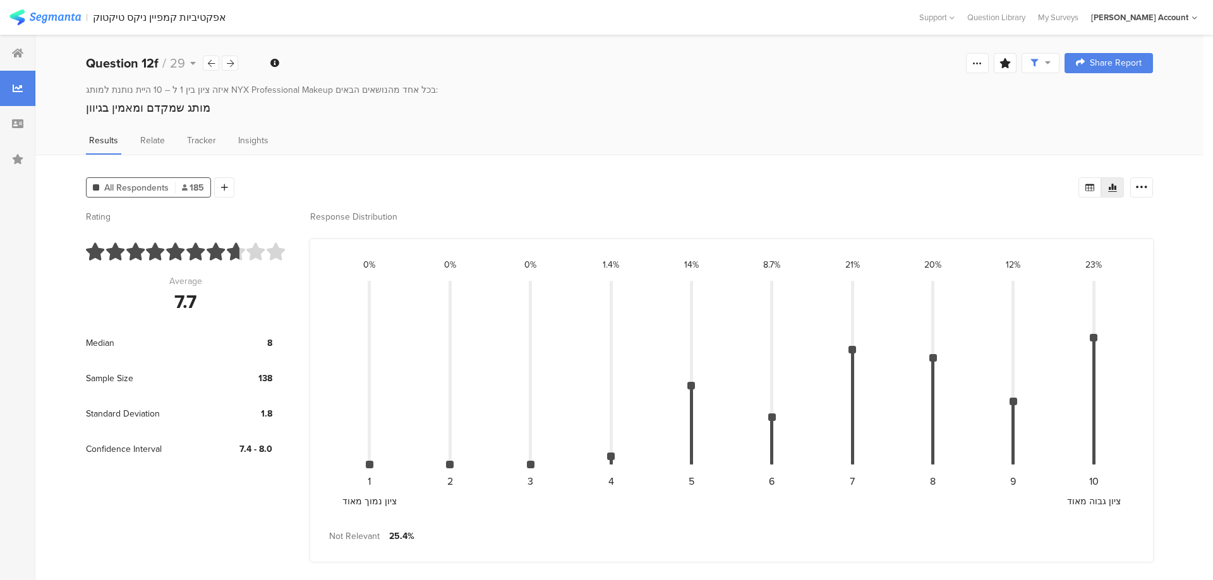
click at [239, 66] on div "Welcome page 1 לפני שנתחיל, מספר שאלות 1a מין 1b מהו גילך? 1c אזור מגורים 2 כשא…" at bounding box center [619, 63] width 1168 height 40
click at [232, 64] on icon at bounding box center [230, 63] width 7 height 8
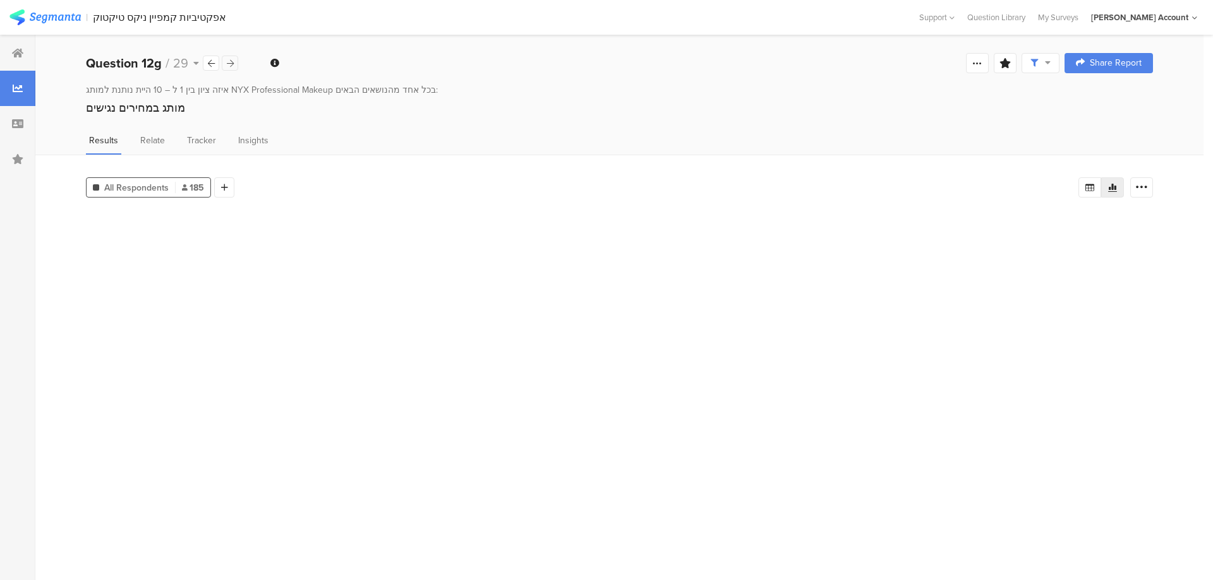
click at [232, 64] on icon at bounding box center [230, 63] width 7 height 8
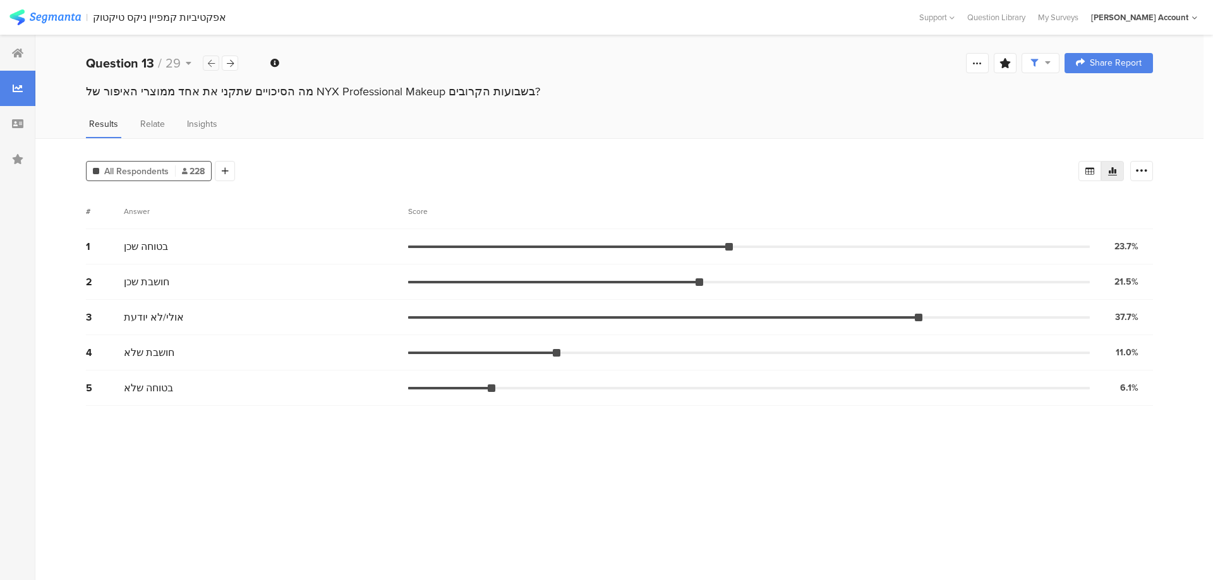
click at [208, 61] on icon at bounding box center [211, 63] width 7 height 8
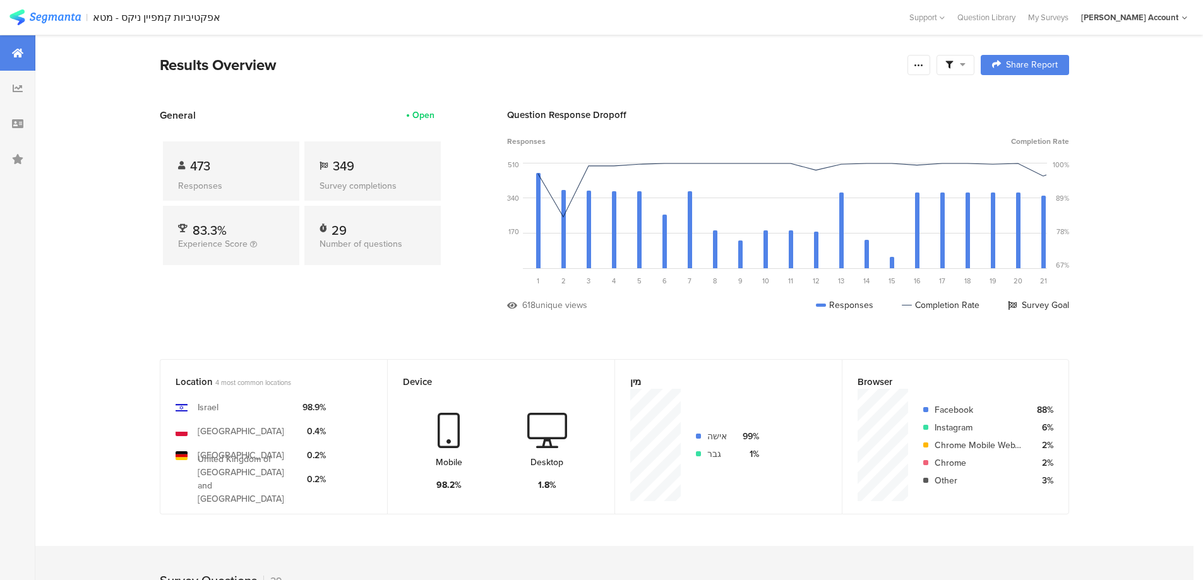
click at [961, 64] on span at bounding box center [956, 64] width 20 height 11
click at [1023, 100] on span at bounding box center [1020, 100] width 19 height 10
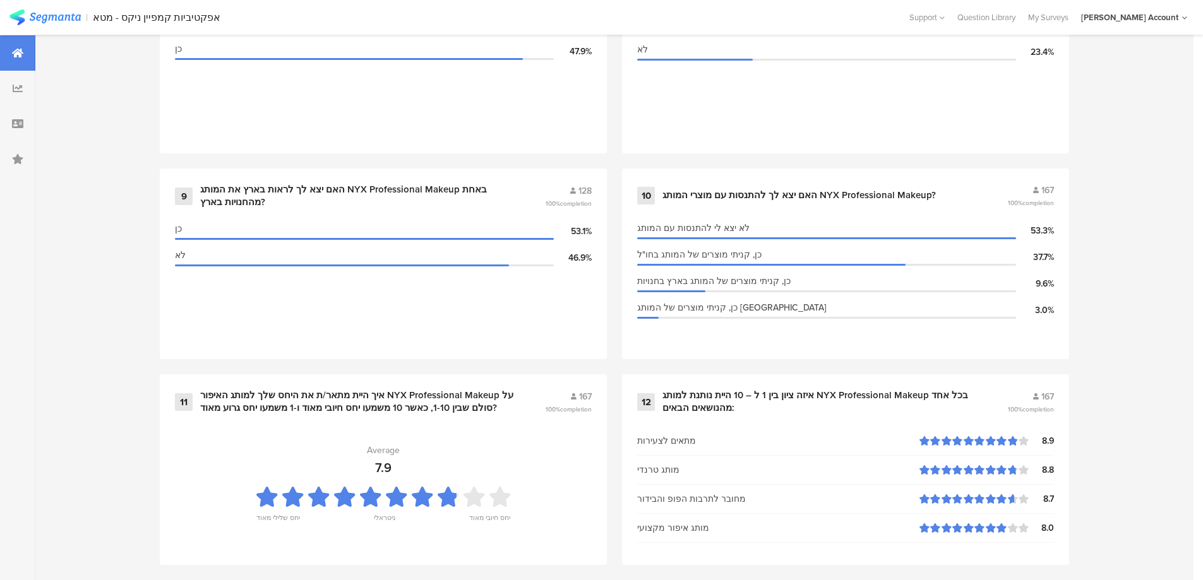
scroll to position [1347, 0]
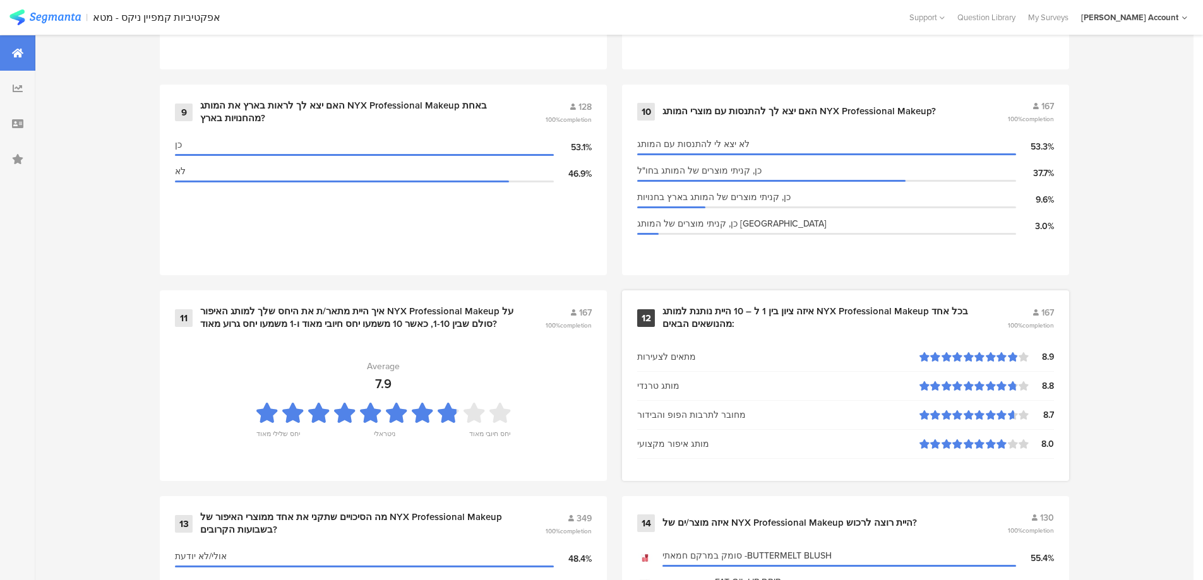
click at [774, 303] on div "12 איזה ציון בין 1 ל – 10 היית נותנת למותג NYX Professional Makeup בכל אחד מהנו…" at bounding box center [845, 386] width 447 height 191
click at [775, 308] on div "איזה ציון בין 1 ל – 10 היית נותנת למותג NYX Professional Makeup בכל אחד מהנושאי…" at bounding box center [820, 318] width 315 height 25
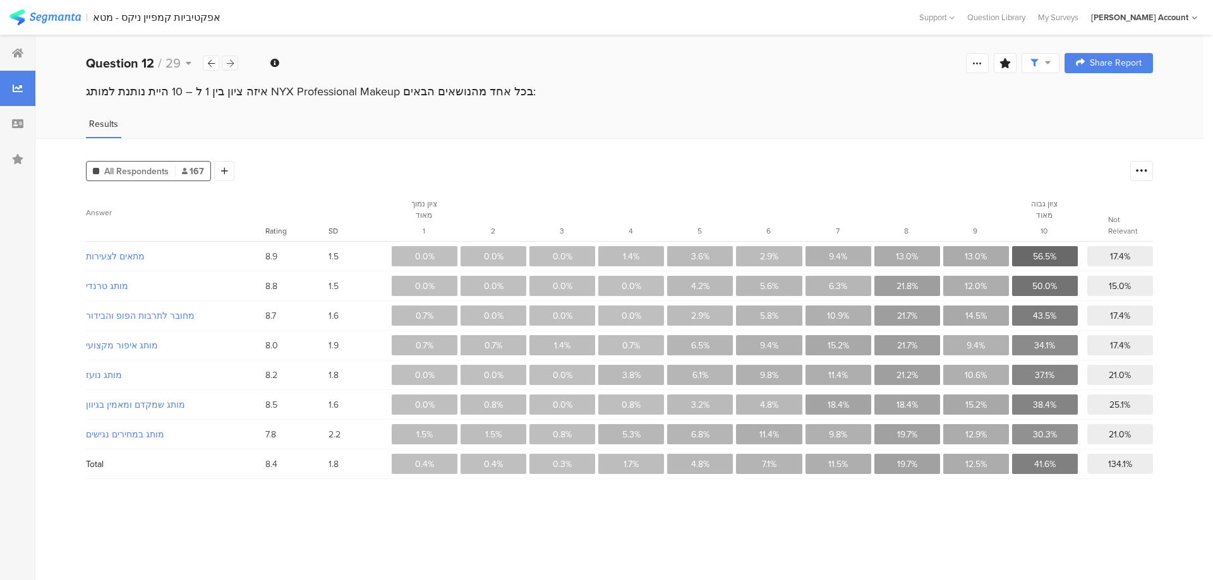
click at [234, 61] on div at bounding box center [230, 63] width 16 height 15
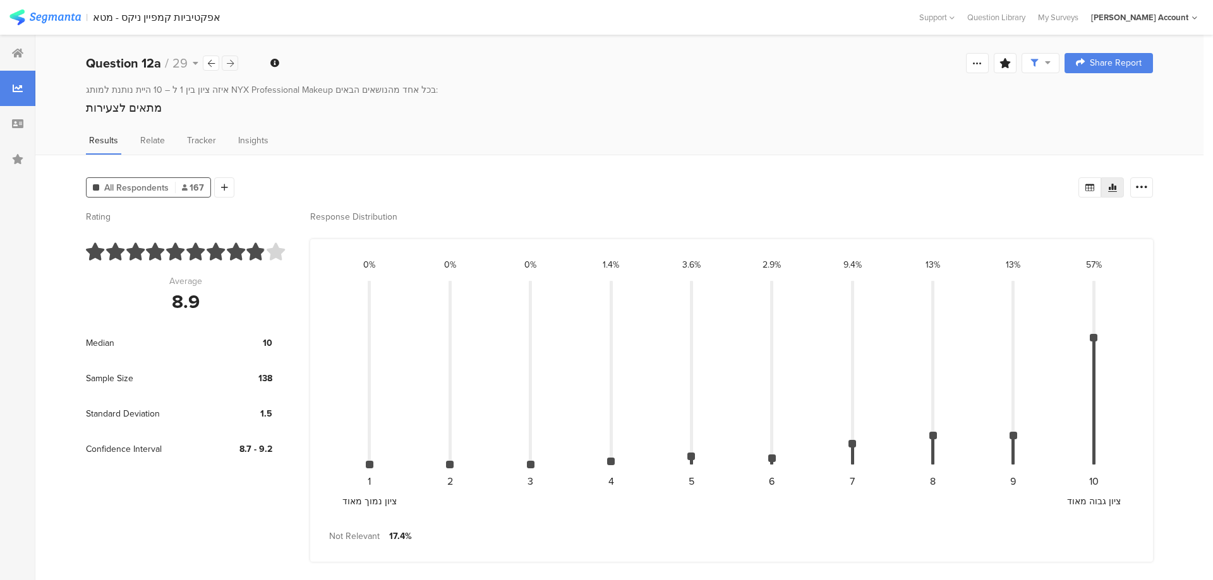
click at [234, 61] on div at bounding box center [230, 63] width 16 height 15
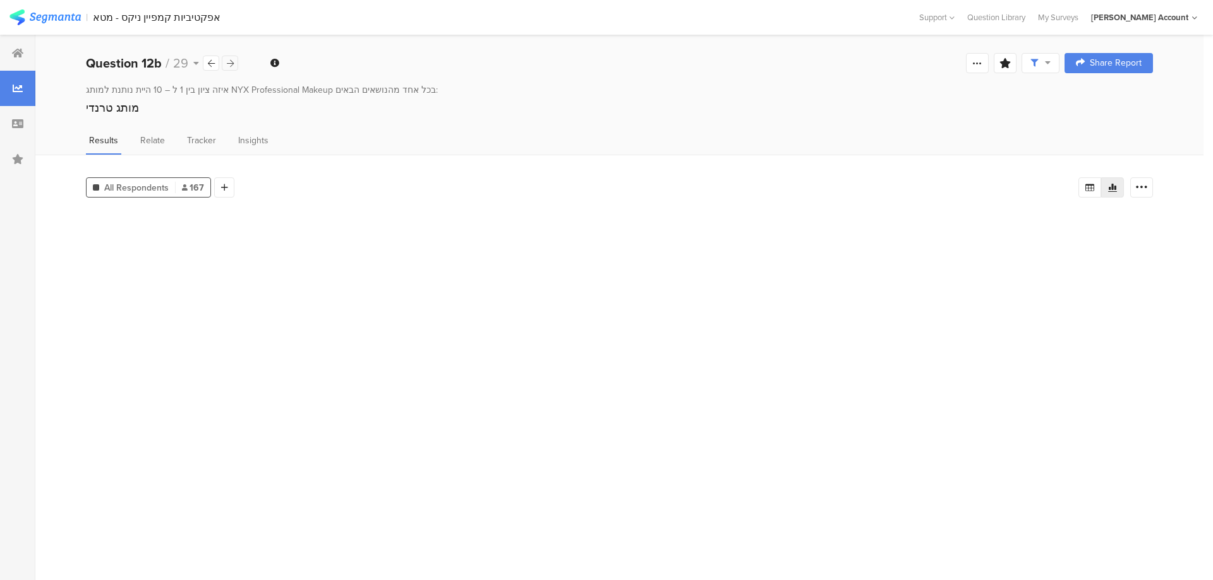
click at [234, 61] on div at bounding box center [230, 63] width 16 height 15
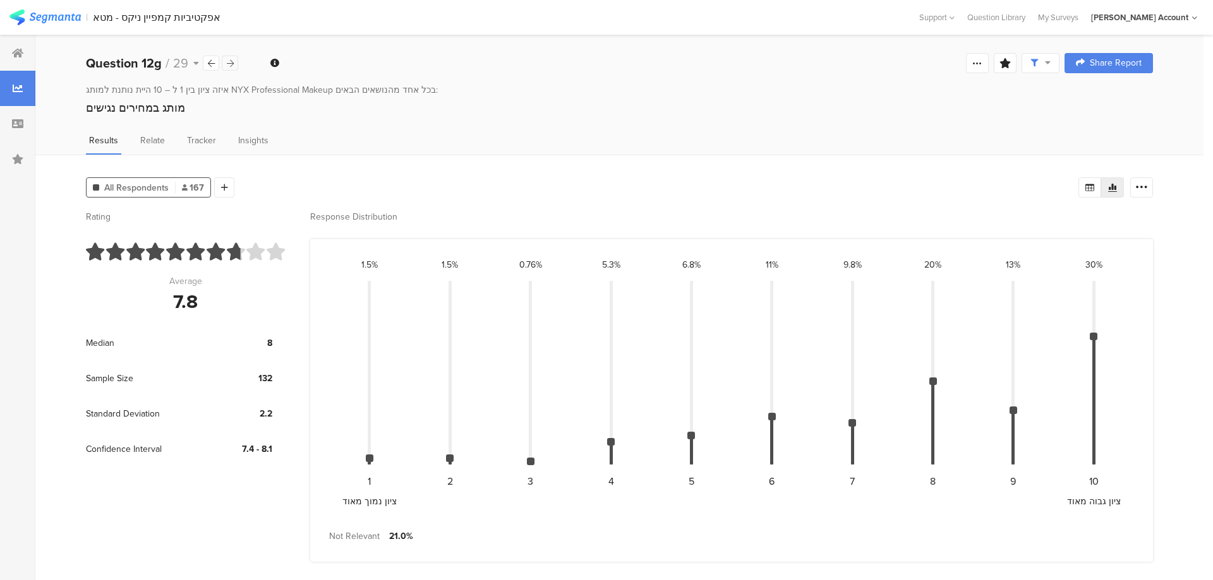
click at [234, 61] on div at bounding box center [230, 63] width 16 height 15
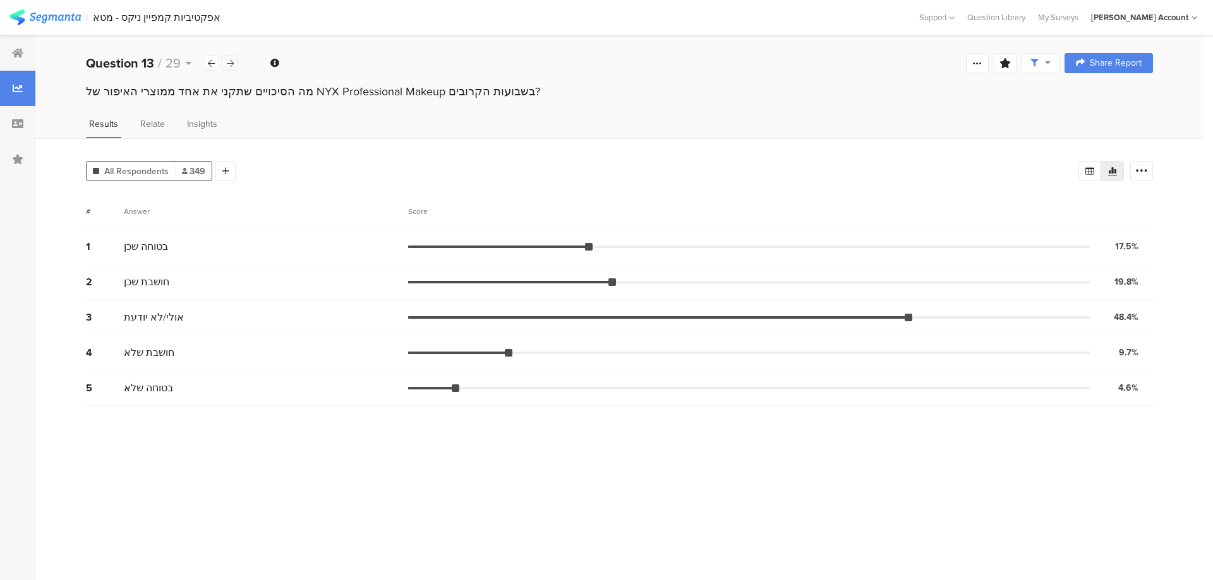
click at [234, 61] on div at bounding box center [230, 63] width 16 height 15
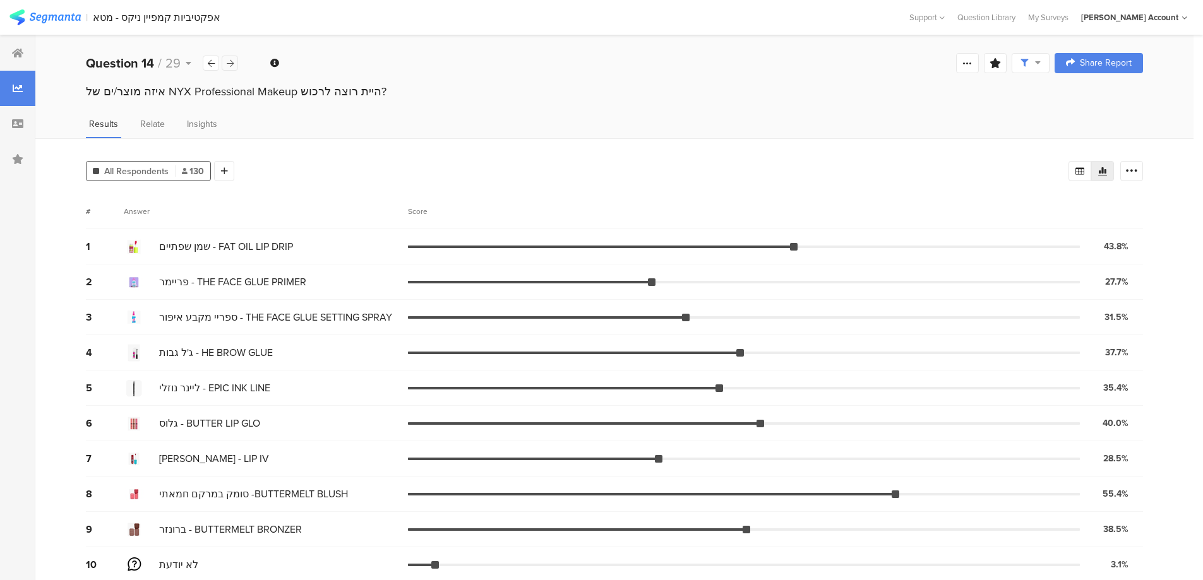
click at [234, 61] on div at bounding box center [230, 63] width 16 height 15
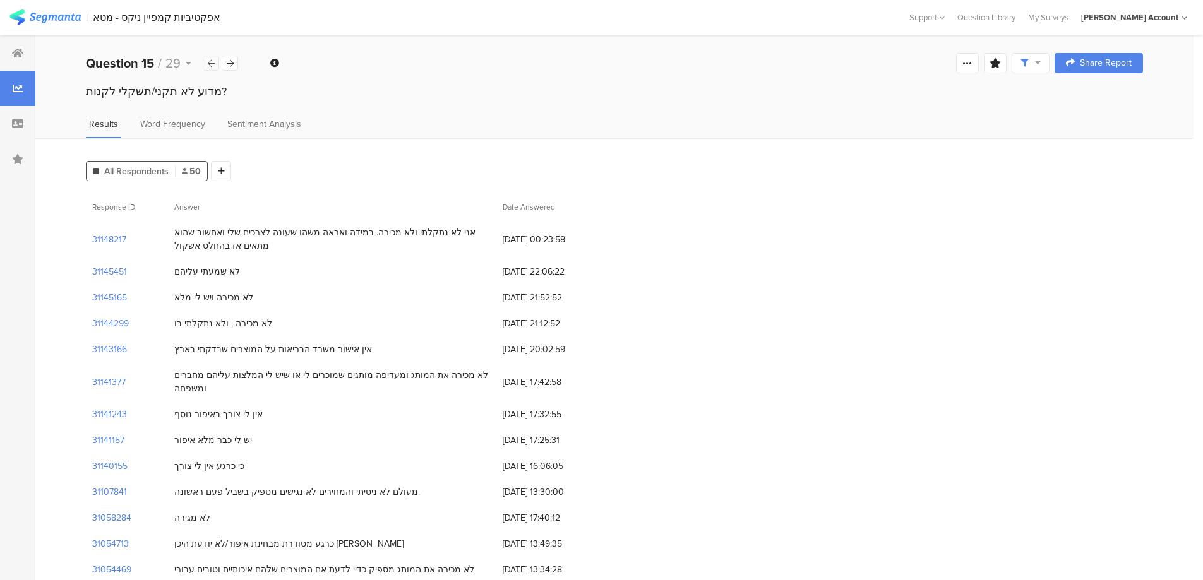
click at [208, 63] on icon at bounding box center [211, 63] width 7 height 8
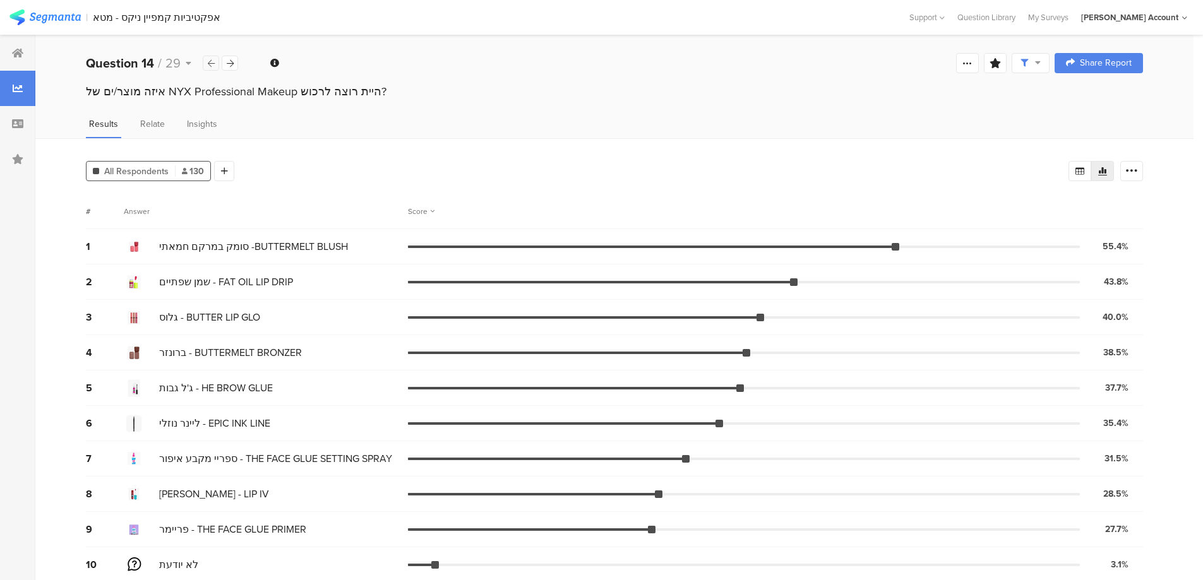
click at [208, 63] on icon at bounding box center [211, 63] width 7 height 8
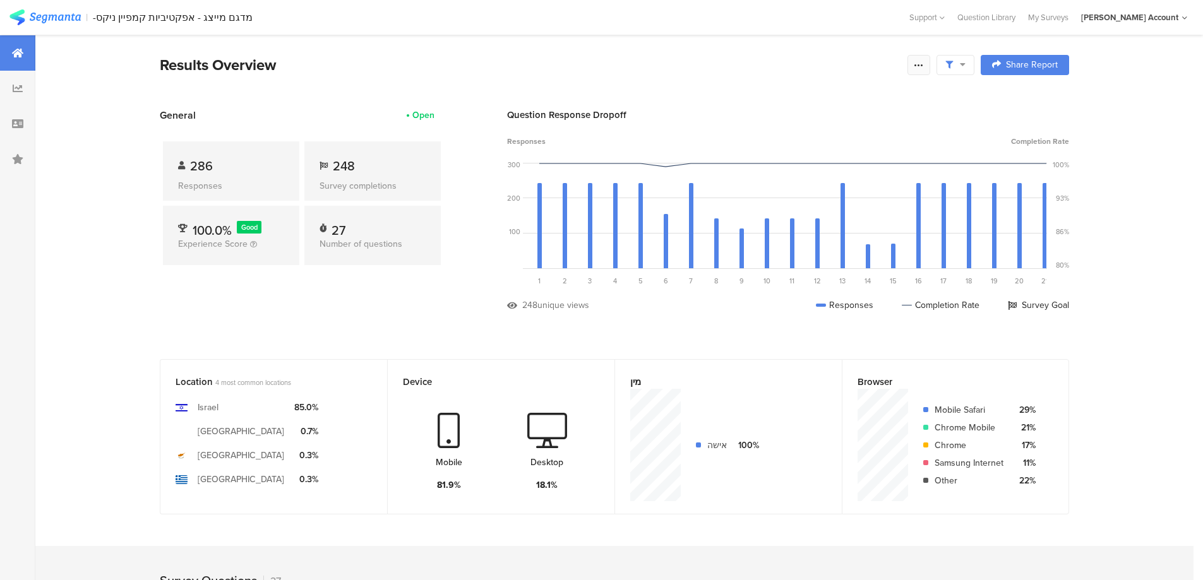
click at [924, 62] on icon at bounding box center [919, 65] width 10 height 10
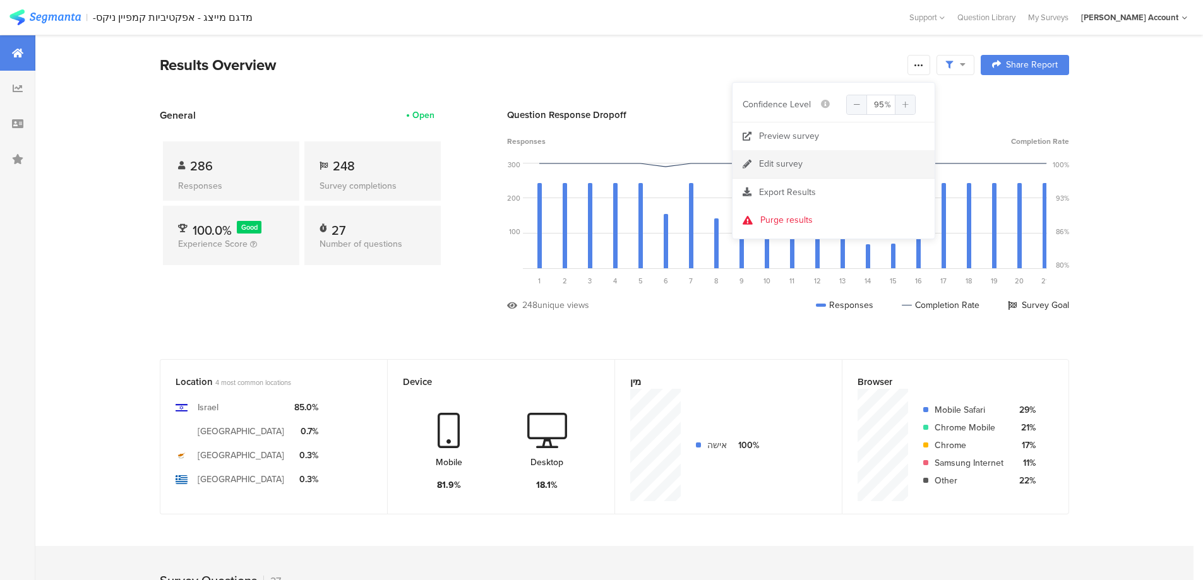
click at [811, 165] on link "Edit survey" at bounding box center [834, 164] width 202 height 28
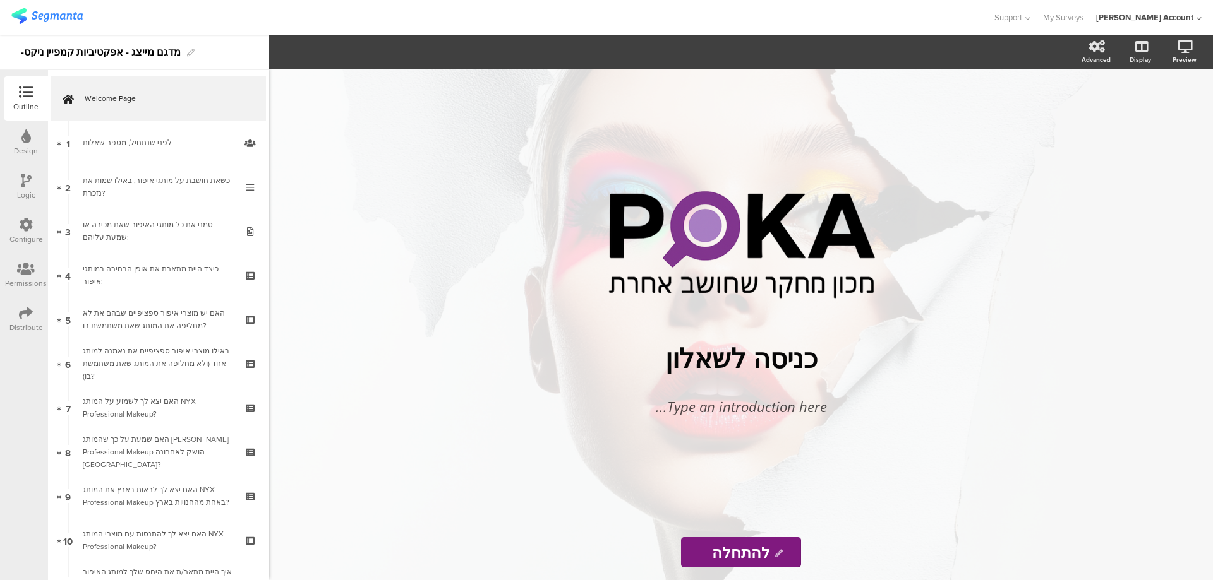
click at [30, 317] on icon at bounding box center [26, 313] width 14 height 14
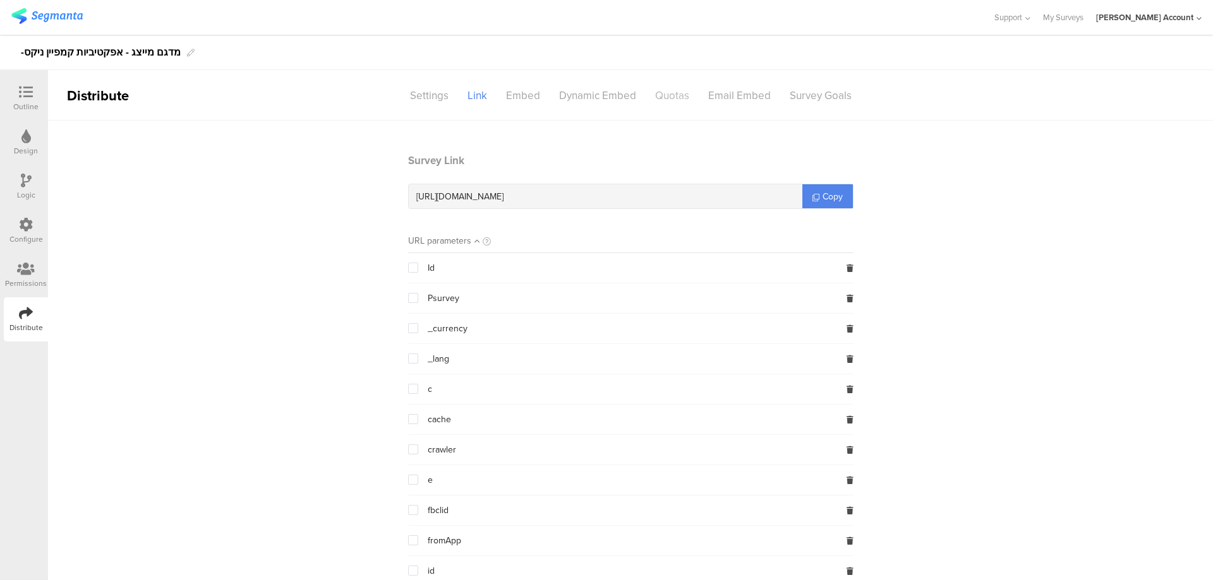
click at [671, 98] on div "Quotas" at bounding box center [672, 96] width 53 height 22
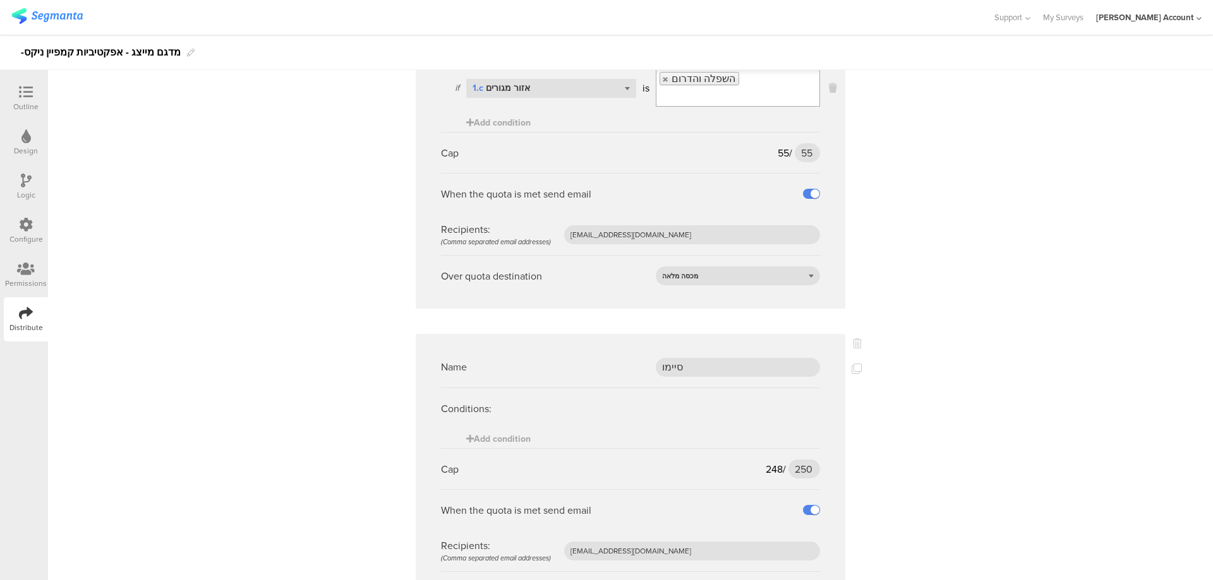
scroll to position [169, 0]
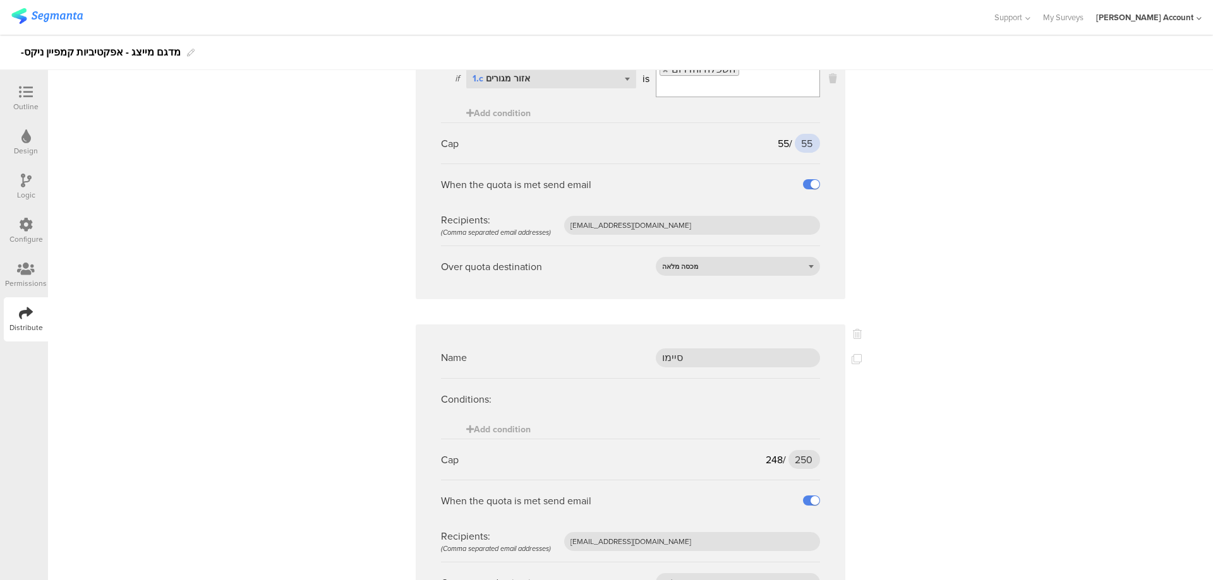
click at [803, 147] on input "55" at bounding box center [807, 143] width 25 height 19
type input "57"
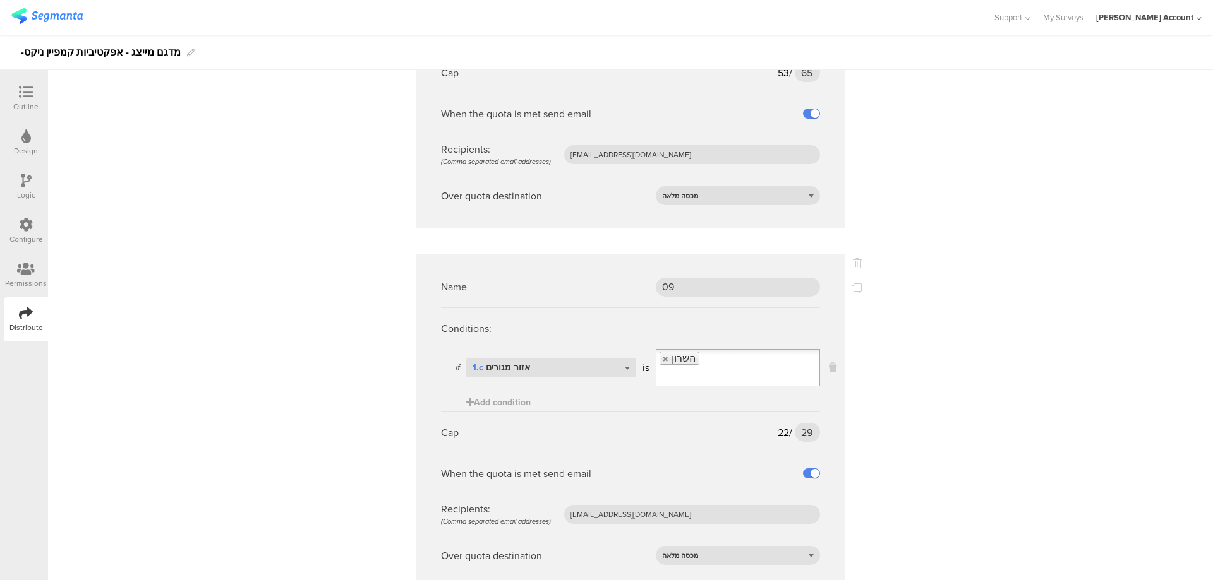
scroll to position [3064, 0]
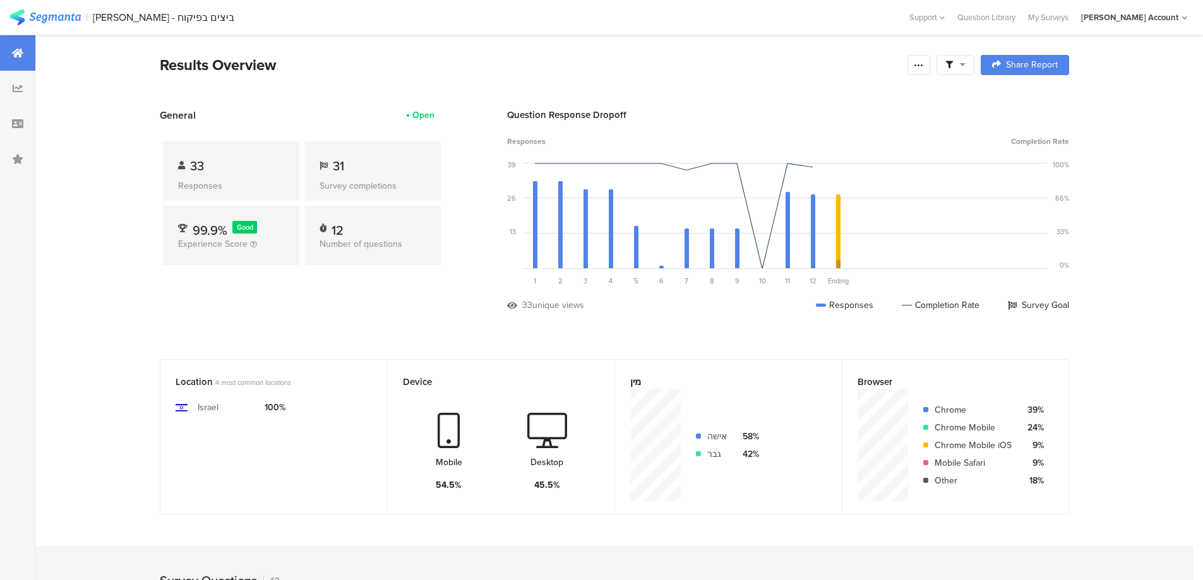
click at [961, 61] on span at bounding box center [956, 64] width 20 height 11
click at [1023, 99] on span at bounding box center [1020, 100] width 19 height 10
click at [922, 63] on icon at bounding box center [919, 65] width 10 height 10
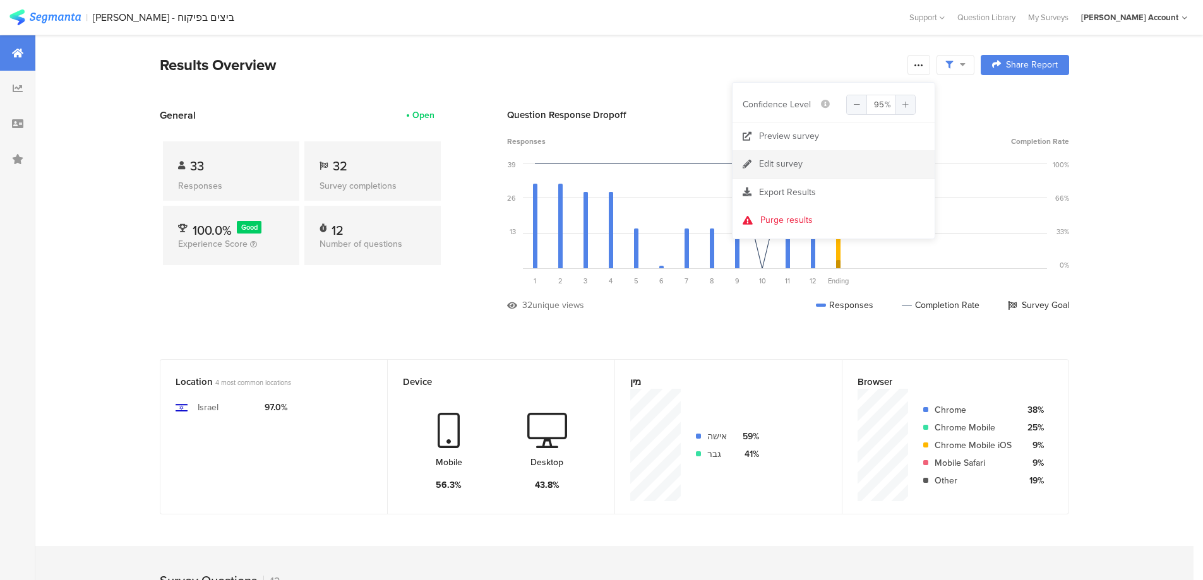
click at [790, 160] on div "Edit survey" at bounding box center [781, 164] width 44 height 13
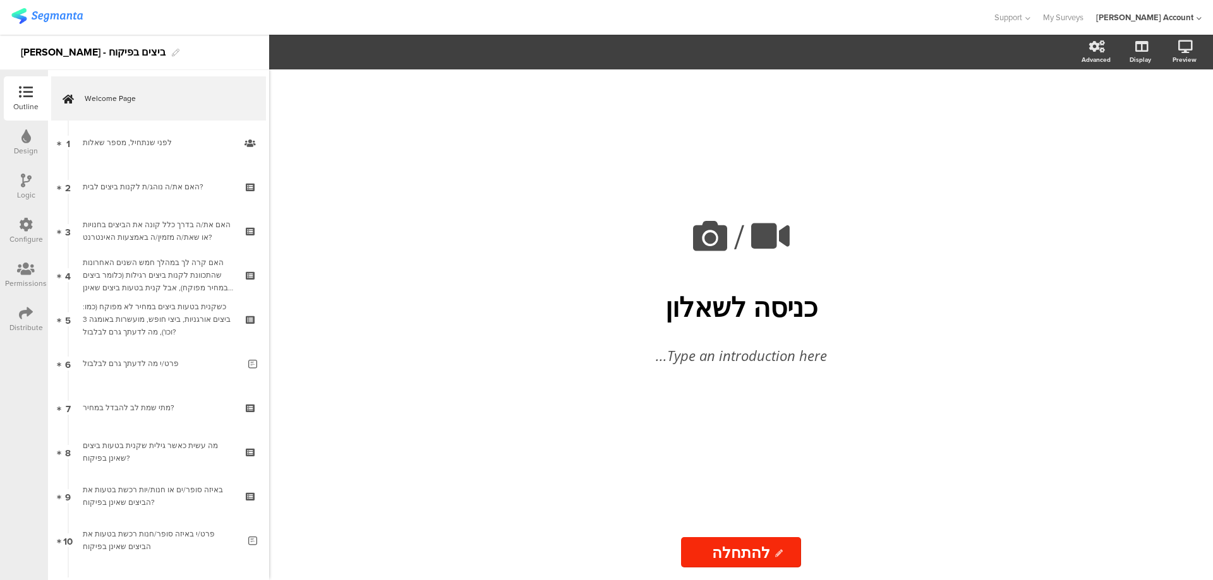
click at [27, 317] on icon at bounding box center [26, 313] width 14 height 14
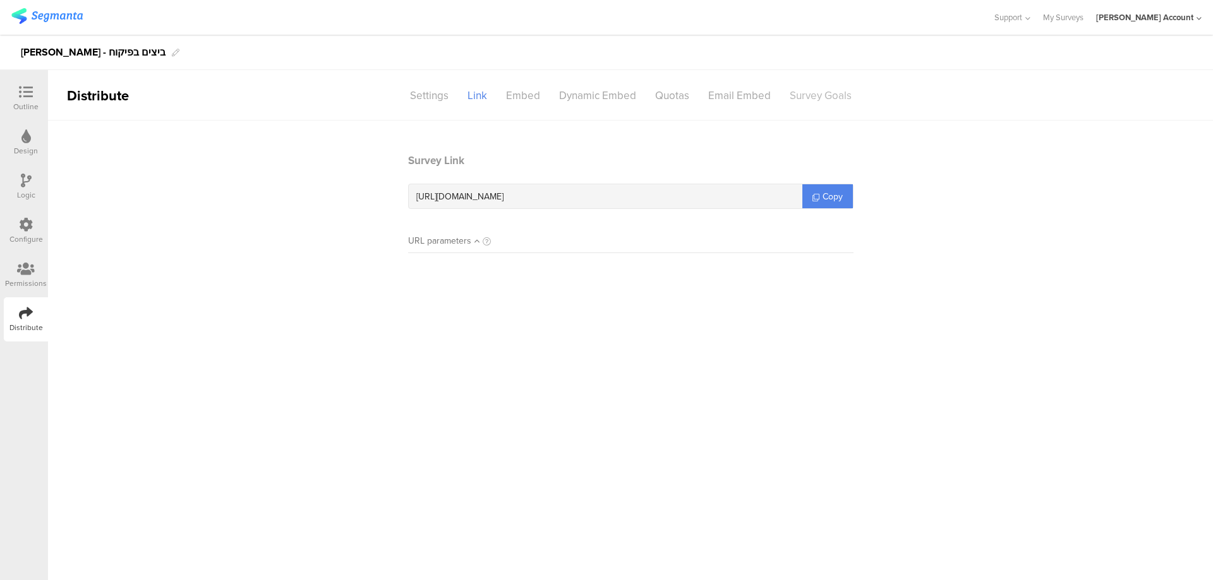
click at [802, 90] on div "Survey Goals" at bounding box center [820, 96] width 81 height 22
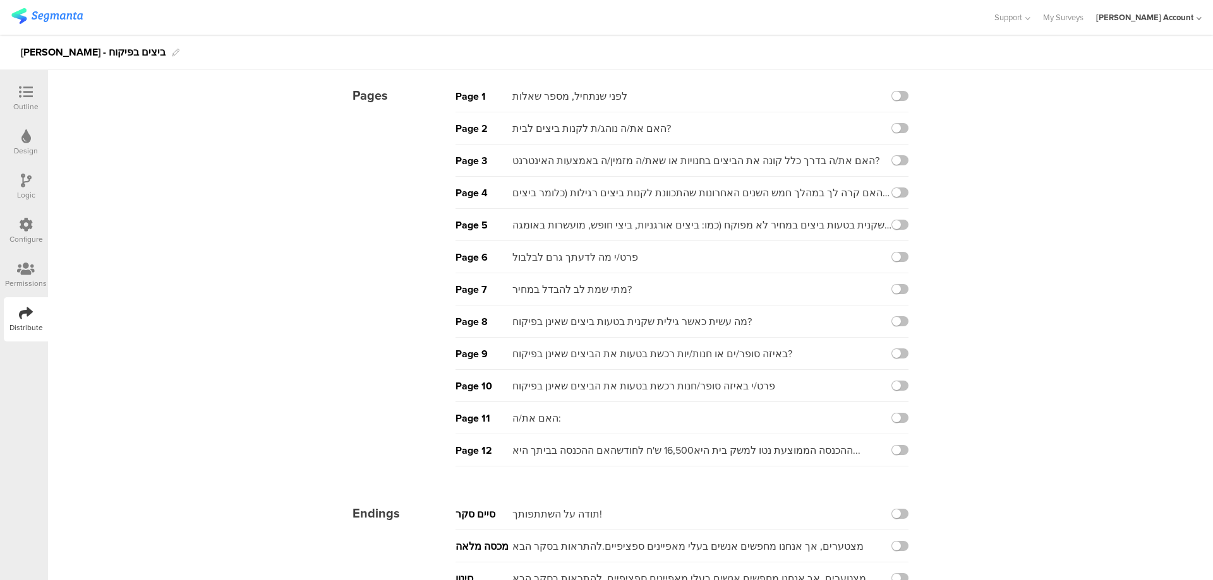
scroll to position [80, 0]
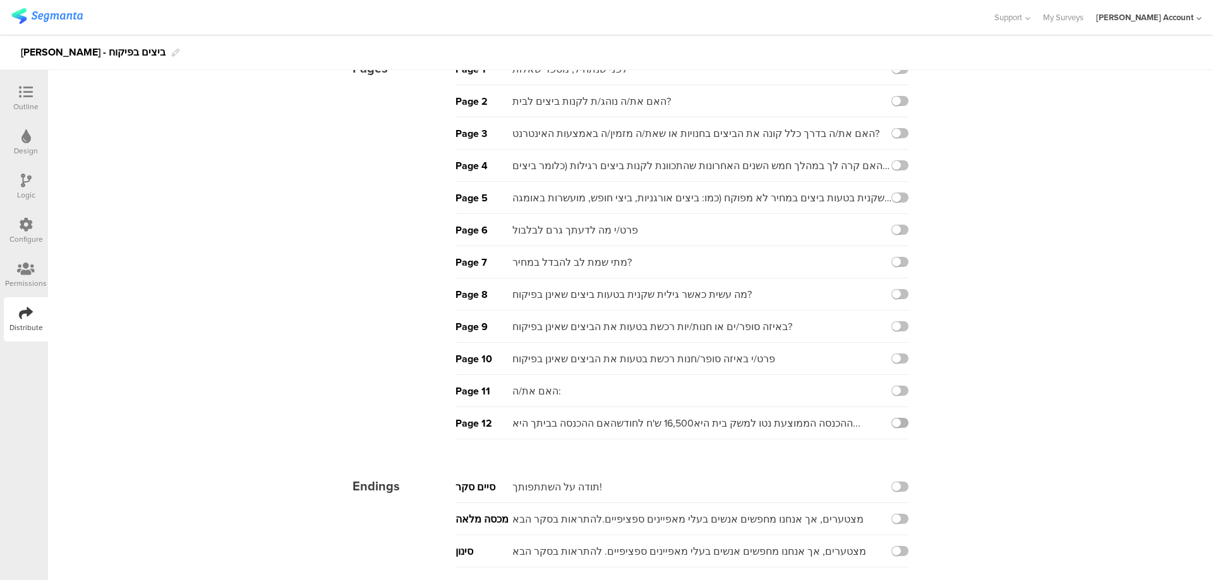
click at [901, 422] on label at bounding box center [899, 423] width 17 height 10
click at [0, 0] on input "checkbox" at bounding box center [0, 0] width 0 height 0
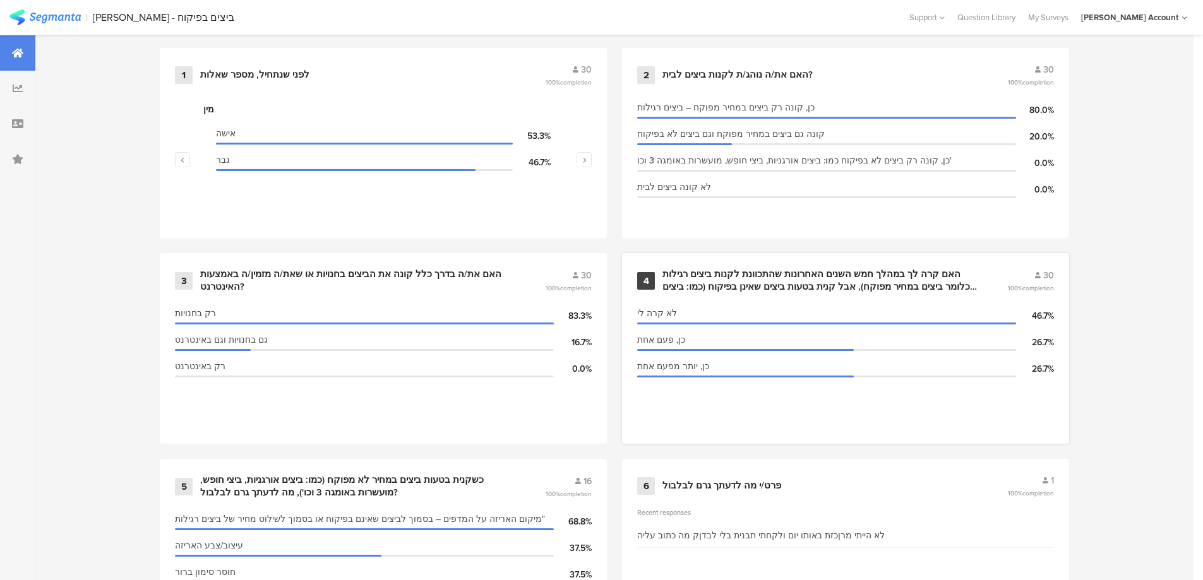
scroll to position [589, 0]
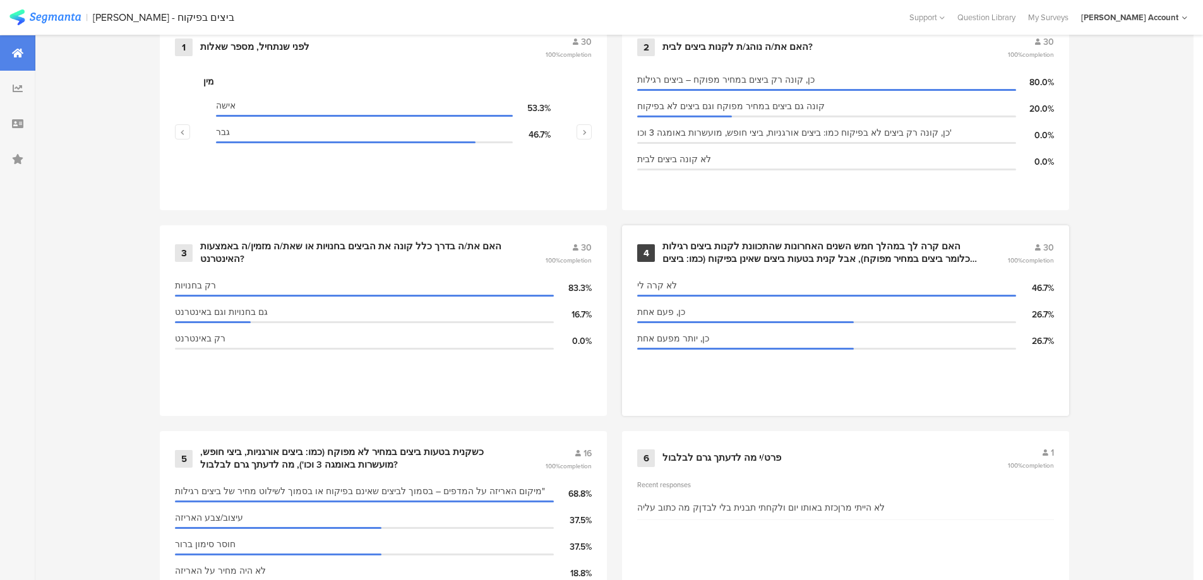
click at [860, 252] on div "האם קרה לך במהלך חמש השנים האחרונות שהתכוונת לקנות ביצים רגילות (כלומר ביצים במ…" at bounding box center [820, 253] width 315 height 25
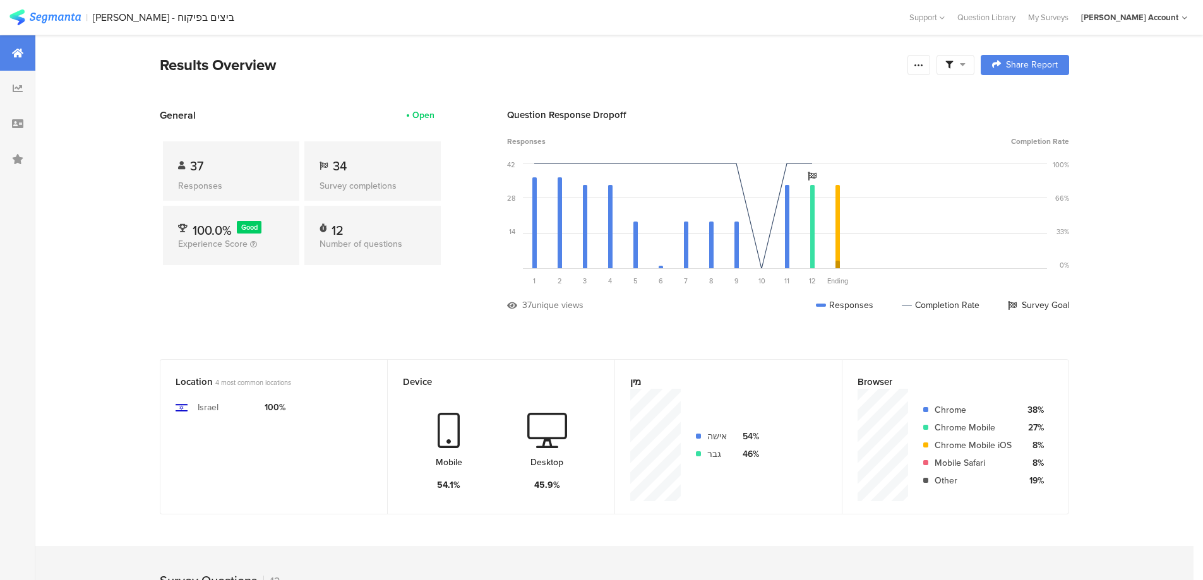
click at [953, 63] on icon at bounding box center [950, 65] width 8 height 8
click at [1023, 99] on span at bounding box center [1020, 100] width 19 height 10
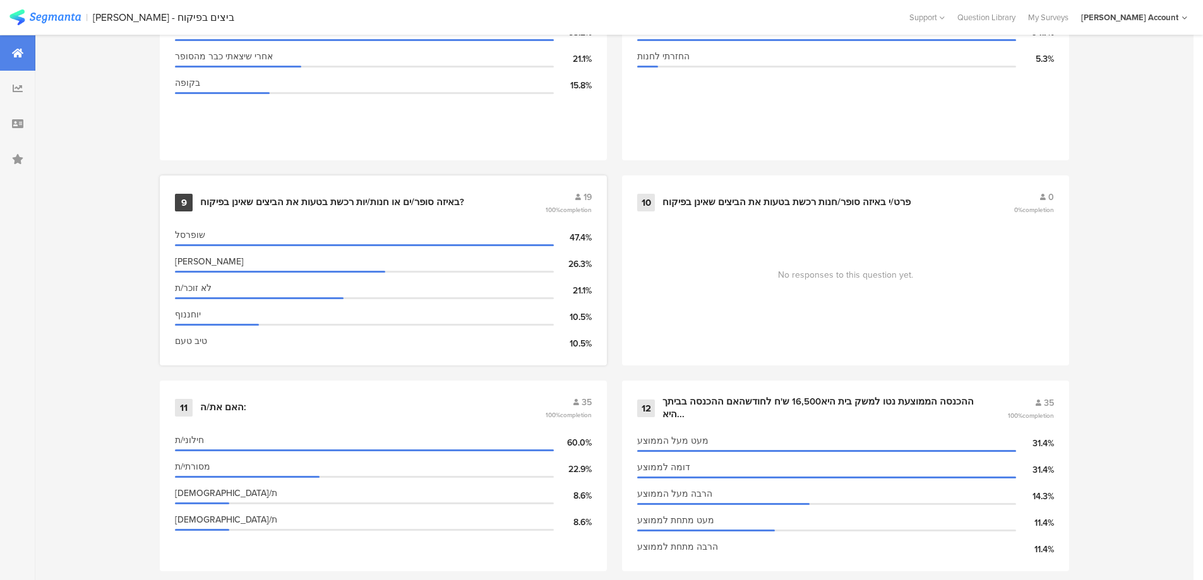
scroll to position [1263, 0]
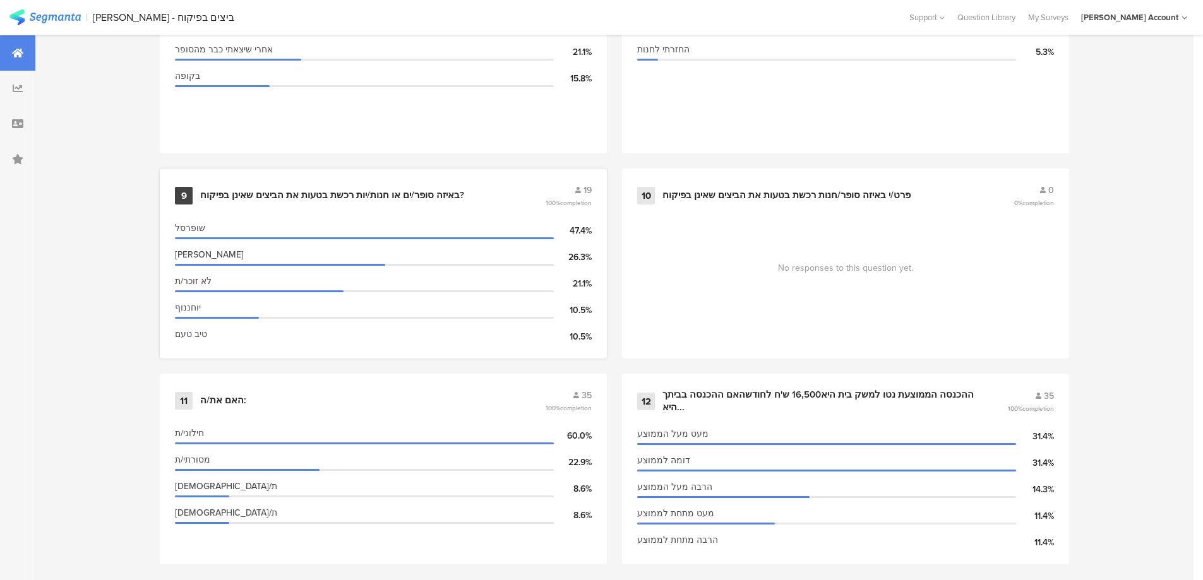
click at [378, 191] on div "באיזה סופר/ים או חנות/יות רכשת בטעות את הביצים שאינן בפיקוח?" at bounding box center [332, 195] width 264 height 13
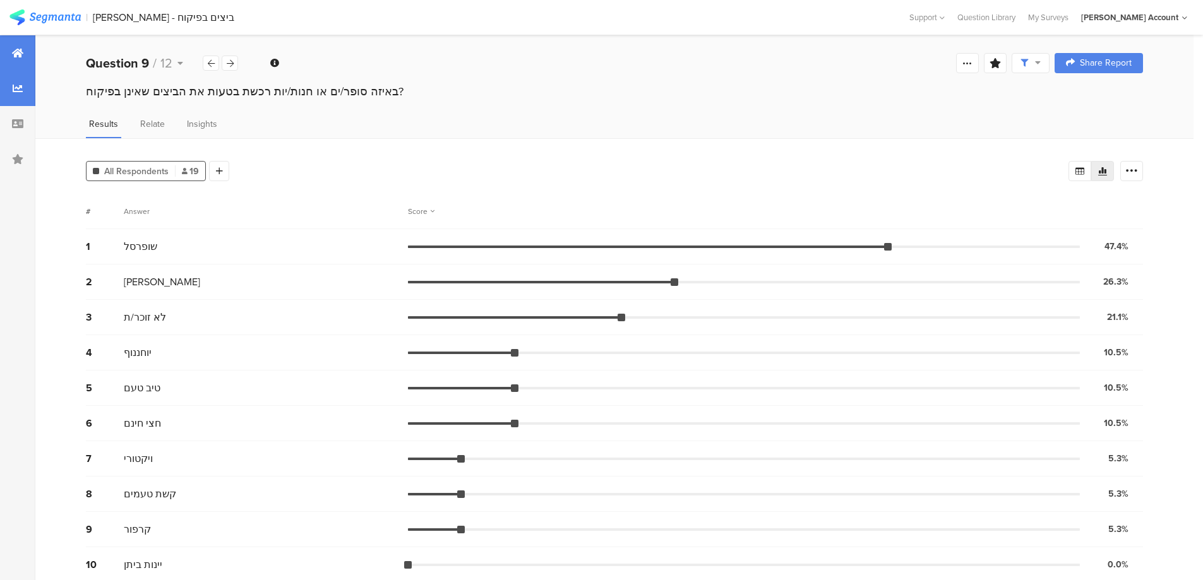
click at [23, 57] on div at bounding box center [17, 52] width 35 height 35
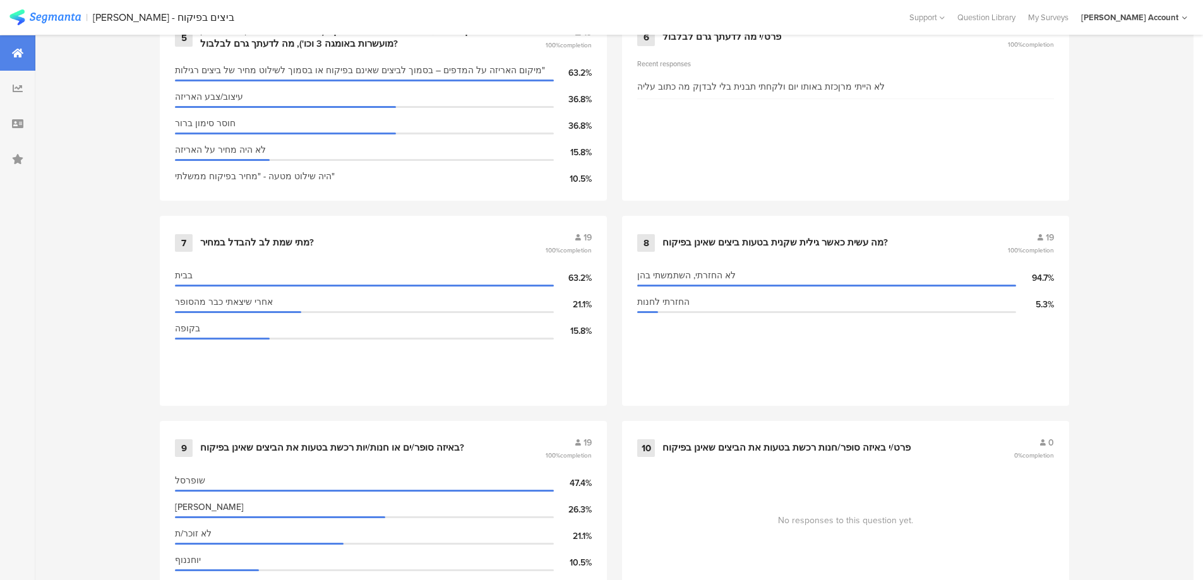
scroll to position [1274, 0]
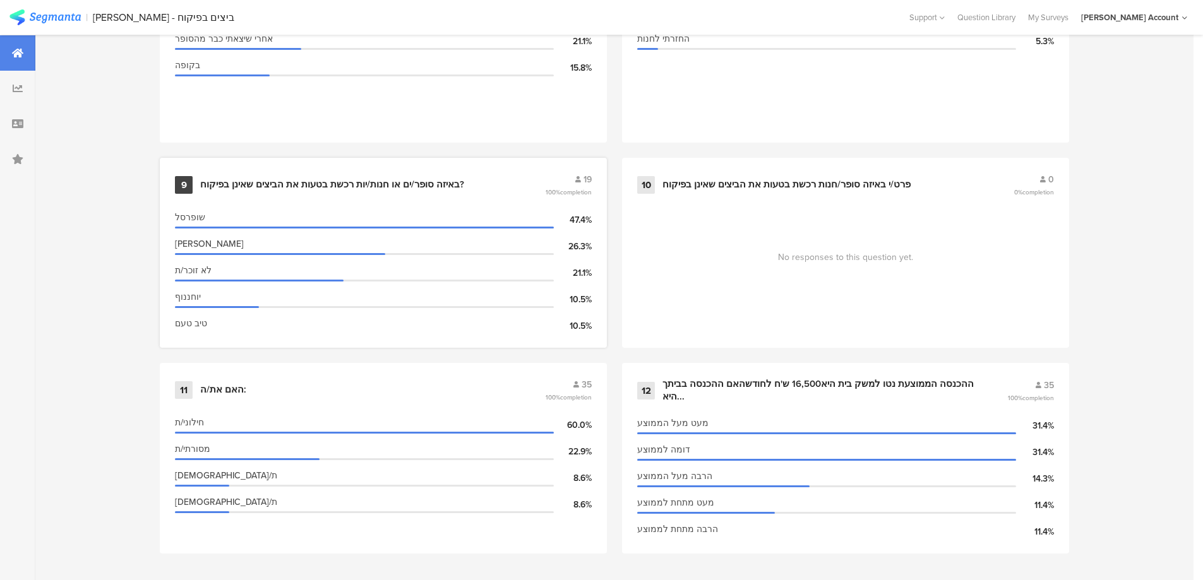
click at [435, 183] on div "באיזה סופר/ים או חנות/יות רכשת בטעות את הביצים שאינן בפיקוח?" at bounding box center [332, 185] width 264 height 13
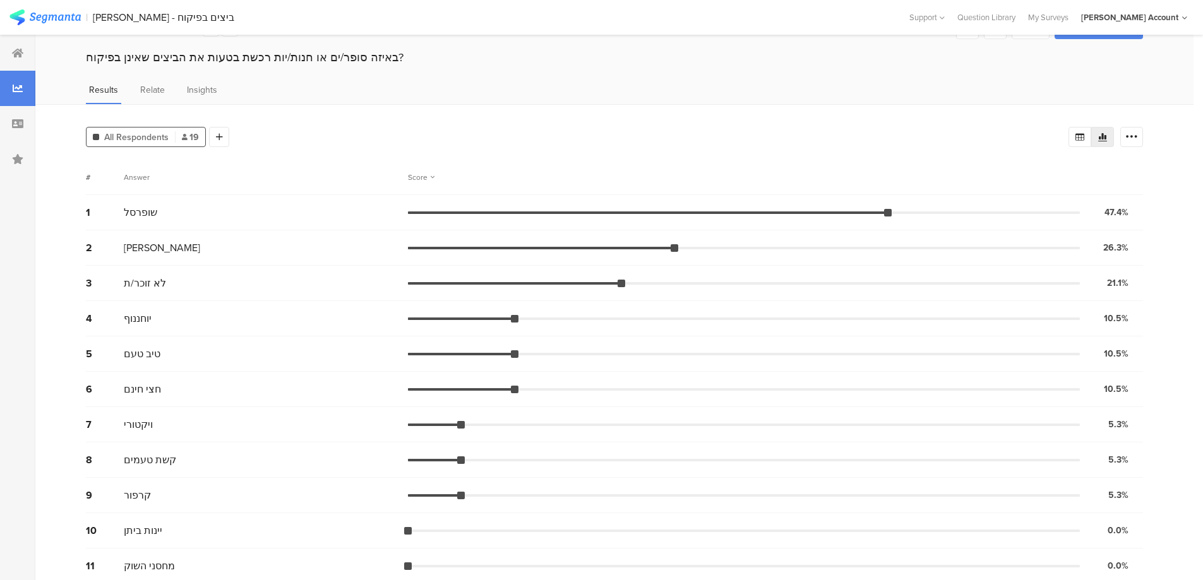
scroll to position [20, 0]
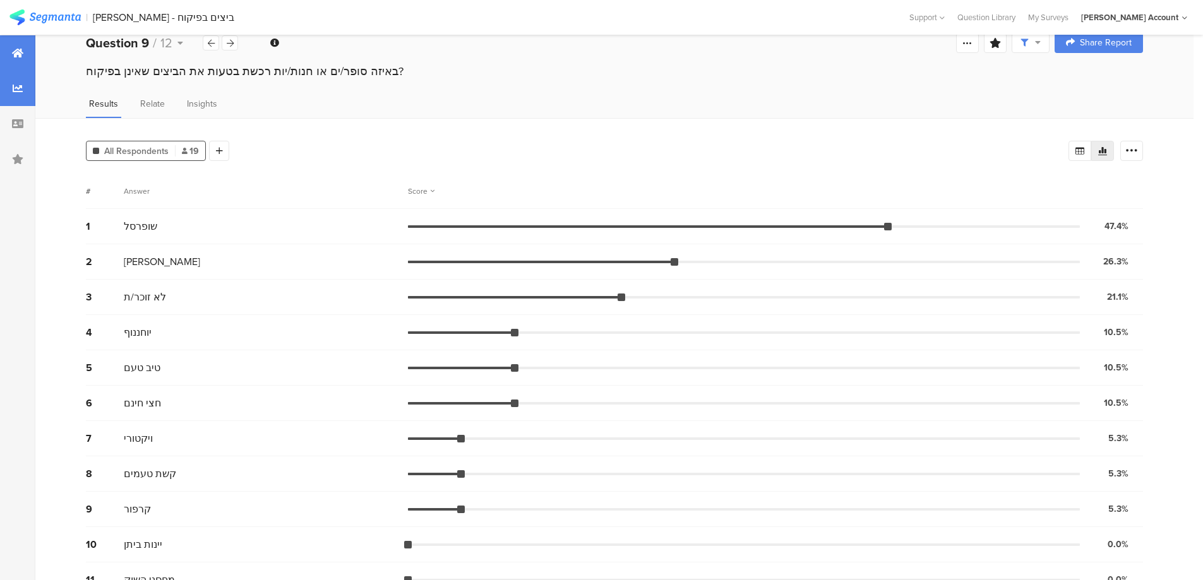
click at [22, 46] on div at bounding box center [17, 52] width 35 height 35
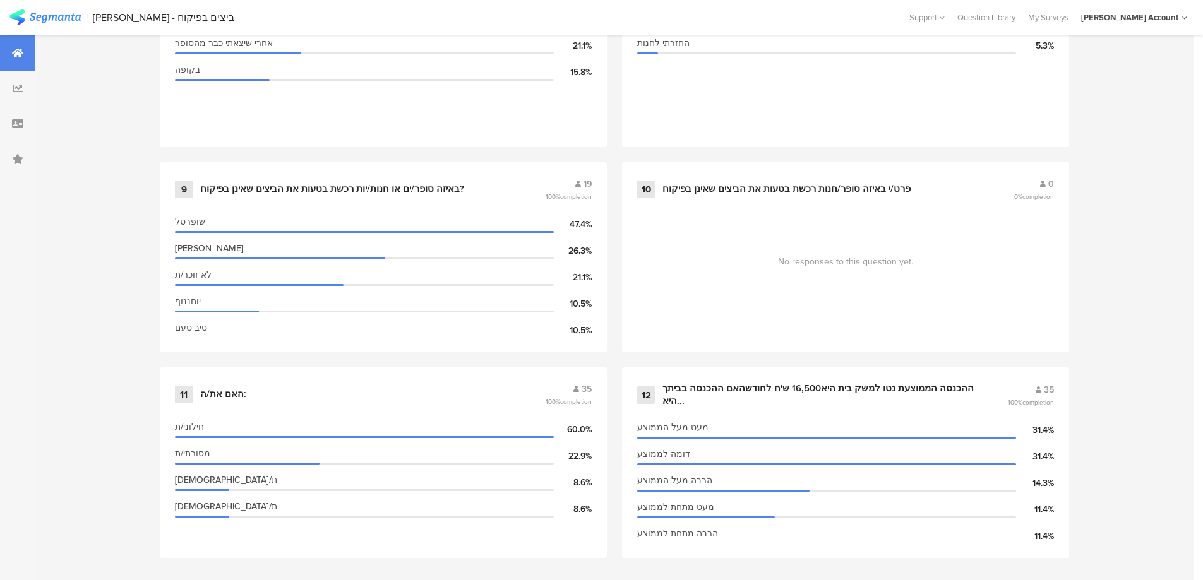
scroll to position [1274, 0]
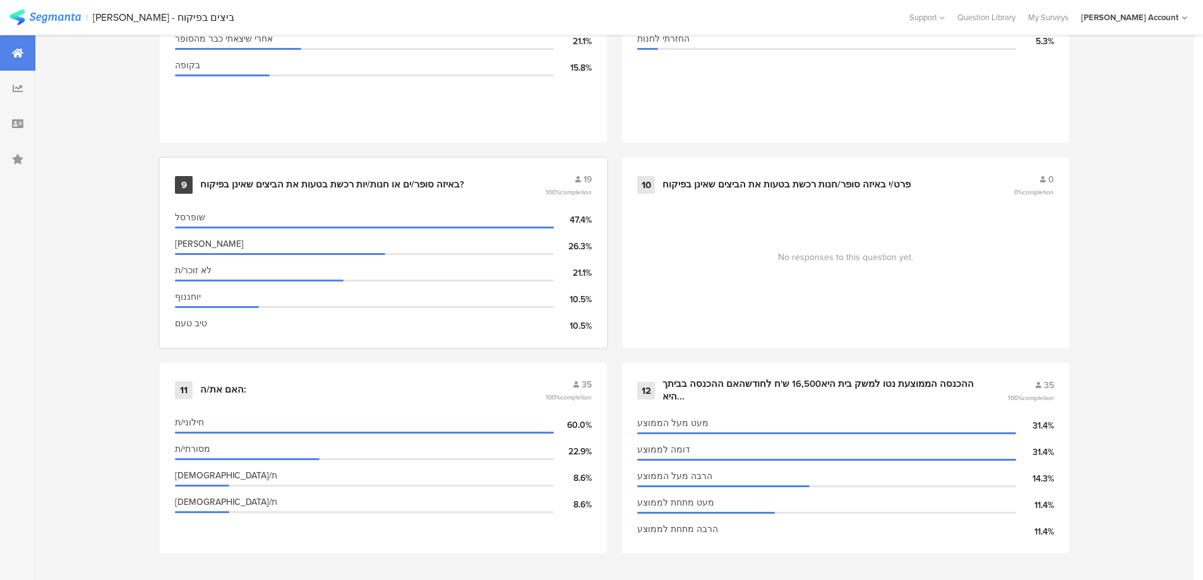
click at [333, 187] on div "באיזה סופר/ים או חנות/יות רכשת בטעות את הביצים שאינן בפיקוח?" at bounding box center [332, 185] width 264 height 13
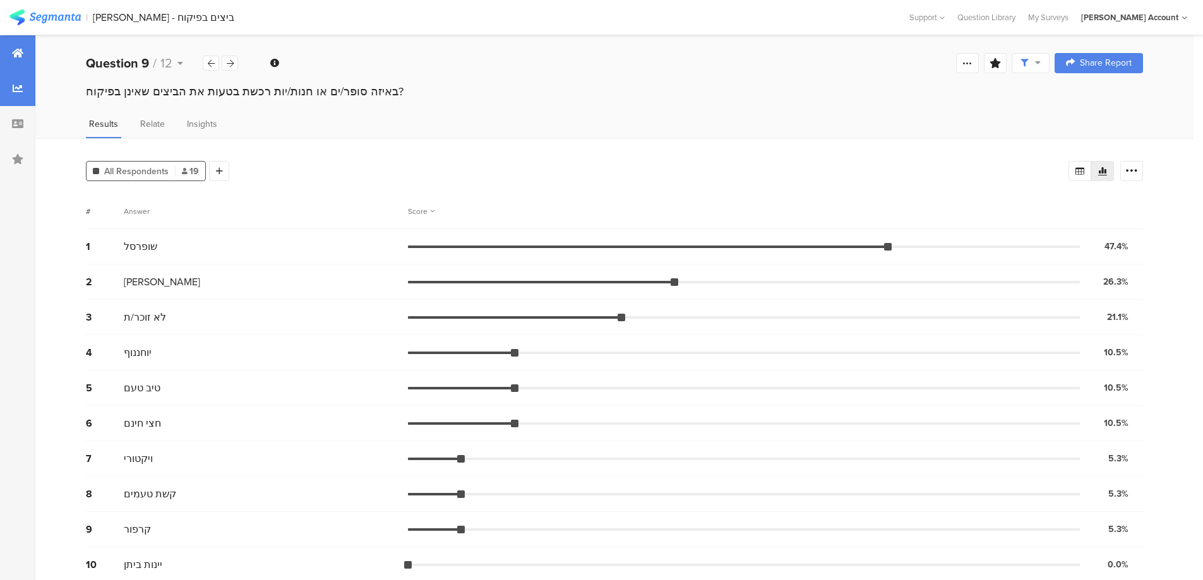
click at [7, 52] on div at bounding box center [17, 52] width 35 height 35
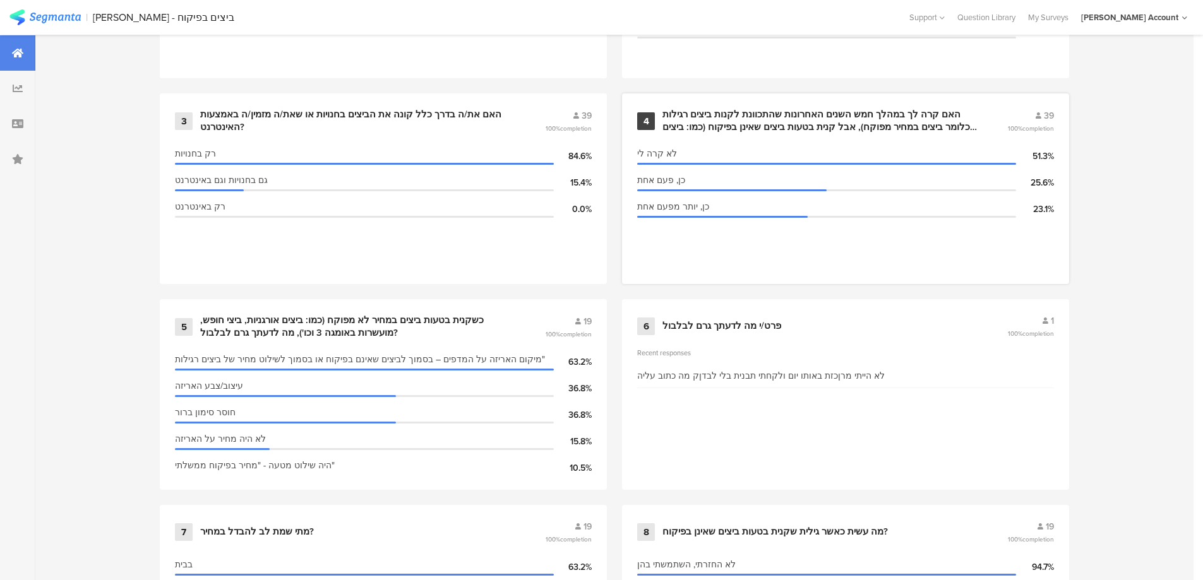
scroll to position [758, 0]
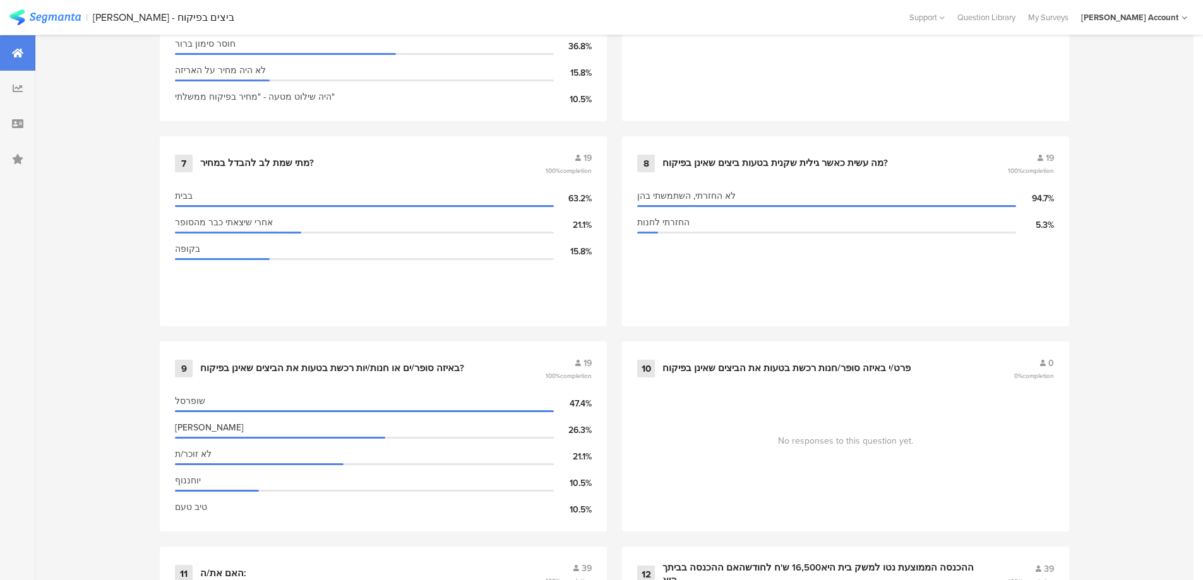
scroll to position [1274, 0]
